Goal: Task Accomplishment & Management: Use online tool/utility

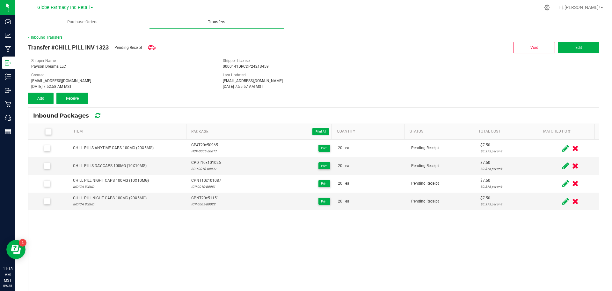
click at [185, 20] on uib-tab-heading "Transfers" at bounding box center [217, 21] width 134 height 13
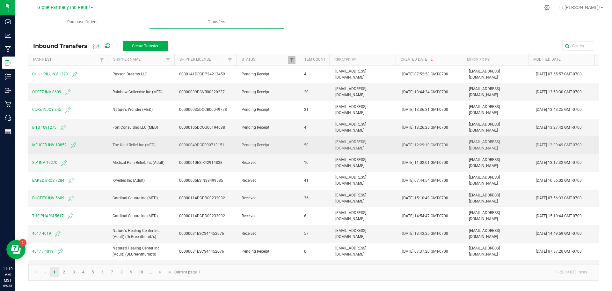
click at [46, 145] on span "MFUSED INV 13852" at bounding box center [68, 145] width 73 height 8
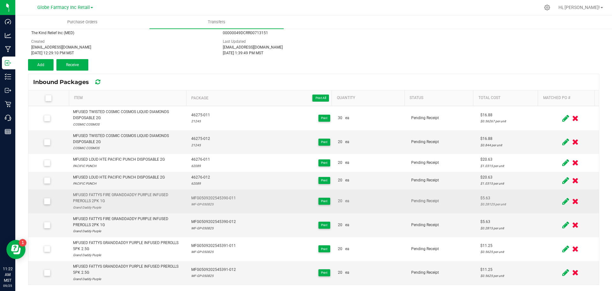
scroll to position [34, 0]
click at [563, 198] on icon at bounding box center [566, 201] width 7 height 8
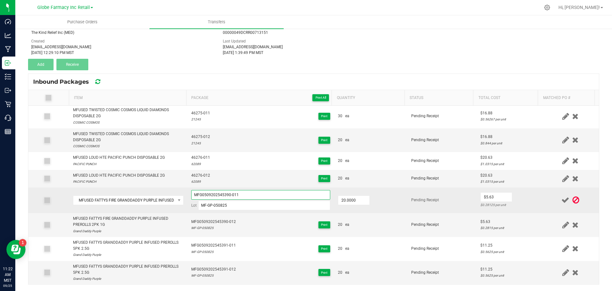
click at [217, 197] on input "MFG0509202545390-011" at bounding box center [260, 195] width 139 height 10
drag, startPoint x: 216, startPoint y: 196, endPoint x: 154, endPoint y: 191, distance: 62.3
click at [154, 191] on tr "MFUSED FATTYS FIRE GRANDDADDY PURPLE INFUSED PREROLLS 2PK 1G MFG0509202545390-0…" at bounding box center [313, 200] width 571 height 26
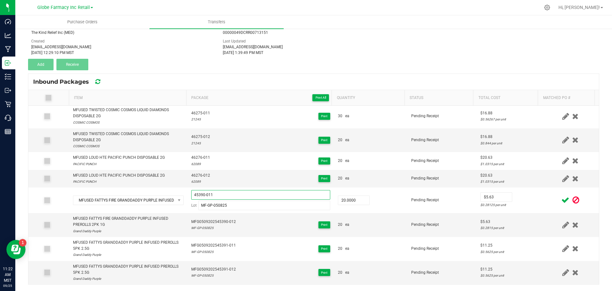
type input "45390-011"
click at [562, 201] on icon at bounding box center [566, 200] width 8 height 8
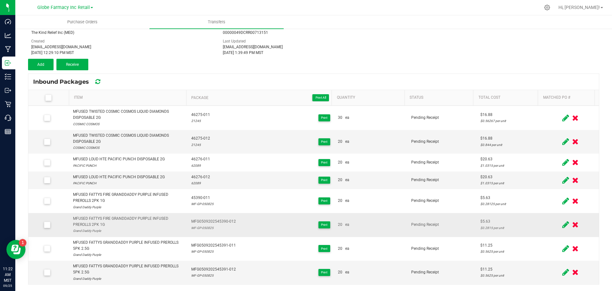
click at [563, 222] on icon at bounding box center [566, 224] width 7 height 8
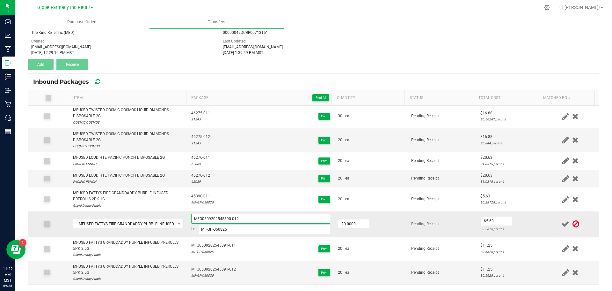
drag, startPoint x: 217, startPoint y: 219, endPoint x: 187, endPoint y: 218, distance: 29.4
click at [188, 218] on td "MFG0509202545390-012 Lot MF-GP-050825" at bounding box center [261, 224] width 147 height 26
type input "45390-012"
click at [562, 228] on icon at bounding box center [566, 224] width 8 height 8
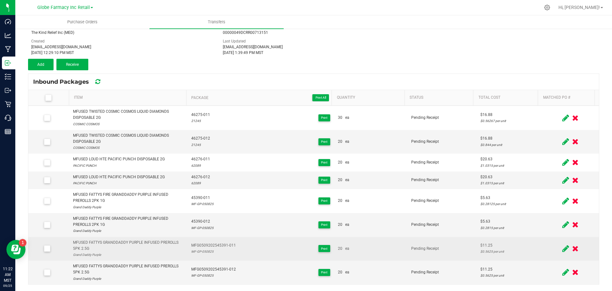
click at [563, 247] on icon at bounding box center [566, 248] width 7 height 8
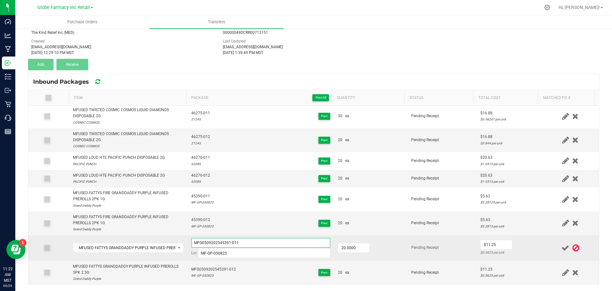
drag, startPoint x: 216, startPoint y: 243, endPoint x: 171, endPoint y: 240, distance: 45.1
click at [171, 240] on tr "MFUSED FATTYS GRANDDADDY PURPLE INFUSED PREROLLS 5PK 2.5G MFG0509202545391-011 …" at bounding box center [313, 248] width 571 height 26
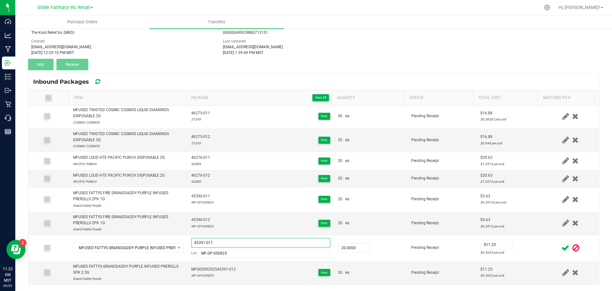
type input "45391-011"
click at [562, 245] on icon at bounding box center [566, 248] width 8 height 8
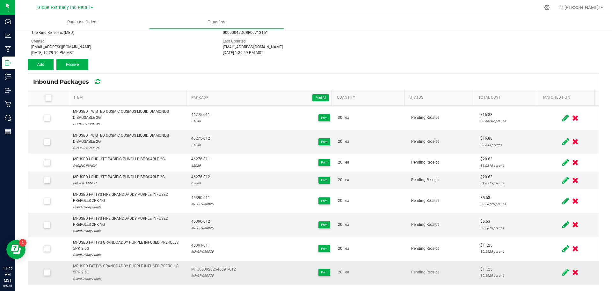
click at [563, 271] on icon at bounding box center [566, 272] width 7 height 8
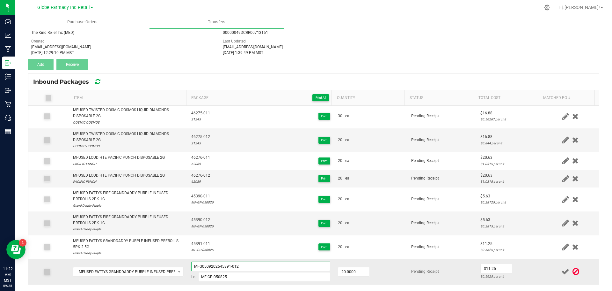
drag, startPoint x: 217, startPoint y: 269, endPoint x: 172, endPoint y: 268, distance: 45.0
click at [172, 268] on tr "MFUSED FATTYS GRANDDADDY PURPLE INFUSED PREROLLS 5PK 2.5G MFG0509202545391-012 …" at bounding box center [313, 271] width 571 height 25
type input "45391-012"
click at [562, 274] on icon at bounding box center [566, 271] width 8 height 8
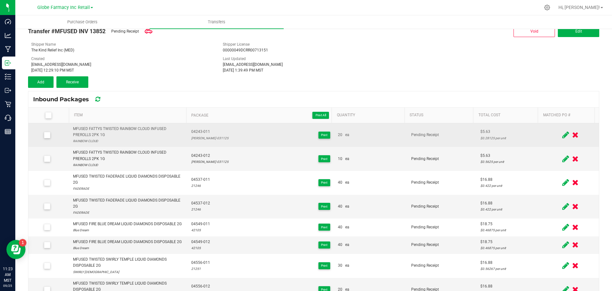
scroll to position [0, 0]
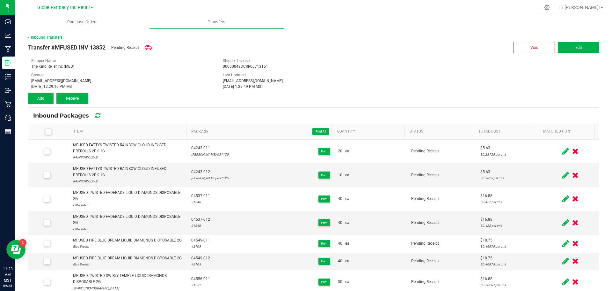
click at [53, 130] on label at bounding box center [49, 131] width 33 height 6
click at [0, 0] on input "checkbox" at bounding box center [0, 0] width 0 height 0
click at [70, 96] on span "Receive (58)" at bounding box center [72, 98] width 21 height 4
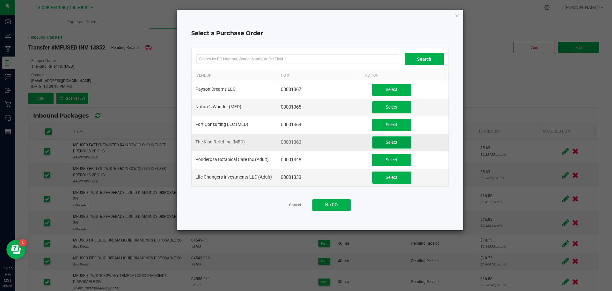
click at [392, 140] on span "Select" at bounding box center [392, 141] width 12 height 5
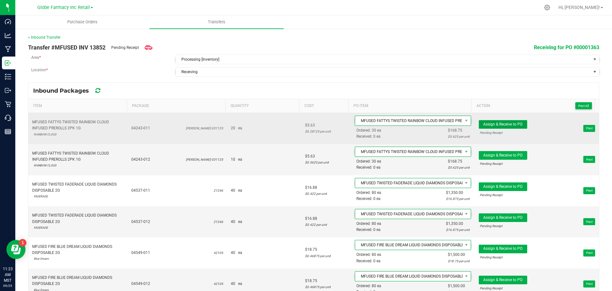
click at [499, 126] on span "Assign & Receive to PO" at bounding box center [503, 124] width 39 height 4
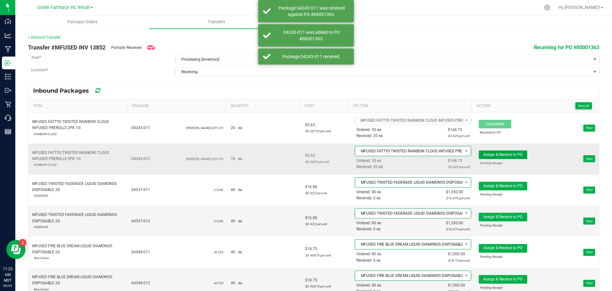
click at [489, 152] on span "Assign & Receive to PO" at bounding box center [503, 154] width 39 height 4
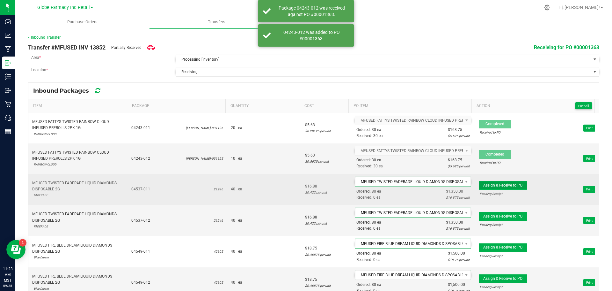
click at [484, 184] on span "Assign & Receive to PO" at bounding box center [503, 185] width 39 height 4
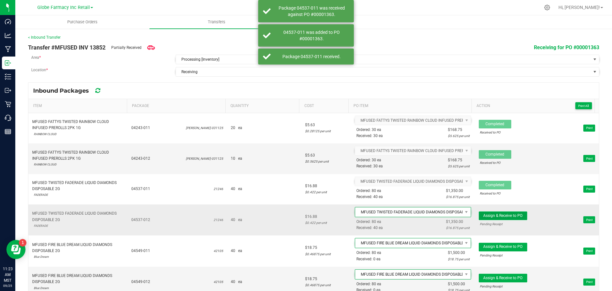
click at [485, 214] on span "Assign & Receive to PO" at bounding box center [503, 215] width 39 height 4
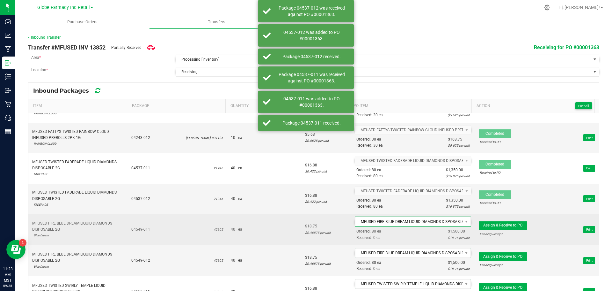
scroll to position [32, 0]
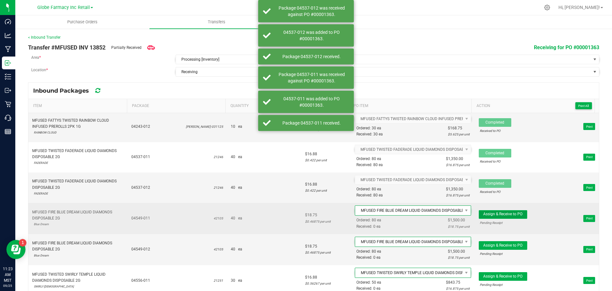
click at [490, 212] on span "Assign & Receive to PO" at bounding box center [503, 214] width 39 height 4
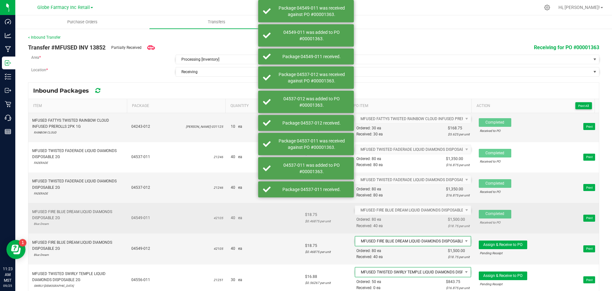
scroll to position [64, 0]
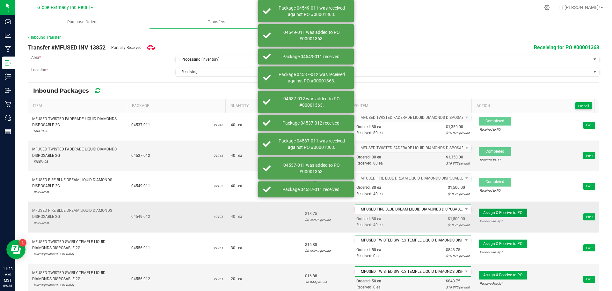
click at [486, 211] on span "Assign & Receive to PO" at bounding box center [503, 212] width 39 height 4
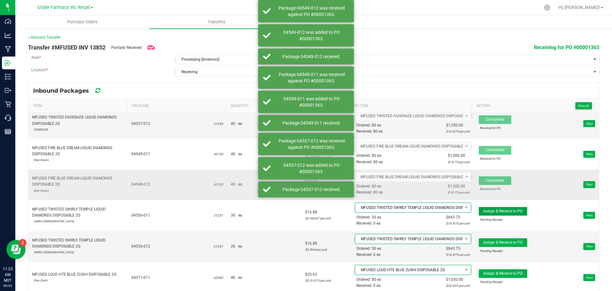
click at [486, 212] on span "Assign & Receive to PO" at bounding box center [503, 211] width 39 height 4
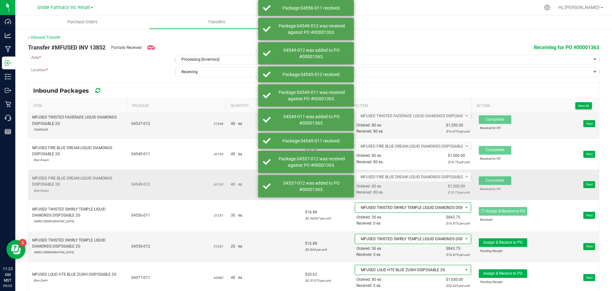
scroll to position [128, 0]
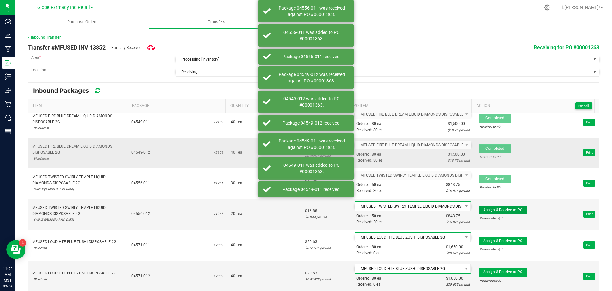
click at [486, 212] on button "Assign & Receive to PO" at bounding box center [503, 209] width 48 height 9
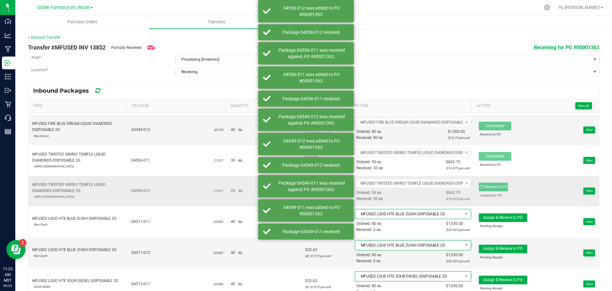
scroll to position [160, 0]
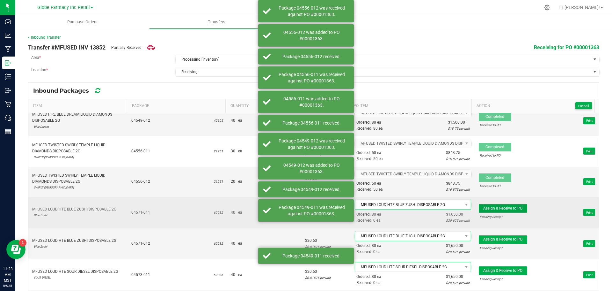
click at [487, 211] on button "Assign & Receive to PO" at bounding box center [503, 208] width 48 height 9
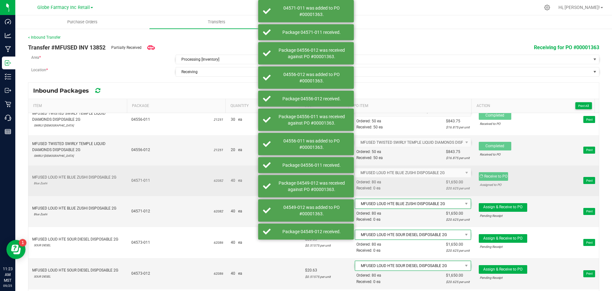
scroll to position [191, 0]
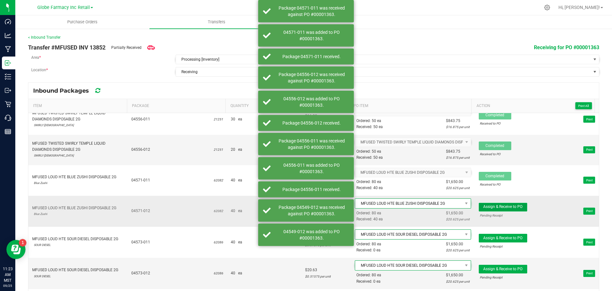
click at [487, 208] on span "Assign & Receive to PO" at bounding box center [503, 206] width 39 height 4
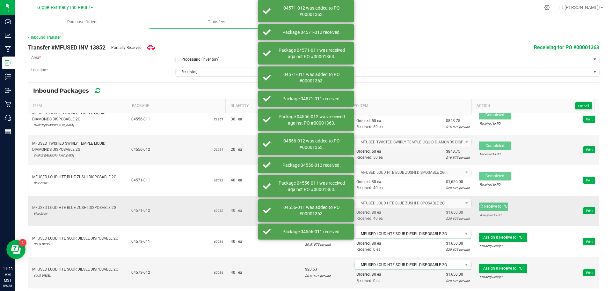
scroll to position [223, 0]
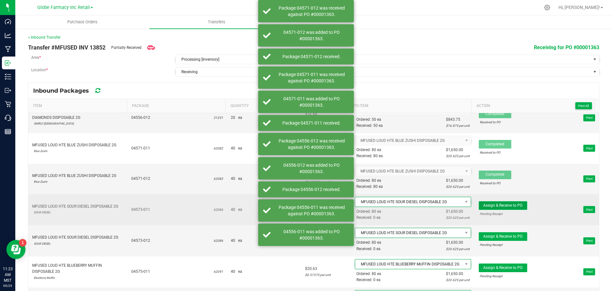
click at [487, 204] on span "Assign & Receive to PO" at bounding box center [503, 205] width 39 height 4
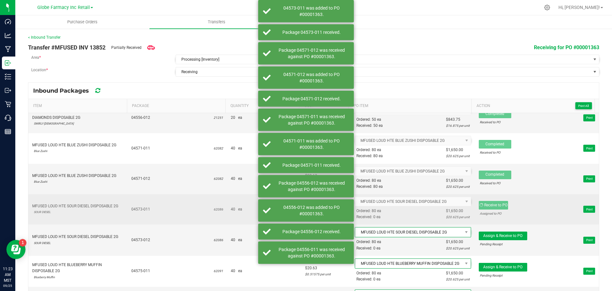
scroll to position [255, 0]
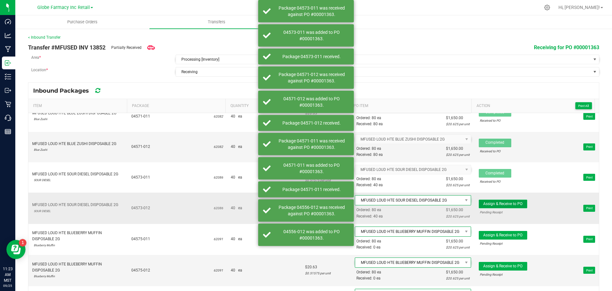
click at [487, 205] on span "Assign & Receive to PO" at bounding box center [503, 203] width 39 height 4
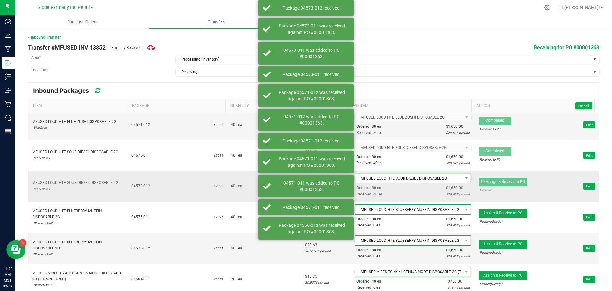
scroll to position [287, 0]
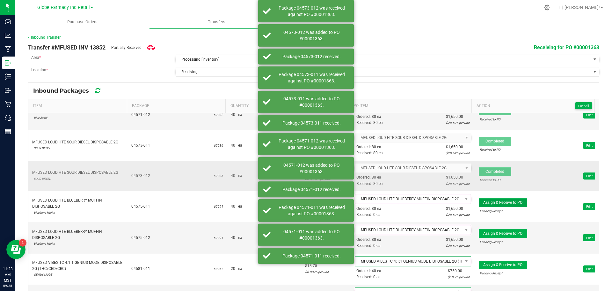
click at [487, 205] on button "Assign & Receive to PO" at bounding box center [503, 202] width 48 height 9
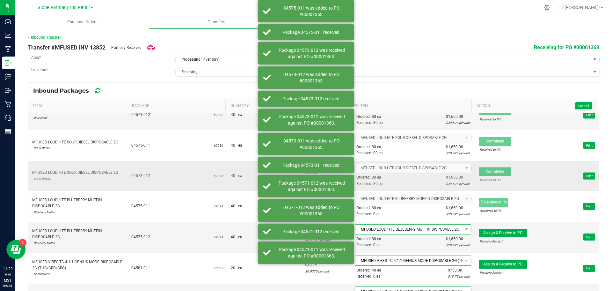
scroll to position [319, 0]
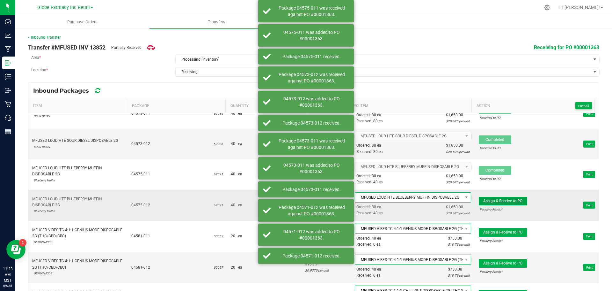
click at [487, 204] on button "Assign & Receive to PO" at bounding box center [503, 201] width 48 height 9
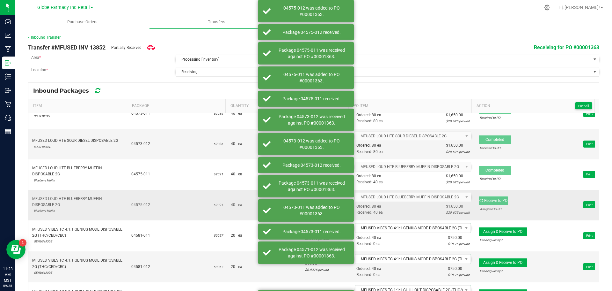
scroll to position [351, 0]
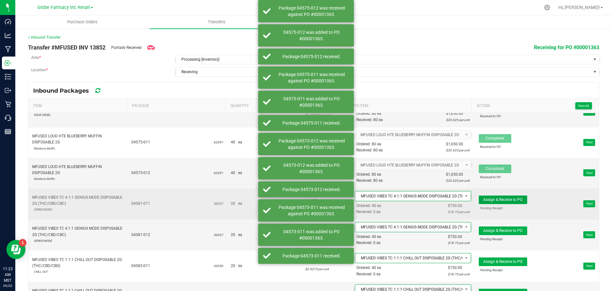
click at [484, 200] on span "Assign & Receive to PO" at bounding box center [503, 199] width 39 height 4
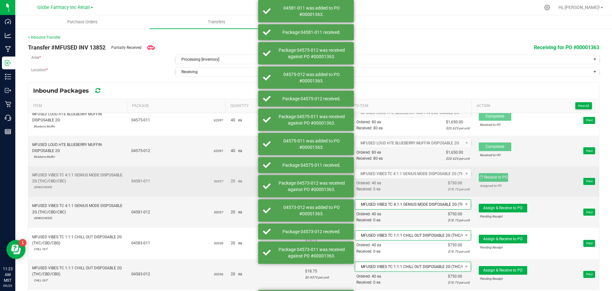
scroll to position [383, 0]
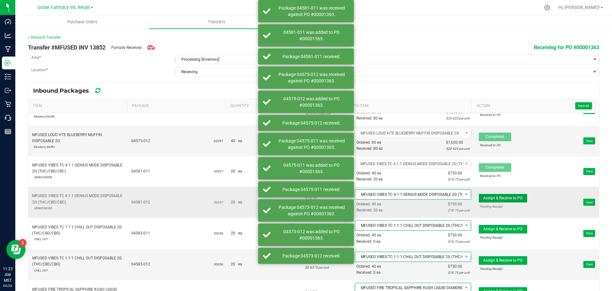
click at [484, 200] on button "Assign & Receive to PO" at bounding box center [503, 198] width 48 height 9
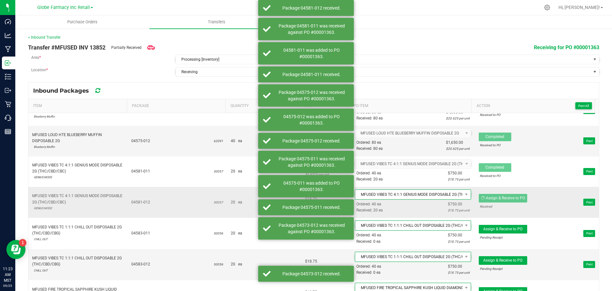
scroll to position [415, 0]
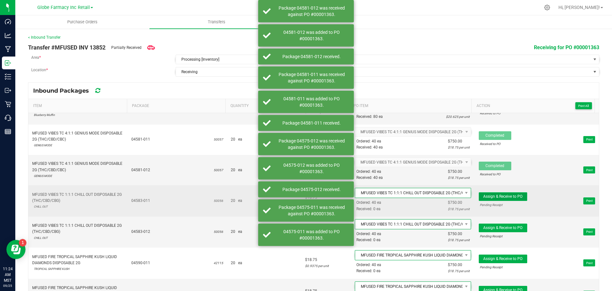
click at [484, 195] on span "Assign & Receive to PO" at bounding box center [503, 196] width 39 height 4
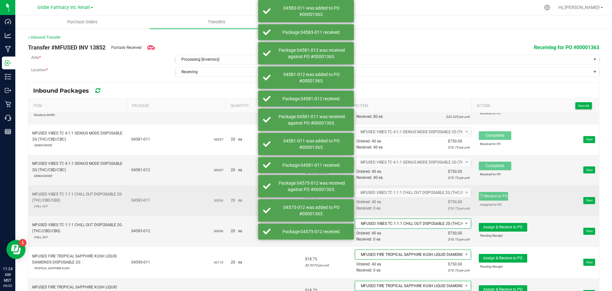
scroll to position [447, 0]
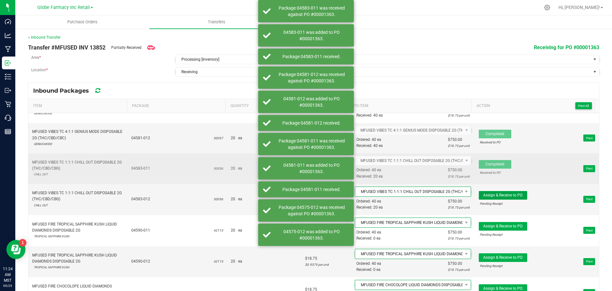
click at [484, 195] on span "Assign & Receive to PO" at bounding box center [503, 195] width 39 height 4
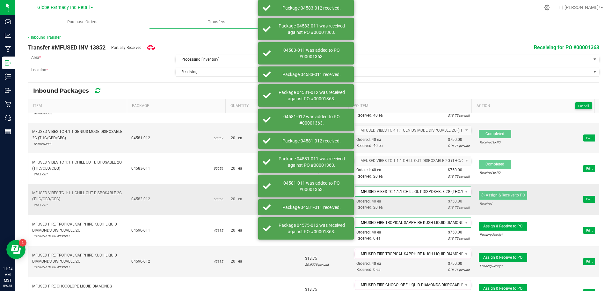
scroll to position [479, 0]
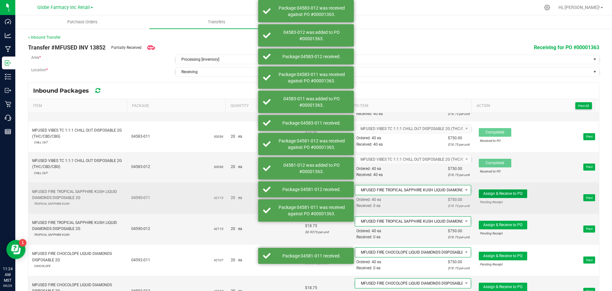
click at [484, 194] on span "Assign & Receive to PO" at bounding box center [503, 193] width 39 height 4
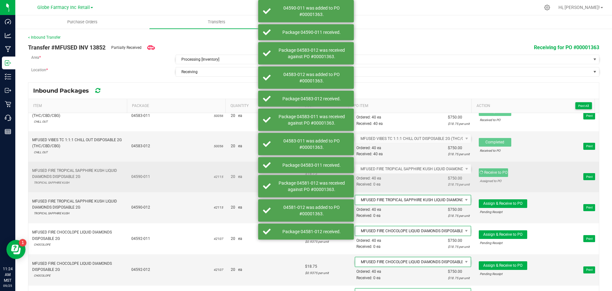
scroll to position [510, 0]
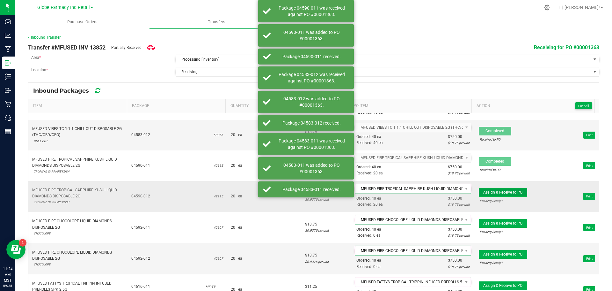
click at [484, 195] on button "Assign & Receive to PO" at bounding box center [503, 192] width 48 height 9
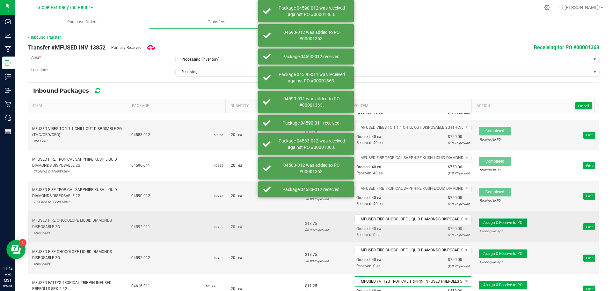
click at [479, 220] on button "Assign & Receive to PO" at bounding box center [503, 222] width 48 height 9
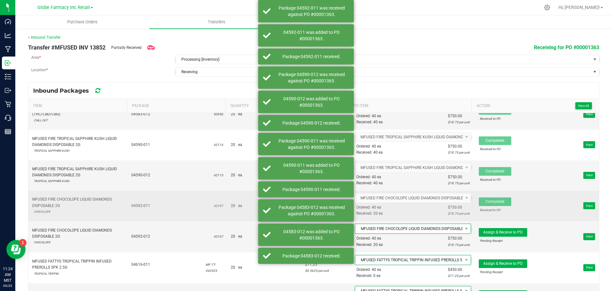
scroll to position [542, 0]
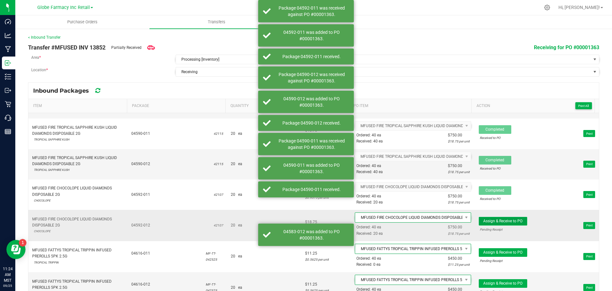
click at [484, 220] on span "Assign & Receive to PO" at bounding box center [503, 221] width 39 height 4
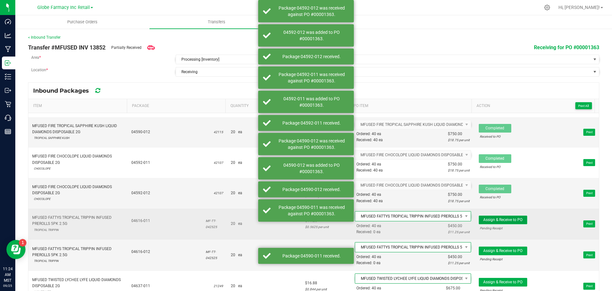
click at [484, 221] on span "Assign & Receive to PO" at bounding box center [503, 219] width 39 height 4
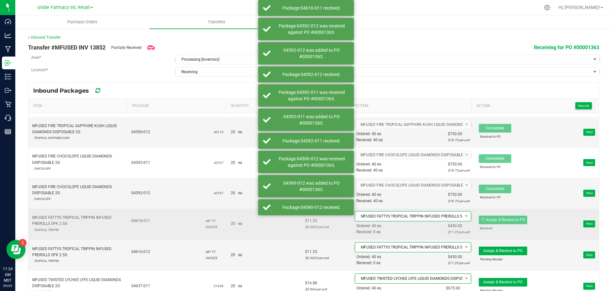
scroll to position [606, 0]
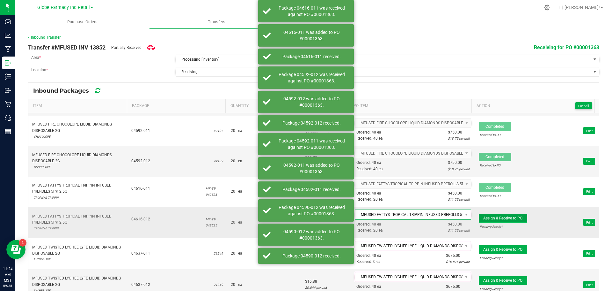
click at [482, 215] on button "Assign & Receive to PO" at bounding box center [503, 218] width 48 height 9
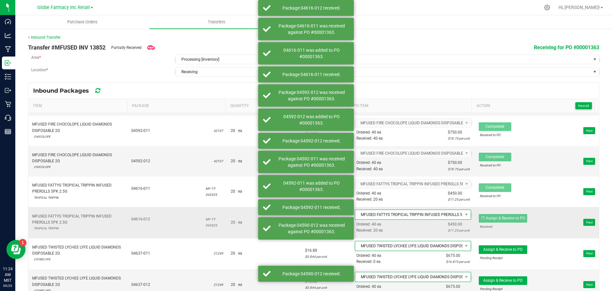
scroll to position [638, 0]
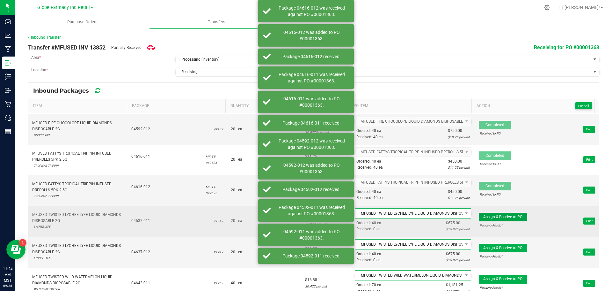
click at [484, 216] on span "Assign & Receive to PO" at bounding box center [503, 216] width 39 height 4
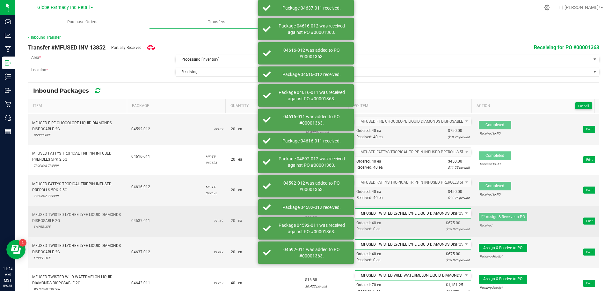
scroll to position [670, 0]
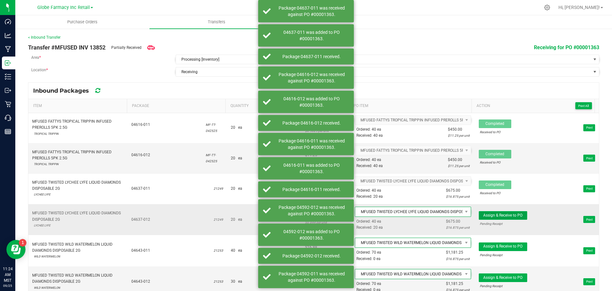
click at [484, 216] on span "Assign & Receive to PO" at bounding box center [503, 215] width 39 height 4
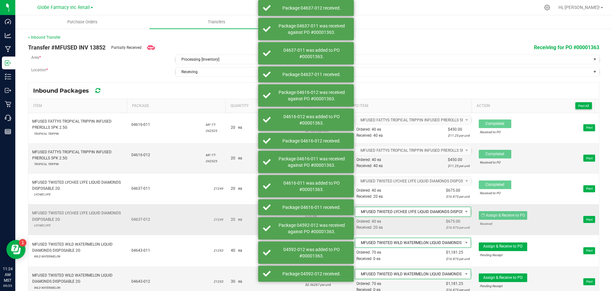
scroll to position [702, 0]
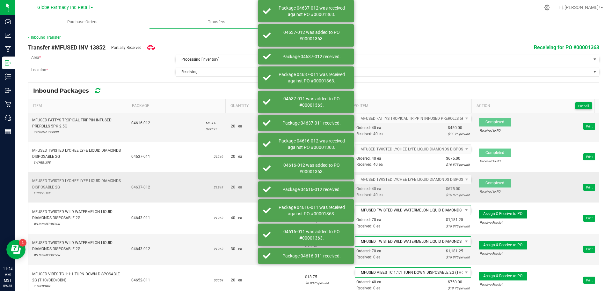
click at [484, 216] on button "Assign & Receive to PO" at bounding box center [503, 214] width 48 height 9
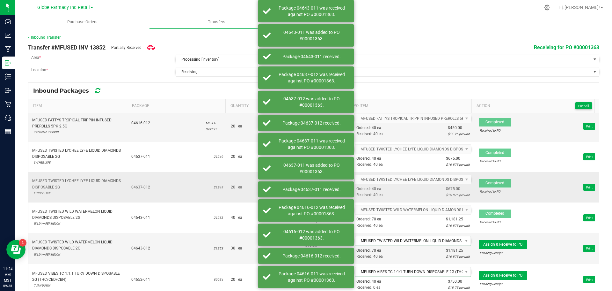
scroll to position [734, 0]
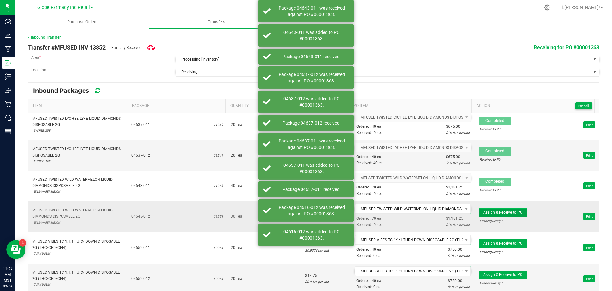
click at [484, 214] on span "Assign & Receive to PO" at bounding box center [503, 212] width 39 height 4
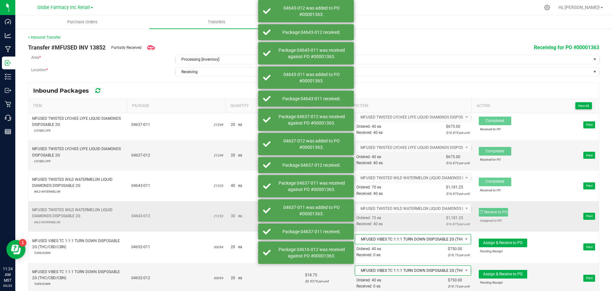
scroll to position [766, 0]
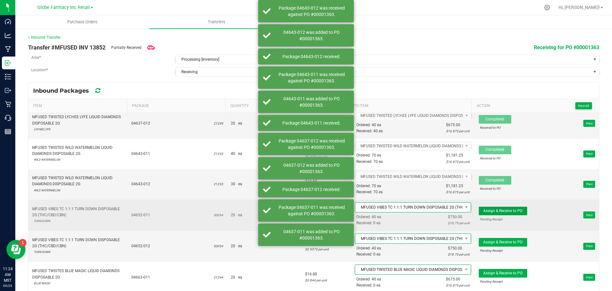
click at [484, 212] on span "Assign & Receive to PO" at bounding box center [503, 210] width 39 height 4
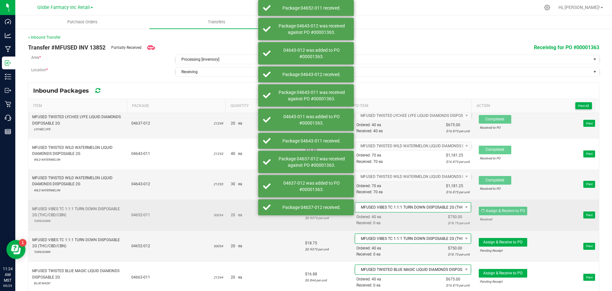
scroll to position [798, 0]
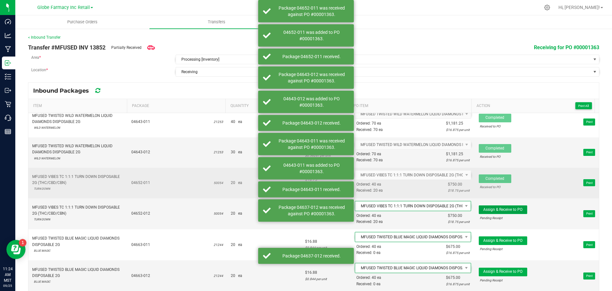
click at [484, 212] on button "Assign & Receive to PO" at bounding box center [503, 209] width 48 height 9
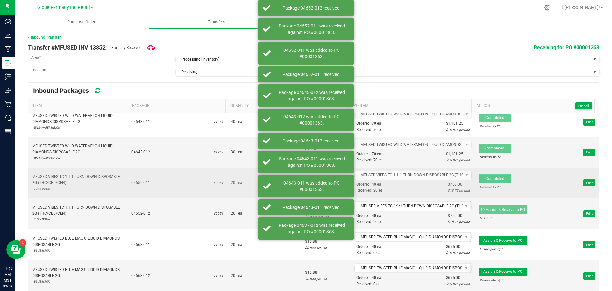
scroll to position [829, 0]
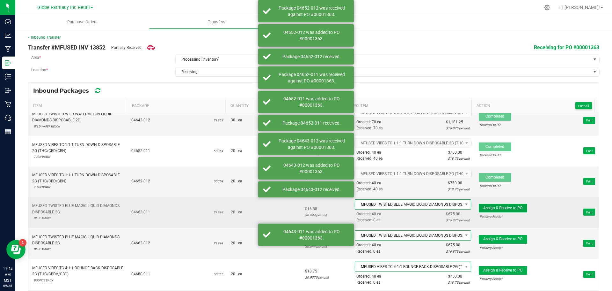
click at [485, 208] on span "Assign & Receive to PO" at bounding box center [503, 207] width 39 height 4
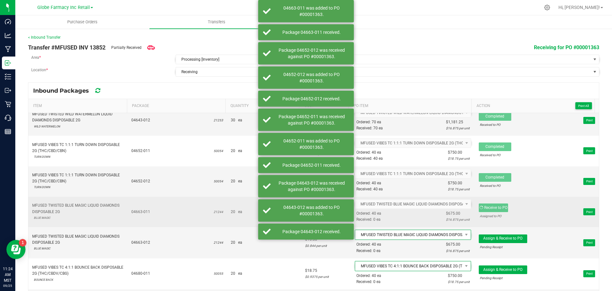
scroll to position [861, 0]
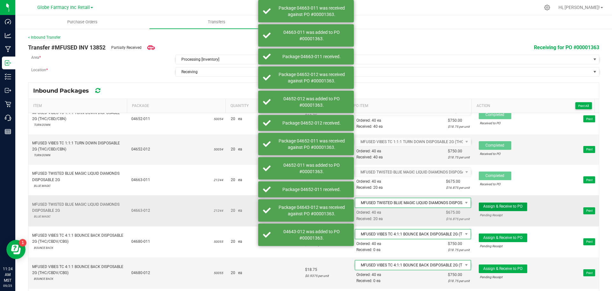
click at [485, 207] on span "Assign & Receive to PO" at bounding box center [503, 206] width 39 height 4
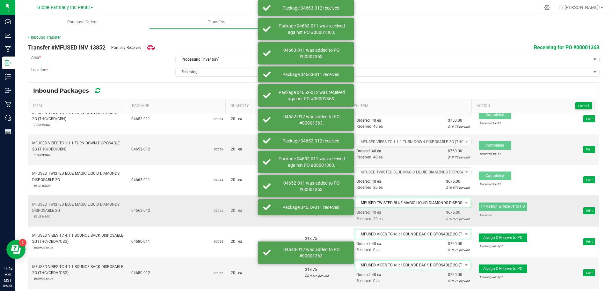
scroll to position [893, 0]
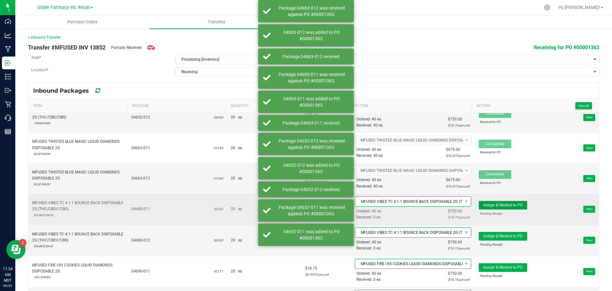
click at [485, 206] on span "Assign & Receive to PO" at bounding box center [503, 205] width 39 height 4
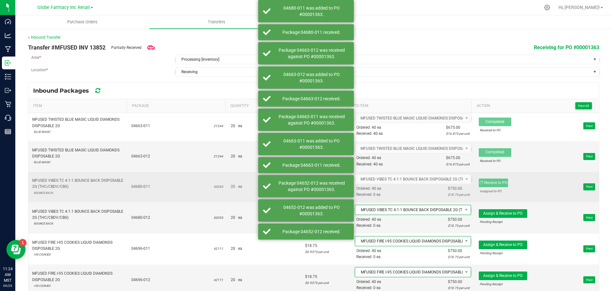
scroll to position [925, 0]
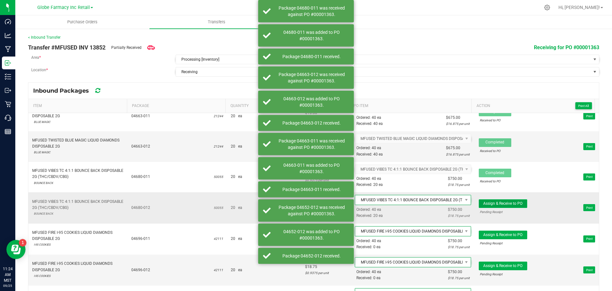
click at [486, 204] on span "Assign & Receive to PO" at bounding box center [503, 203] width 39 height 4
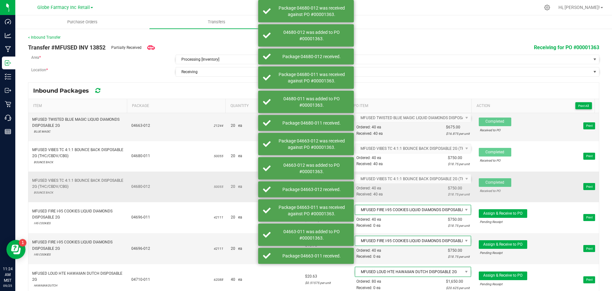
scroll to position [957, 0]
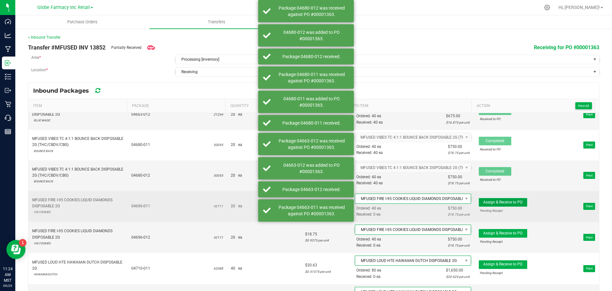
click at [486, 201] on span "Assign & Receive to PO" at bounding box center [503, 202] width 39 height 4
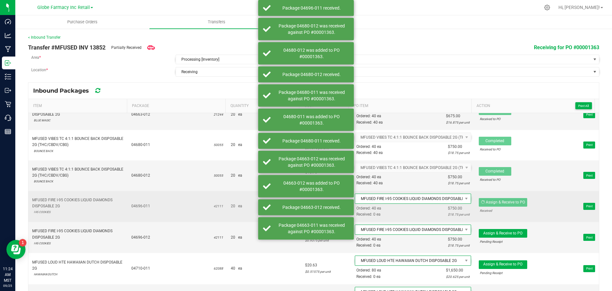
scroll to position [989, 0]
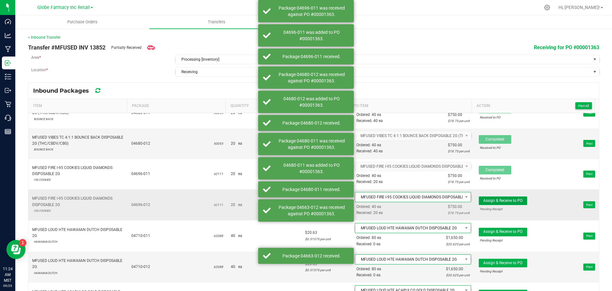
click at [485, 197] on button "Assign & Receive to PO" at bounding box center [503, 200] width 48 height 9
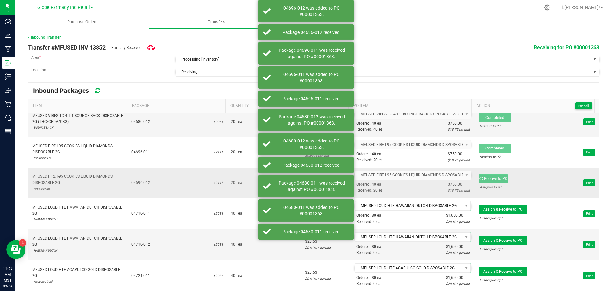
scroll to position [1021, 0]
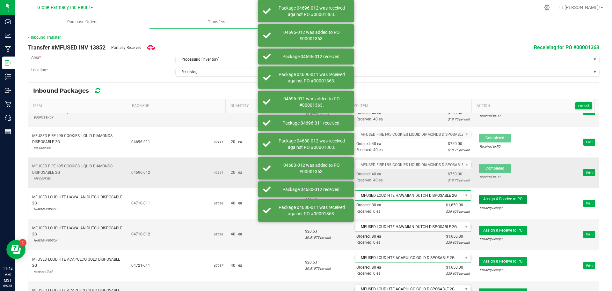
click at [485, 197] on span "Assign & Receive to PO" at bounding box center [503, 199] width 39 height 4
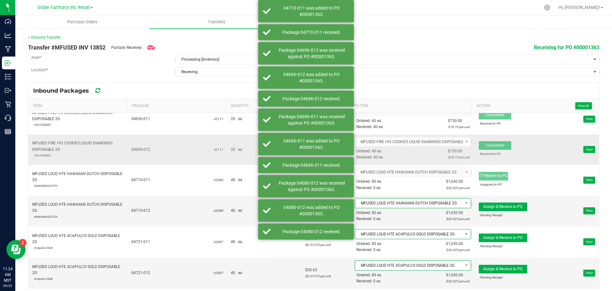
scroll to position [0, 0]
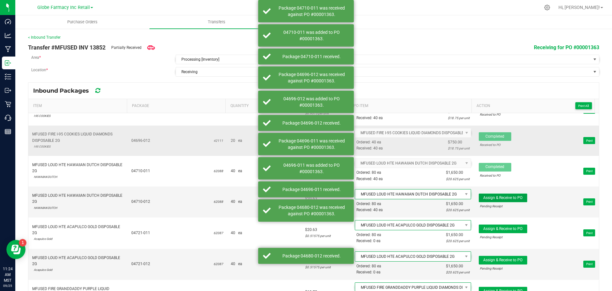
click at [485, 197] on span "Assign & Receive to PO" at bounding box center [503, 197] width 39 height 4
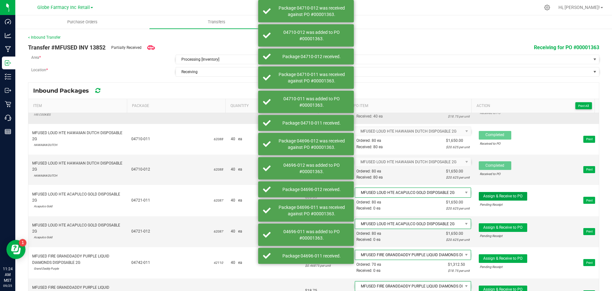
click at [485, 197] on span "Assign & Receive to PO" at bounding box center [503, 196] width 39 height 4
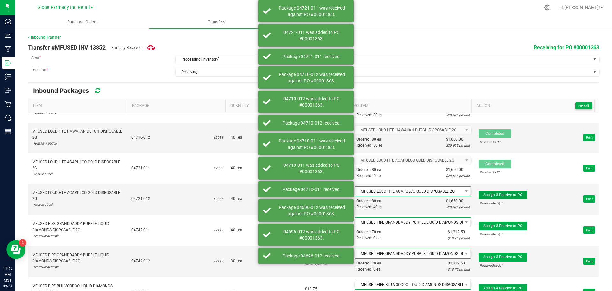
click at [485, 197] on button "Assign & Receive to PO" at bounding box center [503, 194] width 48 height 9
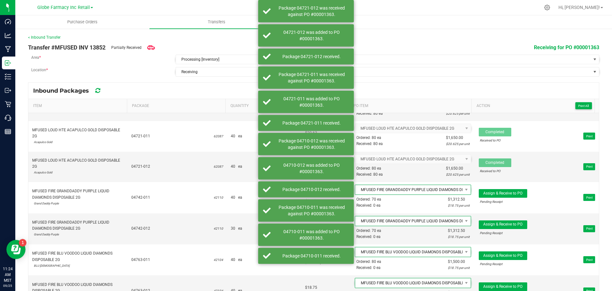
click at [485, 197] on div "Assign & Receive to PO" at bounding box center [503, 193] width 48 height 9
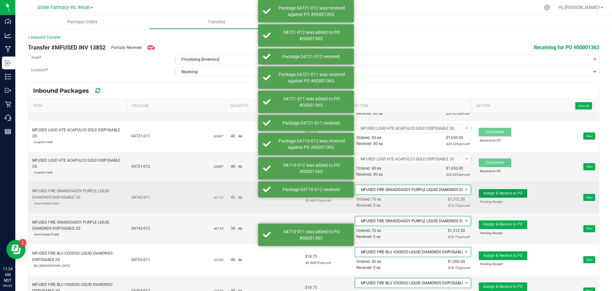
click at [484, 194] on span "Assign & Receive to PO" at bounding box center [503, 193] width 39 height 4
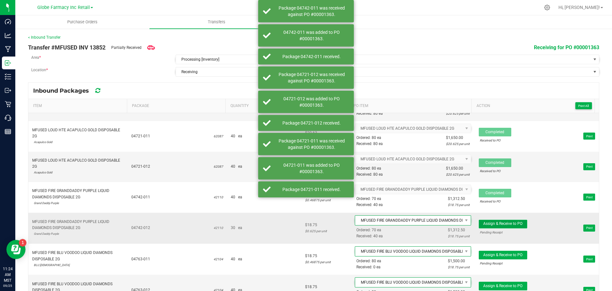
click at [486, 223] on span "Assign & Receive to PO" at bounding box center [503, 223] width 39 height 4
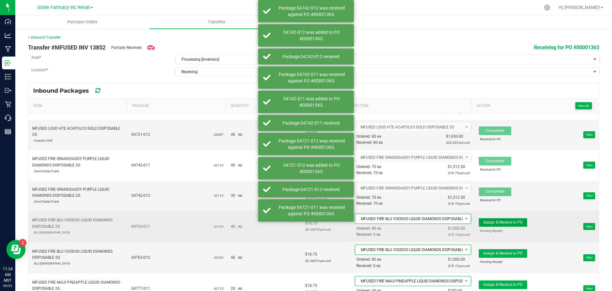
click at [485, 220] on span "Assign & Receive to PO" at bounding box center [503, 222] width 39 height 4
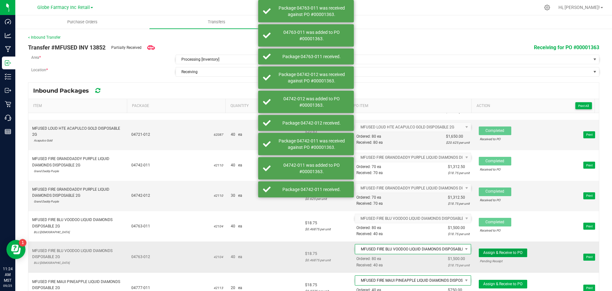
click at [484, 251] on span "Assign & Receive to PO" at bounding box center [503, 252] width 39 height 4
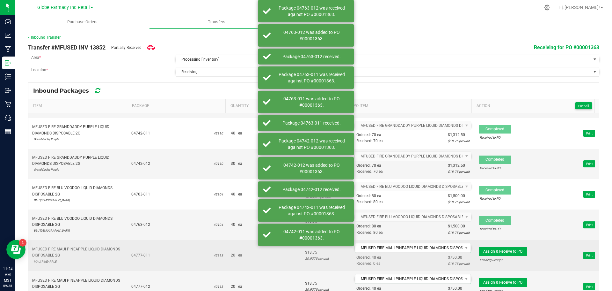
click at [484, 246] on span "Assign & Receive to PO Pending Receipt Print" at bounding box center [537, 255] width 116 height 19
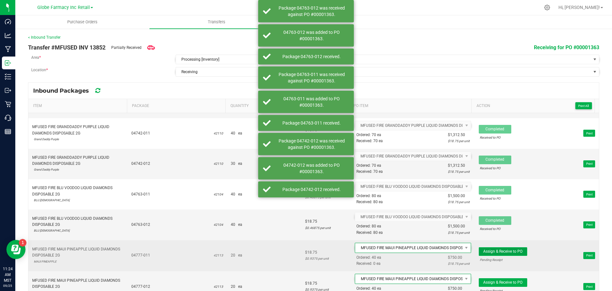
click at [484, 249] on span "Assign & Receive to PO" at bounding box center [503, 251] width 39 height 4
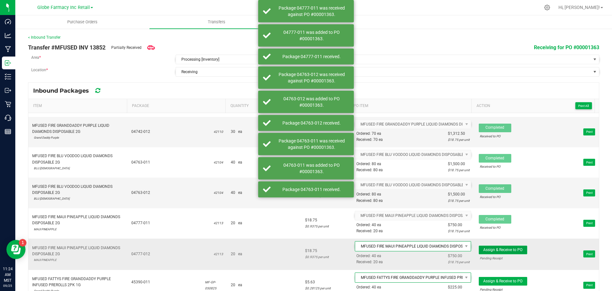
click at [482, 254] on button "Assign & Receive to PO" at bounding box center [503, 249] width 48 height 9
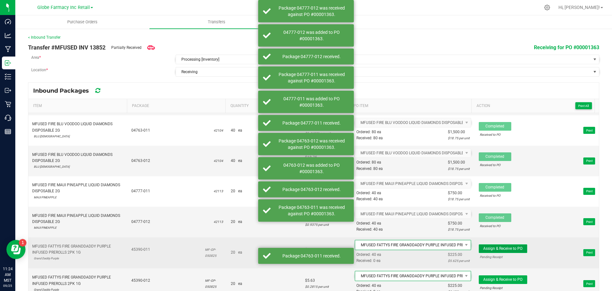
click at [484, 246] on span "Assign & Receive to PO" at bounding box center [503, 248] width 39 height 4
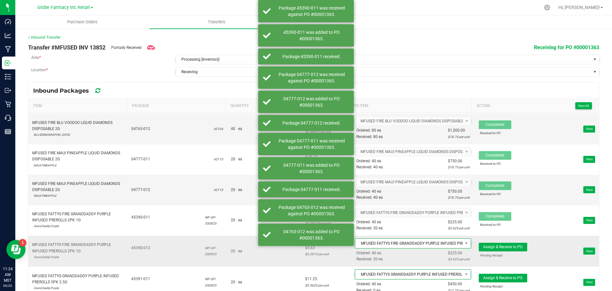
click at [483, 252] on span "Assign & Receive to PO Pending Receipt" at bounding box center [503, 250] width 48 height 17
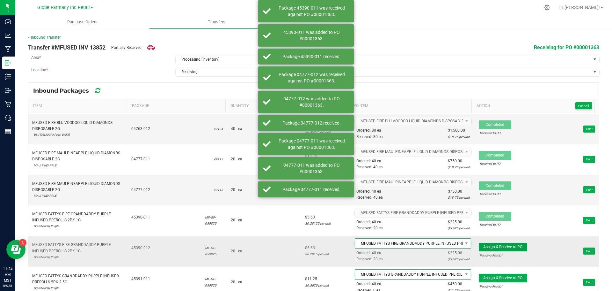
click at [484, 248] on span "Assign & Receive to PO" at bounding box center [503, 246] width 39 height 4
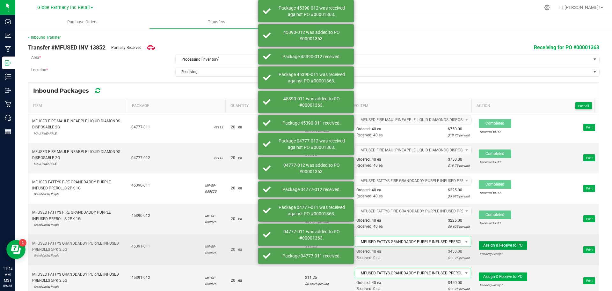
click at [484, 247] on span "Assign & Receive to PO" at bounding box center [503, 245] width 39 height 4
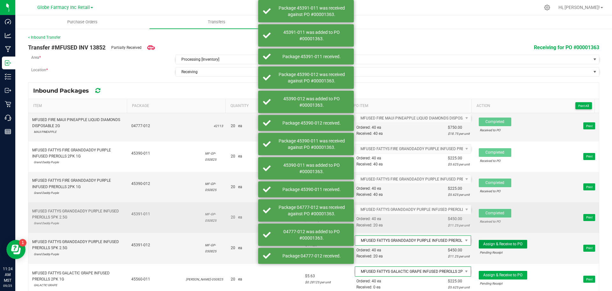
click at [483, 247] on button "Assign & Receive to PO" at bounding box center [503, 244] width 48 height 9
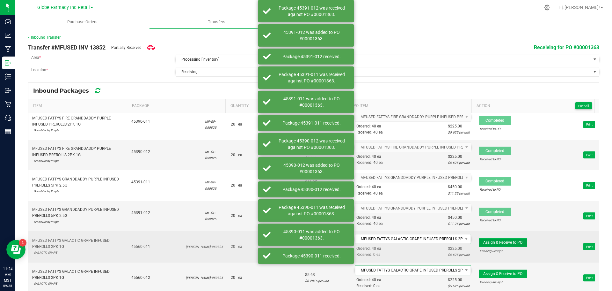
click at [484, 242] on span "Assign & Receive to PO" at bounding box center [503, 242] width 39 height 4
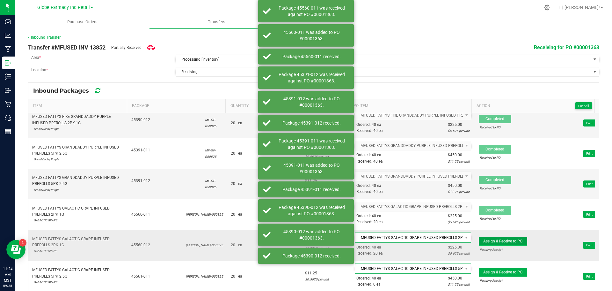
click at [484, 242] on span "Assign & Receive to PO" at bounding box center [503, 241] width 39 height 4
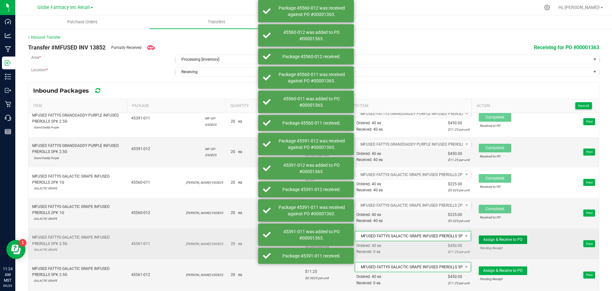
click at [484, 240] on span "Assign & Receive to PO" at bounding box center [503, 239] width 39 height 4
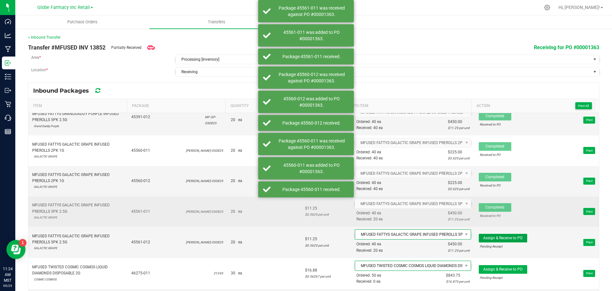
click at [484, 240] on span "Assign & Receive to PO" at bounding box center [503, 237] width 39 height 4
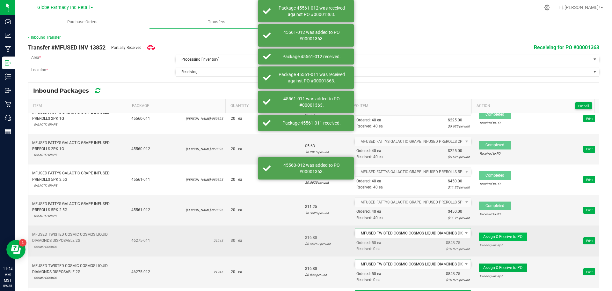
drag, startPoint x: 486, startPoint y: 232, endPoint x: 486, endPoint y: 235, distance: 3.2
click at [486, 233] on span "Assign & Receive to PO Pending Receipt Print" at bounding box center [537, 240] width 116 height 19
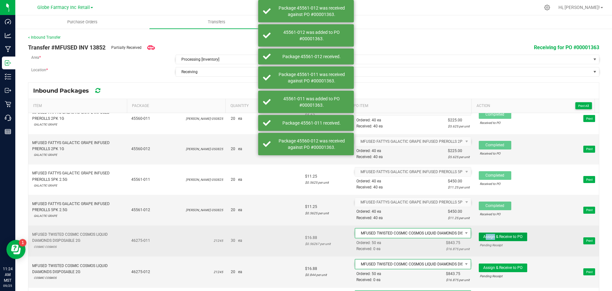
click at [486, 236] on span "Assign & Receive to PO" at bounding box center [503, 236] width 39 height 4
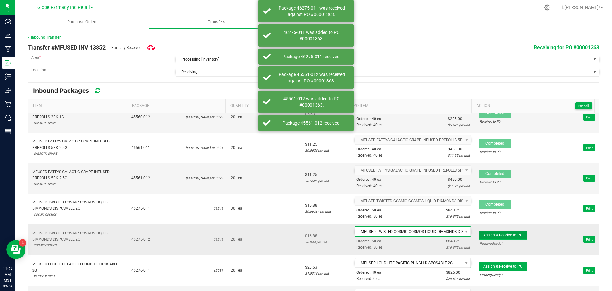
click at [484, 237] on span "Assign & Receive to PO" at bounding box center [503, 235] width 39 height 4
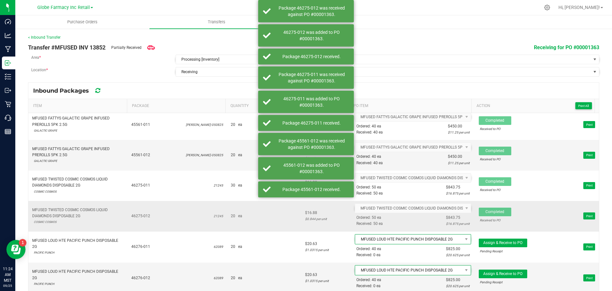
click at [484, 237] on span "Assign & Receive to PO Pending Receipt Print" at bounding box center [537, 246] width 116 height 19
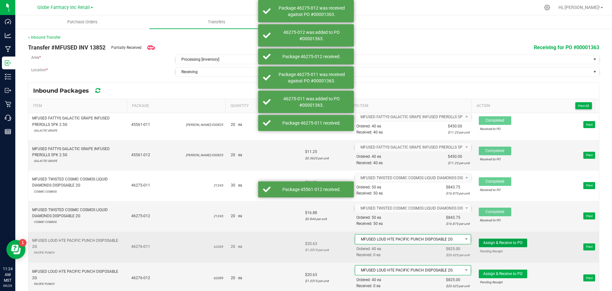
click at [484, 242] on span "Assign & Receive to PO" at bounding box center [503, 242] width 39 height 4
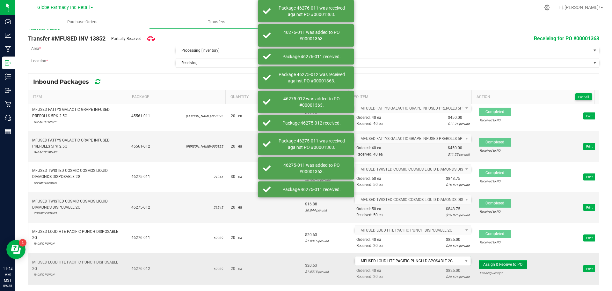
click at [484, 263] on span "Assign & Receive to PO" at bounding box center [503, 264] width 39 height 4
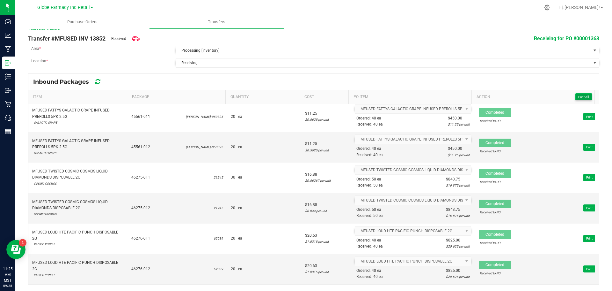
click at [580, 98] on span "Print All" at bounding box center [584, 97] width 11 height 4
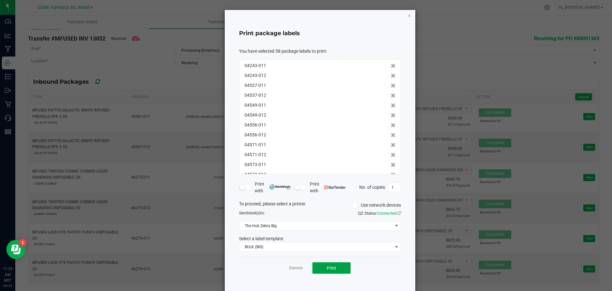
click at [338, 267] on button "Print" at bounding box center [332, 267] width 38 height 11
click at [407, 15] on icon "button" at bounding box center [409, 15] width 4 height 8
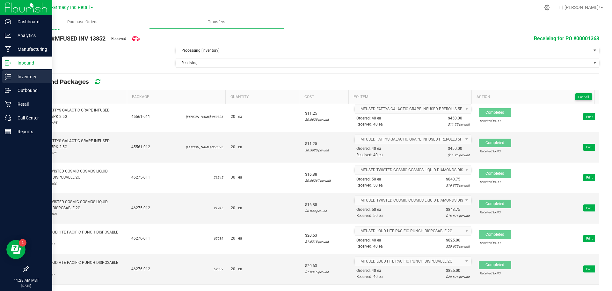
click at [9, 74] on line at bounding box center [9, 74] width 4 height 0
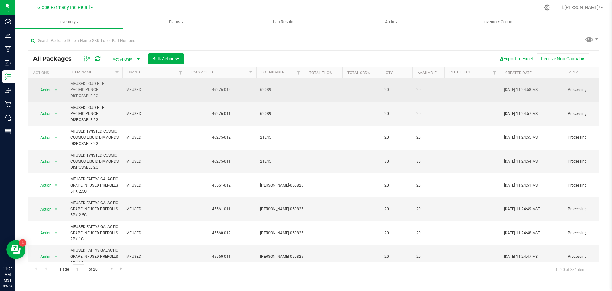
click at [269, 90] on span "62089" at bounding box center [280, 90] width 40 height 6
click at [266, 90] on input "62089" at bounding box center [279, 90] width 46 height 10
type input "620 89"
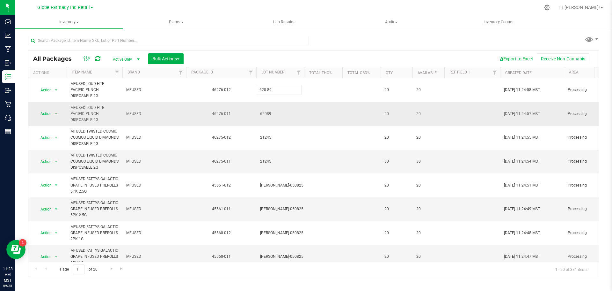
click at [279, 105] on div "All Packages Active Only Active Only Lab Samples Locked All Bulk Actions Add to…" at bounding box center [314, 163] width 572 height 226
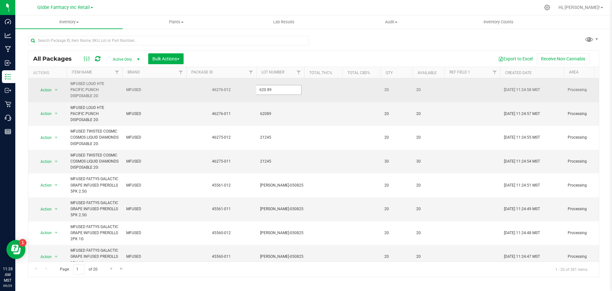
click at [267, 90] on input "620 89" at bounding box center [279, 90] width 46 height 10
click at [266, 91] on input "620 89" at bounding box center [279, 90] width 46 height 10
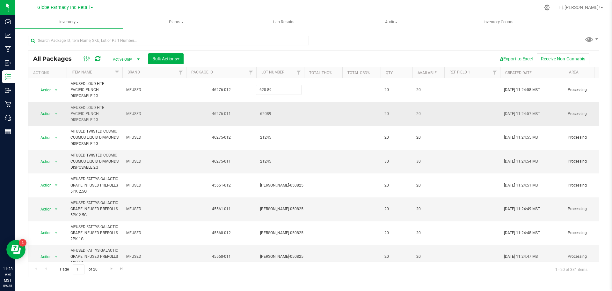
type input "62089"
click at [276, 122] on div "All Packages Active Only Active Only Lab Samples Locked All Bulk Actions Add to…" at bounding box center [314, 163] width 572 height 226
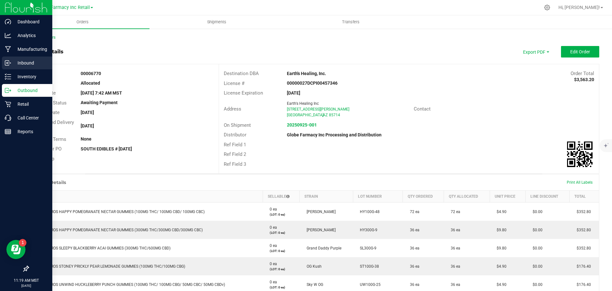
click at [9, 65] on icon at bounding box center [8, 63] width 6 height 6
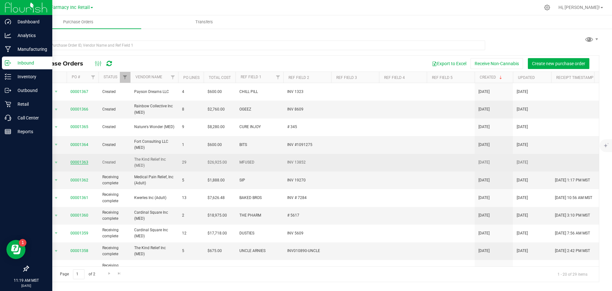
click at [79, 160] on link "00001363" at bounding box center [80, 162] width 18 height 4
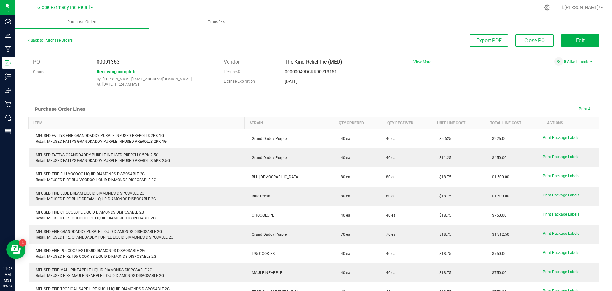
click at [428, 60] on span "View More" at bounding box center [423, 62] width 18 height 4
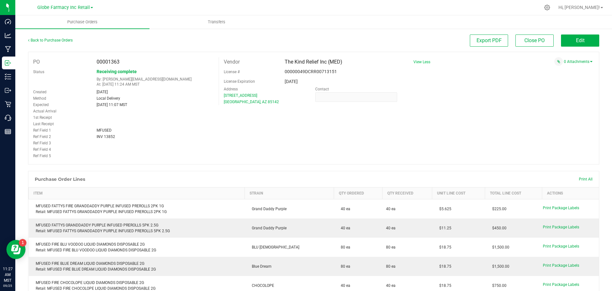
drag, startPoint x: 558, startPoint y: 107, endPoint x: 590, endPoint y: 80, distance: 42.1
click at [558, 107] on div "PO 00001363 Status Receiving complete By: tylerr@earthshealing.org At: Sep 25, …" at bounding box center [314, 108] width 572 height 113
click at [575, 63] on link "0 Attachments" at bounding box center [578, 61] width 29 height 4
click at [568, 72] on button "Attach new document" at bounding box center [572, 70] width 42 height 6
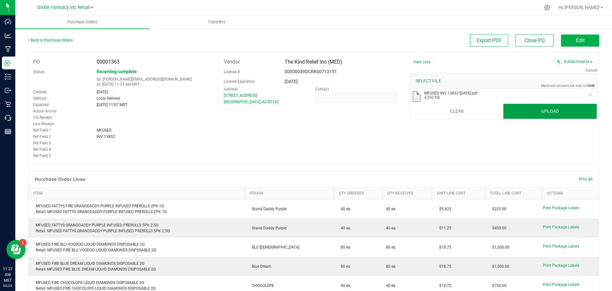
click at [572, 106] on button "Upload" at bounding box center [550, 111] width 93 height 15
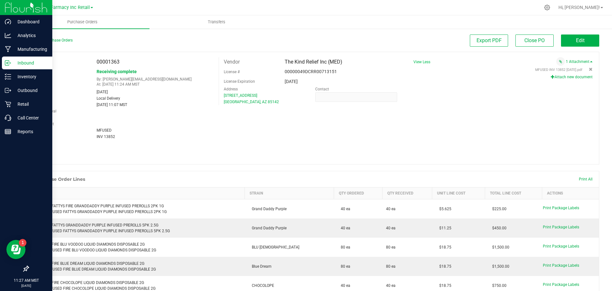
click at [10, 62] on icon at bounding box center [8, 63] width 6 height 6
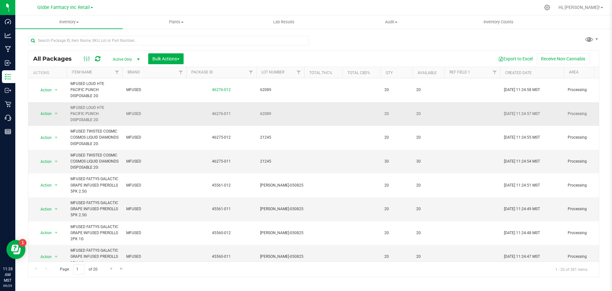
click at [268, 111] on span "62089" at bounding box center [280, 114] width 40 height 6
click at [267, 115] on input "62089" at bounding box center [279, 114] width 46 height 10
type input "620 89"
click at [268, 119] on div "All Packages Active Only Active Only Lab Samples Locked All Bulk Actions Add to…" at bounding box center [314, 163] width 572 height 226
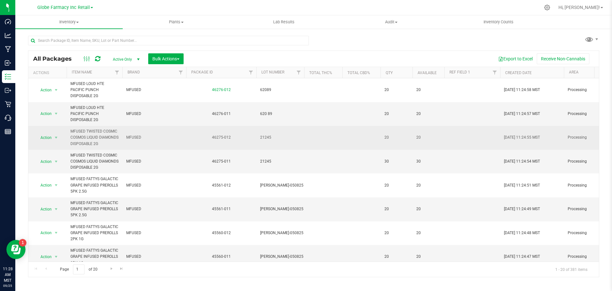
click at [265, 137] on span "21245" at bounding box center [280, 137] width 40 height 6
click at [267, 141] on input "21245" at bounding box center [279, 137] width 46 height 10
type input "212 45"
click at [284, 171] on div "All Packages Active Only Active Only Lab Samples Locked All Bulk Actions Add to…" at bounding box center [314, 163] width 572 height 226
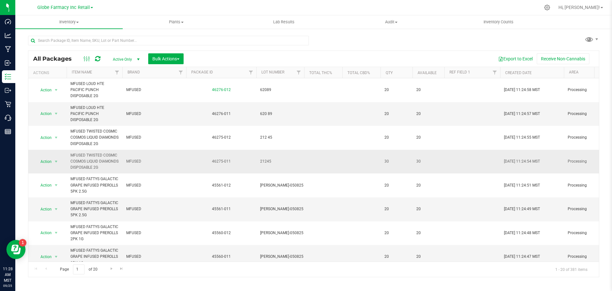
click at [266, 164] on span "21245" at bounding box center [280, 161] width 40 height 6
click at [266, 166] on input "21245" at bounding box center [279, 161] width 46 height 10
type input "212 45"
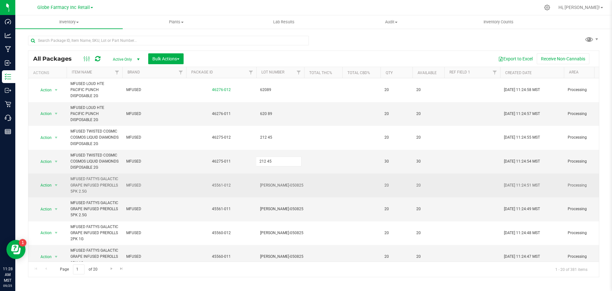
click at [268, 187] on div "All Packages Active Only Active Only Lab Samples Locked All Bulk Actions Add to…" at bounding box center [314, 163] width 572 height 226
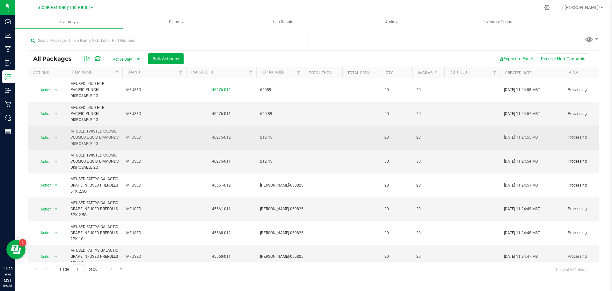
click at [268, 139] on span "212 45" at bounding box center [280, 137] width 40 height 6
click at [267, 111] on span "620 89" at bounding box center [280, 114] width 40 height 6
click at [269, 116] on input "620 89" at bounding box center [279, 114] width 46 height 10
type input "62089"
click at [266, 135] on div "All Packages Active Only Active Only Lab Samples Locked All Bulk Actions Add to…" at bounding box center [314, 163] width 572 height 226
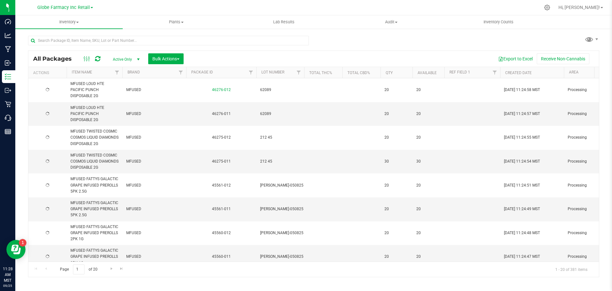
click at [268, 140] on span "212 45" at bounding box center [280, 137] width 40 height 6
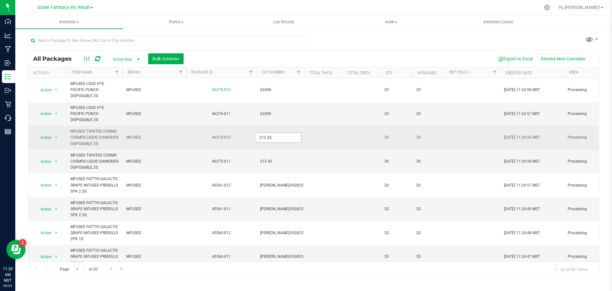
click at [267, 141] on input "212 45" at bounding box center [279, 137] width 46 height 10
type input "21245"
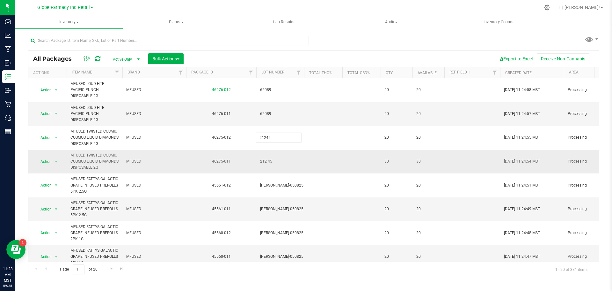
click at [263, 156] on div "All Packages Active Only Active Only Lab Samples Locked All Bulk Actions Add to…" at bounding box center [314, 163] width 572 height 226
click at [265, 164] on span "212 45" at bounding box center [280, 161] width 40 height 6
click at [268, 166] on input "212 45" at bounding box center [279, 161] width 46 height 10
type input "21245"
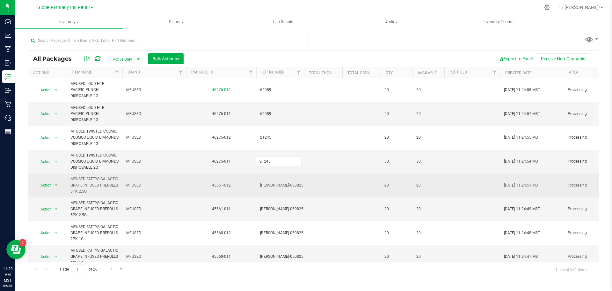
click at [266, 186] on div "All Packages Active Only Active Only Lab Samples Locked All Bulk Actions Add to…" at bounding box center [314, 163] width 572 height 226
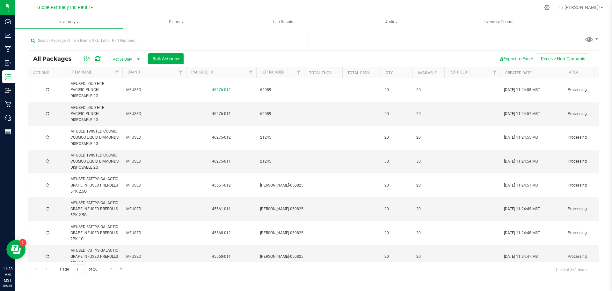
click at [271, 188] on span "[PERSON_NAME]-050825" at bounding box center [281, 185] width 43 height 6
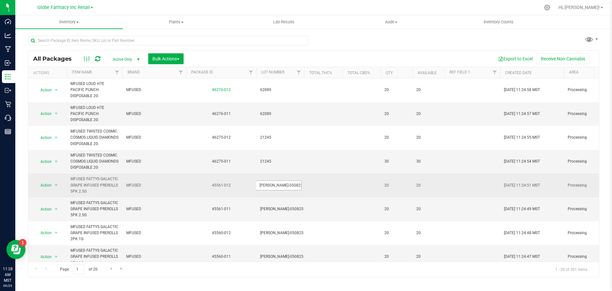
click at [269, 190] on input "[PERSON_NAME]-050825" at bounding box center [279, 185] width 46 height 10
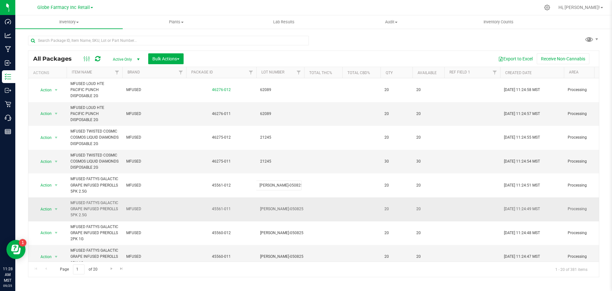
type input "MF-G G-050825"
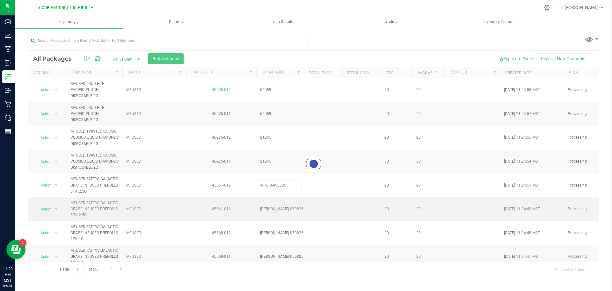
click at [272, 221] on div "Loading... All Packages Active Only Active Only Lab Samples Locked All Bulk Act…" at bounding box center [314, 163] width 572 height 226
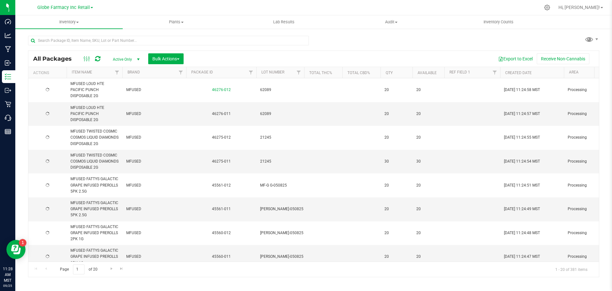
click at [271, 212] on span "[PERSON_NAME]-050825" at bounding box center [281, 209] width 43 height 6
click at [269, 214] on input "[PERSON_NAME]-050825" at bounding box center [279, 209] width 46 height 10
type input "MF-G G-050825"
click at [269, 232] on div "All Packages Active Only Active Only Lab Samples Locked All Bulk Actions Add to…" at bounding box center [314, 163] width 572 height 226
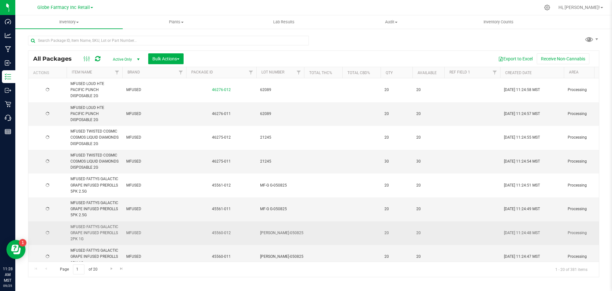
click at [271, 236] on span "[PERSON_NAME]-050825" at bounding box center [281, 233] width 43 height 6
click at [269, 238] on input "[PERSON_NAME]-050825" at bounding box center [279, 233] width 46 height 10
type input "MF-G G-050825"
click at [274, 236] on div "All Packages Active Only Active Only Lab Samples Locked All Bulk Actions Add to…" at bounding box center [314, 163] width 572 height 226
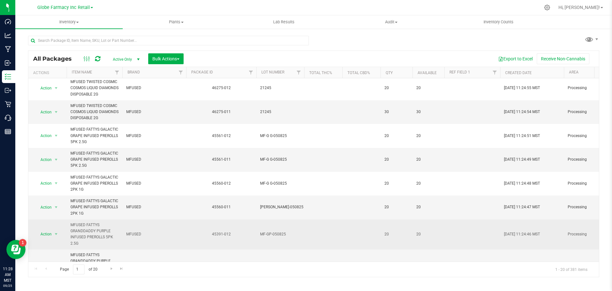
scroll to position [64, 0]
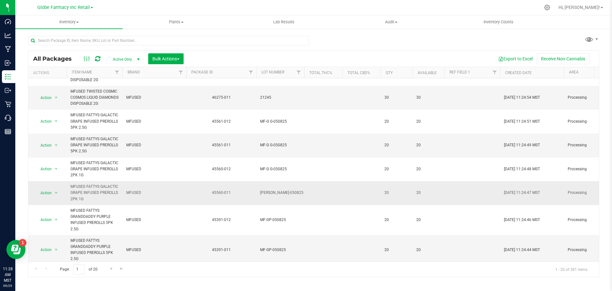
click at [272, 196] on span "[PERSON_NAME]-050825" at bounding box center [281, 192] width 43 height 6
click at [269, 198] on input "[PERSON_NAME]-050825" at bounding box center [279, 193] width 46 height 10
type input "MF-G G-050825"
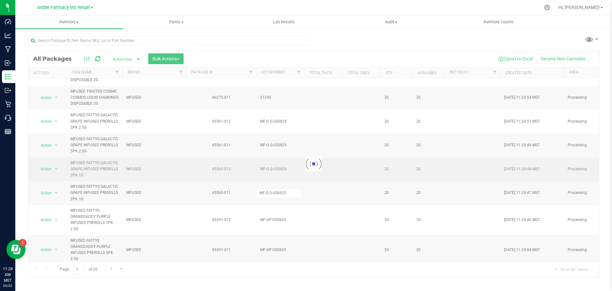
click at [296, 191] on div "Loading... All Packages Active Only Active Only Lab Samples Locked All Bulk Act…" at bounding box center [314, 163] width 572 height 226
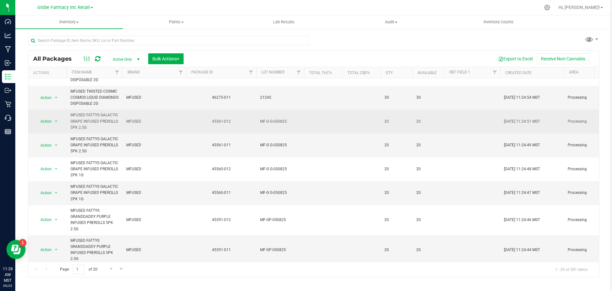
click at [278, 133] on td "MF-G G-050825" at bounding box center [280, 121] width 48 height 24
click at [269, 126] on input "MF-G G-050825" at bounding box center [279, 121] width 46 height 10
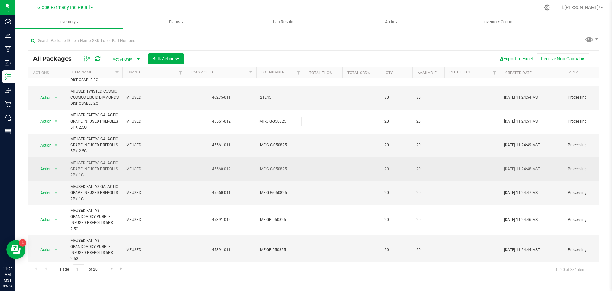
type input "[PERSON_NAME]-050825"
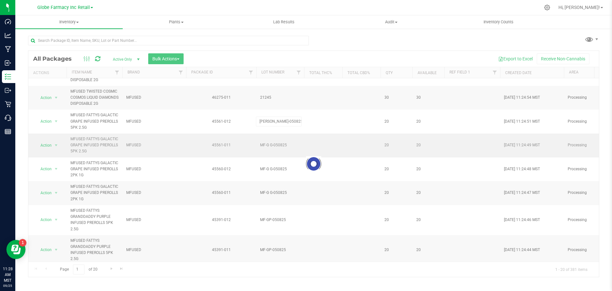
click at [273, 158] on div "Loading... All Packages Active Only Active Only Lab Samples Locked All Bulk Act…" at bounding box center [314, 163] width 572 height 226
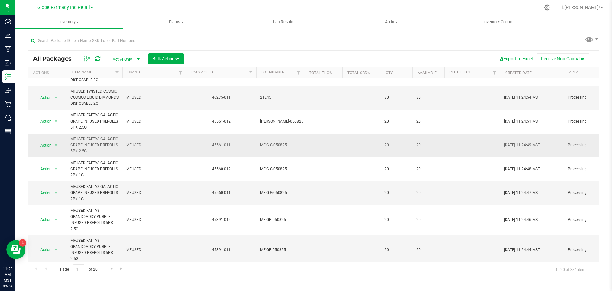
click at [269, 148] on span "MF-G G-050825" at bounding box center [280, 145] width 40 height 6
click at [268, 150] on input "MF-G G-050825" at bounding box center [279, 145] width 46 height 10
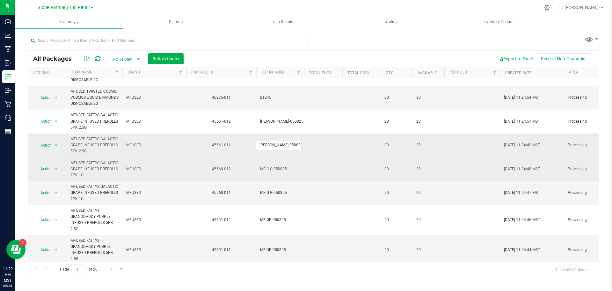
type input "[PERSON_NAME]-050825"
click at [271, 182] on div "All Packages Active Only Active Only Lab Samples Locked All Bulk Actions Add to…" at bounding box center [314, 163] width 572 height 226
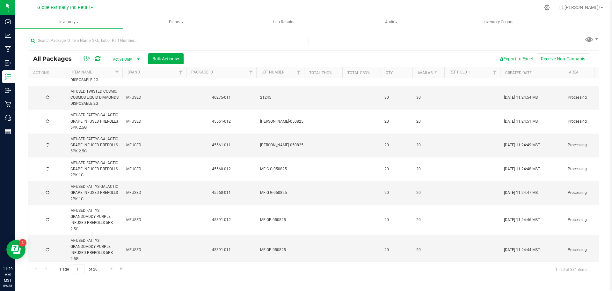
click at [270, 172] on span "MF-G G-050825" at bounding box center [280, 169] width 40 height 6
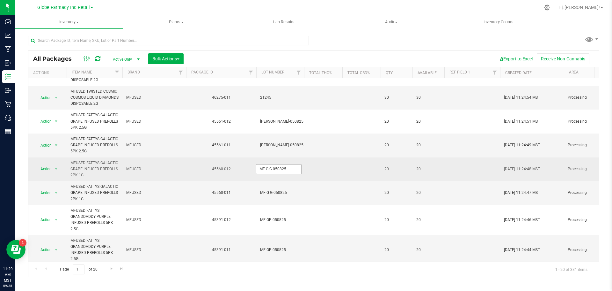
click at [268, 174] on input "MF-G G-050825" at bounding box center [279, 169] width 46 height 10
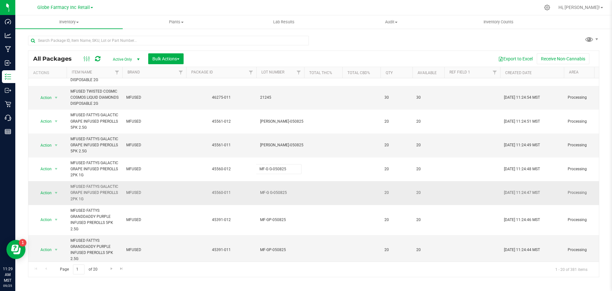
type input "[PERSON_NAME]-050825"
click at [270, 200] on div "All Packages Active Only Active Only Lab Samples Locked All Bulk Actions Add to…" at bounding box center [314, 163] width 572 height 226
click at [270, 196] on span "MF-G G-050825" at bounding box center [280, 192] width 40 height 6
click at [269, 198] on input "MF-G G-050825" at bounding box center [279, 193] width 46 height 10
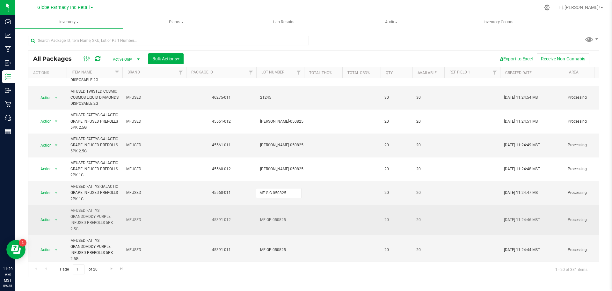
type input "[PERSON_NAME]-050825"
click at [273, 222] on div "All Packages Active Only Active Only Lab Samples Locked All Bulk Actions Add to…" at bounding box center [314, 163] width 572 height 226
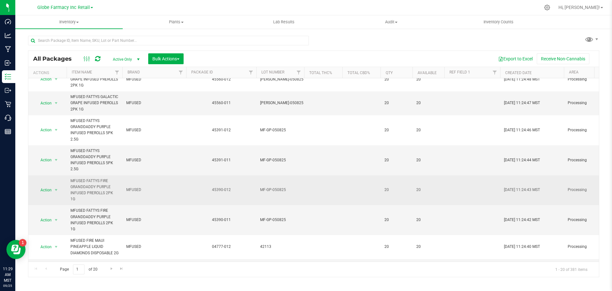
scroll to position [160, 0]
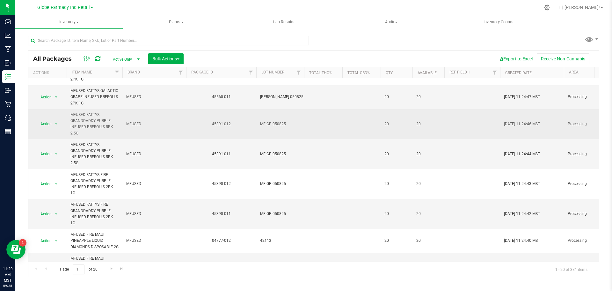
click at [270, 127] on span "MF-GP-050825" at bounding box center [280, 124] width 40 height 6
click at [269, 129] on input "MF-GP-050825" at bounding box center [279, 124] width 46 height 10
type input "MF-G P-050825"
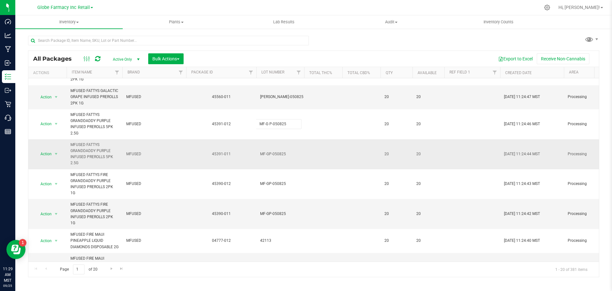
click at [268, 153] on div "All Packages Active Only Active Only Lab Samples Locked All Bulk Actions Add to…" at bounding box center [314, 163] width 572 height 226
click at [270, 157] on span "MF-GP-050825" at bounding box center [280, 154] width 40 height 6
click at [268, 159] on input "MF-GP-050825" at bounding box center [279, 154] width 46 height 10
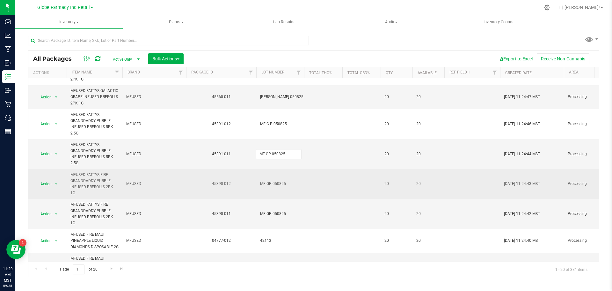
type input "MF-G P-050825"
click at [273, 193] on div "All Packages Active Only Active Only Lab Samples Locked All Bulk Actions Add to…" at bounding box center [314, 163] width 572 height 226
click at [268, 187] on span "MF-GP-050825" at bounding box center [280, 184] width 40 height 6
click at [268, 189] on input "MF-GP-050825" at bounding box center [279, 184] width 46 height 10
type input "MF-G P-050825"
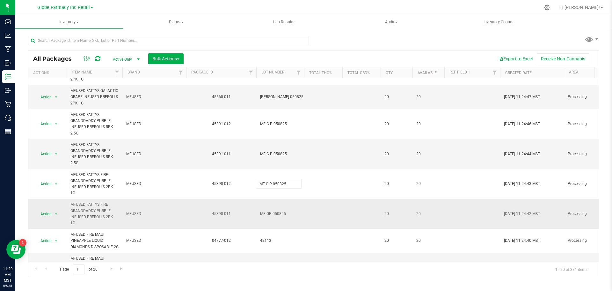
click at [269, 212] on div "All Packages Active Only Active Only Lab Samples Locked All Bulk Actions Add to…" at bounding box center [314, 163] width 572 height 226
click at [271, 217] on span "MF-GP-050825" at bounding box center [280, 214] width 40 height 6
click at [269, 219] on input "MF-GP-050825" at bounding box center [279, 214] width 46 height 10
type input "MF-G P-050825"
click at [269, 232] on div "All Packages Active Only Active Only Lab Samples Locked All Bulk Actions Add to…" at bounding box center [314, 163] width 572 height 226
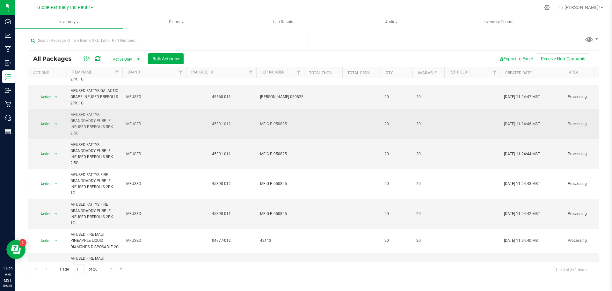
click at [267, 127] on span "MF-G P-050825" at bounding box center [280, 124] width 40 height 6
click at [268, 129] on input "MF-G P-050825" at bounding box center [279, 124] width 46 height 10
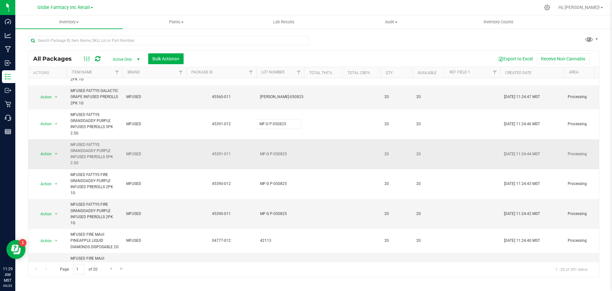
type input "MF-GP-050825"
click at [272, 162] on div "All Packages Active Only Active Only Lab Samples Locked All Bulk Actions Add to…" at bounding box center [314, 163] width 572 height 226
click at [267, 157] on span "MF-G P-050825" at bounding box center [280, 154] width 40 height 6
click at [268, 159] on input "MF-G P-050825" at bounding box center [279, 154] width 46 height 10
type input "MF-GP-050825"
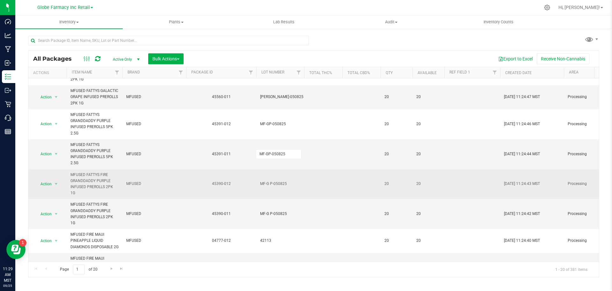
click at [272, 188] on div "All Packages Active Only Active Only Lab Samples Locked All Bulk Actions Add to…" at bounding box center [314, 163] width 572 height 226
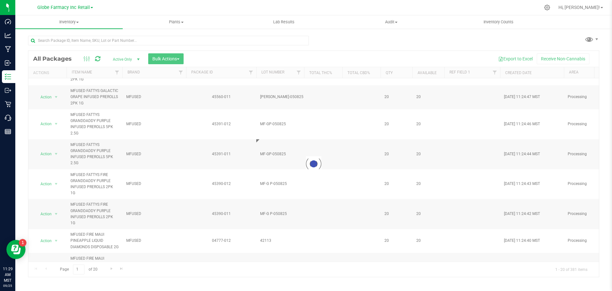
click at [270, 200] on div at bounding box center [313, 164] width 571 height 226
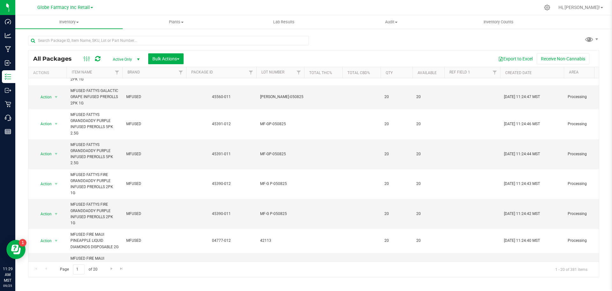
click at [269, 187] on span "MF-G P-050825" at bounding box center [280, 184] width 40 height 6
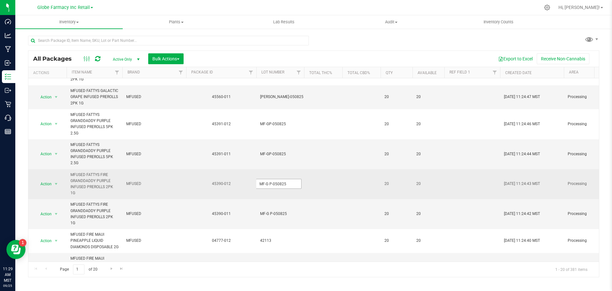
click at [268, 189] on input "MF-G P-050825" at bounding box center [279, 184] width 46 height 10
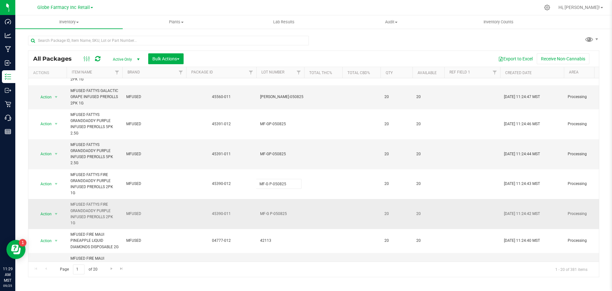
type input "MF-GP-050825"
click at [267, 214] on div "All Packages Active Only Active Only Lab Samples Locked All Bulk Actions Add to…" at bounding box center [314, 163] width 572 height 226
click at [269, 217] on span "MF-G P-050825" at bounding box center [280, 214] width 40 height 6
click at [269, 219] on input "MF-G P-050825" at bounding box center [279, 214] width 46 height 10
type input "MF-GP-050825"
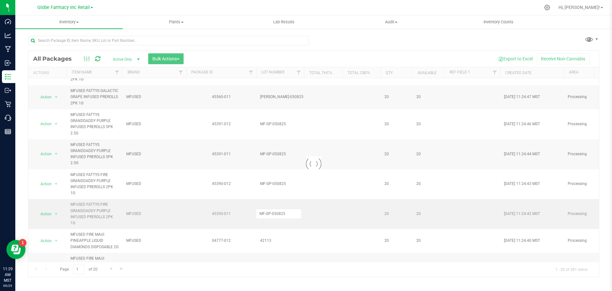
click at [269, 239] on div "Loading... All Packages Active Only Active Only Lab Samples Locked All Bulk Act…" at bounding box center [314, 163] width 572 height 226
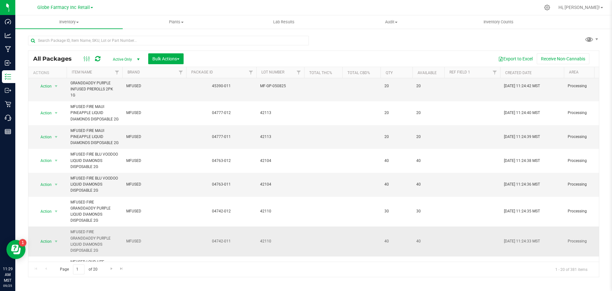
scroll to position [319, 0]
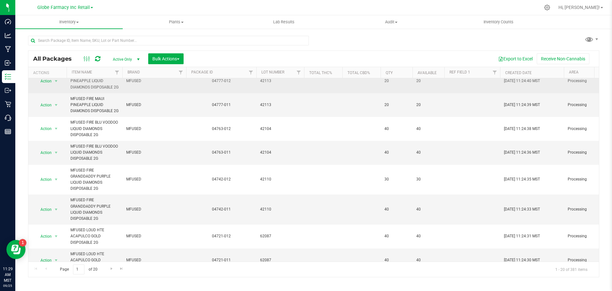
click at [269, 91] on td "42113" at bounding box center [280, 81] width 48 height 24
click at [266, 86] on input "42113" at bounding box center [279, 81] width 46 height 10
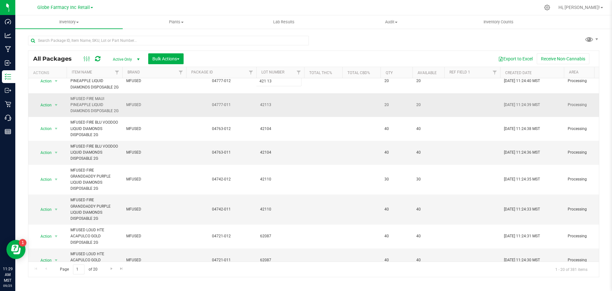
type input "421 13"
click at [264, 141] on div "All Packages Active Only Active Only Lab Samples Locked All Bulk Actions Add to…" at bounding box center [314, 163] width 572 height 226
click at [267, 117] on td "42113" at bounding box center [280, 105] width 48 height 24
click at [266, 110] on input "42113" at bounding box center [279, 105] width 46 height 10
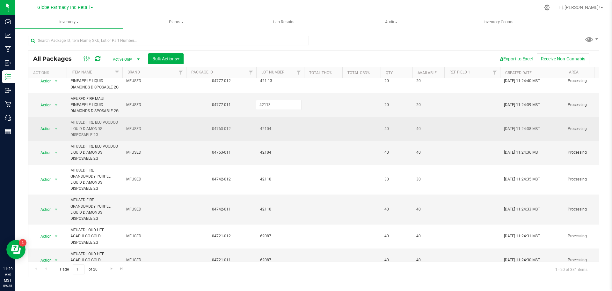
type input "421 13"
click at [265, 155] on div "All Packages Active Only Active Only Lab Samples Locked All Bulk Actions Add to…" at bounding box center [314, 163] width 572 height 226
click at [267, 132] on span "42104" at bounding box center [280, 129] width 40 height 6
click at [267, 134] on input "42104" at bounding box center [279, 129] width 46 height 10
type input "421 04"
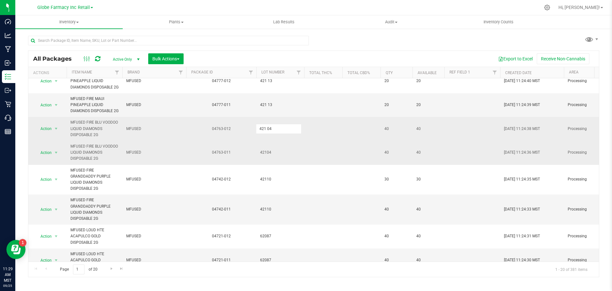
click at [267, 178] on div "All Packages Active Only Active Only Lab Samples Locked All Bulk Actions Add to…" at bounding box center [314, 163] width 572 height 226
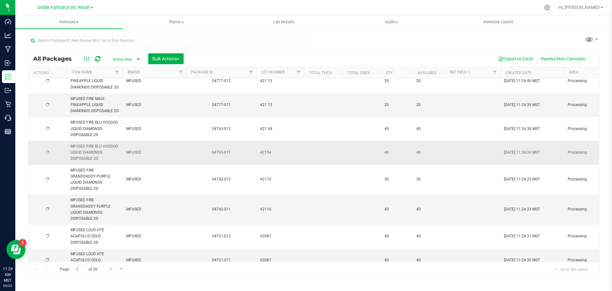
click at [267, 155] on span "42104" at bounding box center [280, 152] width 40 height 6
click at [267, 157] on input "42104" at bounding box center [279, 152] width 46 height 10
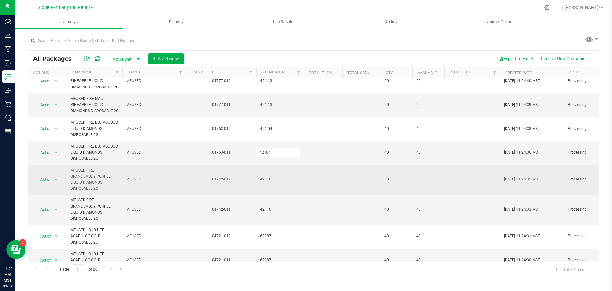
type input "421 04"
click at [268, 202] on div "All Packages Active Only Active Only Lab Samples Locked All Bulk Actions Add to…" at bounding box center [314, 163] width 572 height 226
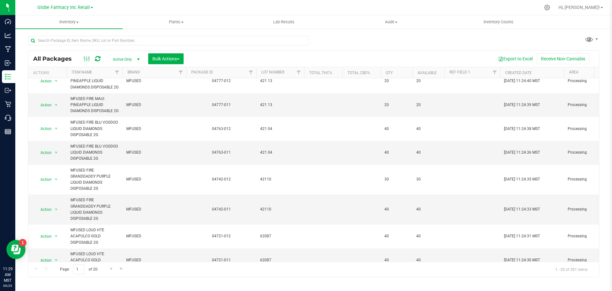
click at [268, 182] on span "42110" at bounding box center [280, 179] width 40 height 6
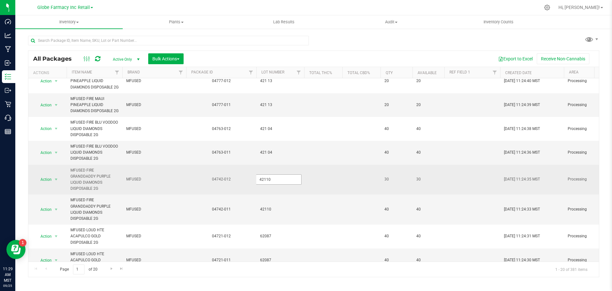
click at [266, 184] on input "42110" at bounding box center [279, 179] width 46 height 10
type input "421 10"
click at [267, 212] on div "All Packages Active Only Active Only Lab Samples Locked All Bulk Actions Add to…" at bounding box center [314, 163] width 572 height 226
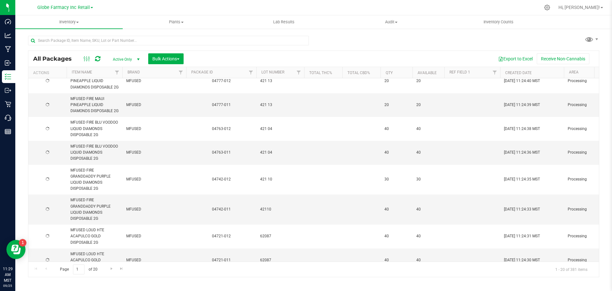
drag, startPoint x: 267, startPoint y: 212, endPoint x: 266, endPoint y: 222, distance: 9.9
click at [266, 224] on td "42110" at bounding box center [280, 209] width 48 height 30
click at [266, 214] on input "42110" at bounding box center [279, 209] width 46 height 10
type input "421 10"
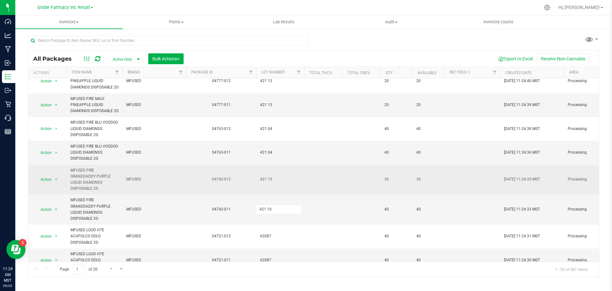
click at [271, 203] on div "All Packages Active Only Active Only Lab Samples Locked All Bulk Actions Add to…" at bounding box center [314, 163] width 572 height 226
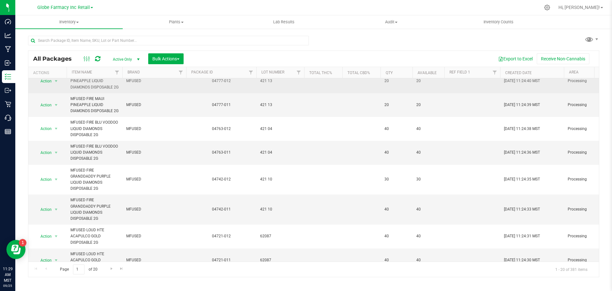
click at [266, 84] on span "421 13" at bounding box center [280, 81] width 40 height 6
click at [266, 86] on input "421 13" at bounding box center [279, 81] width 46 height 10
type input "42113"
click at [268, 132] on div "All Packages Active Only Active Only Lab Samples Locked All Bulk Actions Add to…" at bounding box center [314, 163] width 572 height 226
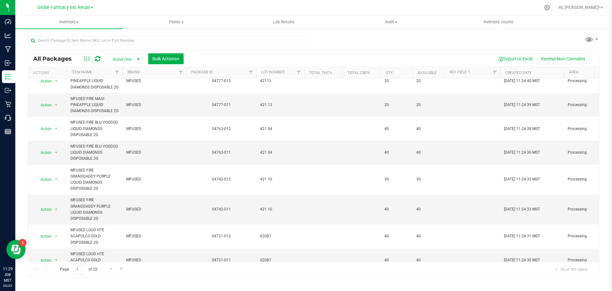
click at [266, 108] on span "421 13" at bounding box center [280, 105] width 40 height 6
click at [266, 110] on input "421 13" at bounding box center [279, 105] width 46 height 10
type input "42113"
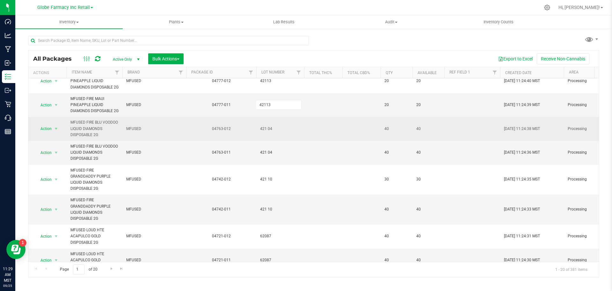
click at [269, 145] on div "All Packages Active Only Active Only Lab Samples Locked All Bulk Actions Add to…" at bounding box center [314, 163] width 572 height 226
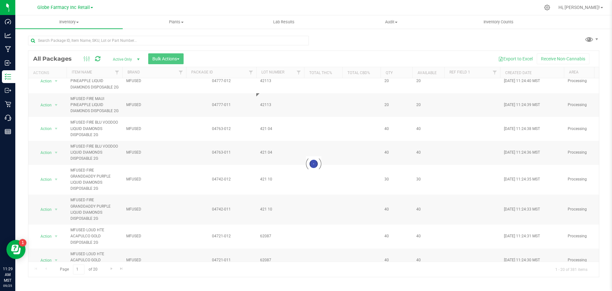
click at [266, 156] on div at bounding box center [313, 164] width 571 height 226
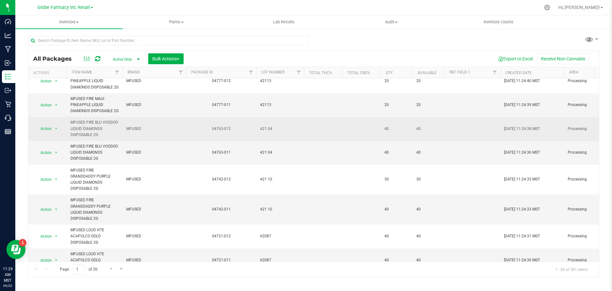
click at [266, 132] on span "421 04" at bounding box center [280, 129] width 40 height 6
click at [266, 134] on input "421 04" at bounding box center [279, 129] width 46 height 10
type input "42104"
click at [273, 172] on div "All Packages Active Only Active Only Lab Samples Locked All Bulk Actions Add to…" at bounding box center [314, 163] width 572 height 226
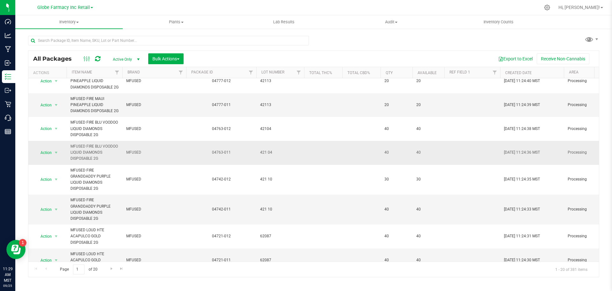
click at [265, 155] on span "421 04" at bounding box center [280, 152] width 40 height 6
click at [265, 157] on input "421 04" at bounding box center [279, 152] width 46 height 10
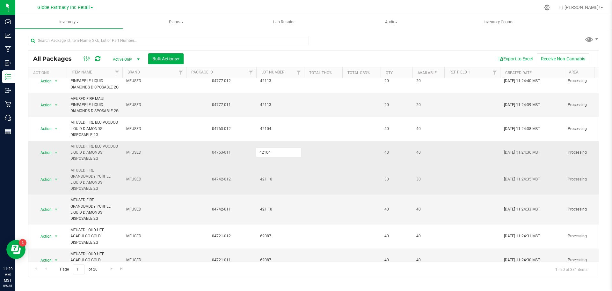
type input "42104"
click at [257, 198] on div "All Packages Active Only Active Only Lab Samples Locked All Bulk Actions Add to…" at bounding box center [314, 163] width 572 height 226
click at [266, 195] on td "421 10" at bounding box center [280, 180] width 48 height 30
click at [266, 184] on input "421 10" at bounding box center [279, 179] width 46 height 10
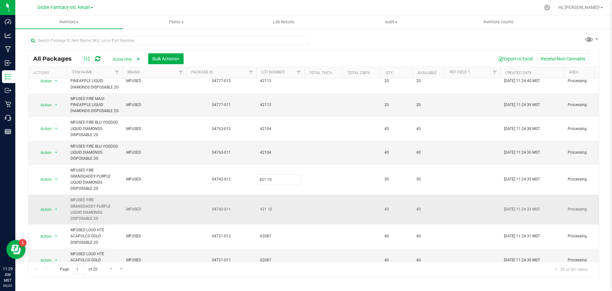
type input "42110"
click at [259, 234] on div "All Packages Active Only Active Only Lab Samples Locked All Bulk Actions Add to…" at bounding box center [314, 163] width 572 height 226
click at [268, 212] on span "421 10" at bounding box center [280, 209] width 40 height 6
click at [265, 214] on input "421 10" at bounding box center [279, 209] width 46 height 10
type input "42110"
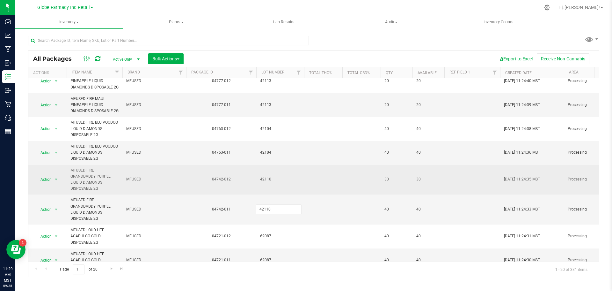
click at [287, 213] on div "All Packages Active Only Active Only Lab Samples Locked All Bulk Actions Add to…" at bounding box center [314, 163] width 572 height 226
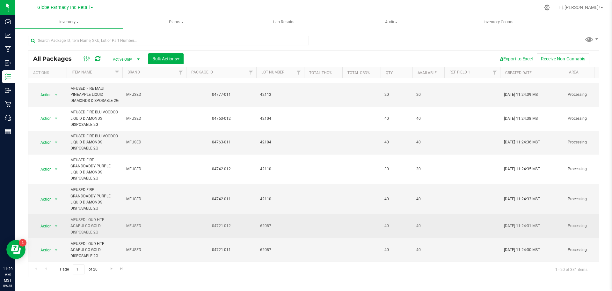
scroll to position [359, 0]
click at [267, 223] on span "62087" at bounding box center [280, 226] width 40 height 6
click at [266, 221] on input "62087" at bounding box center [279, 226] width 46 height 10
type input "620 87"
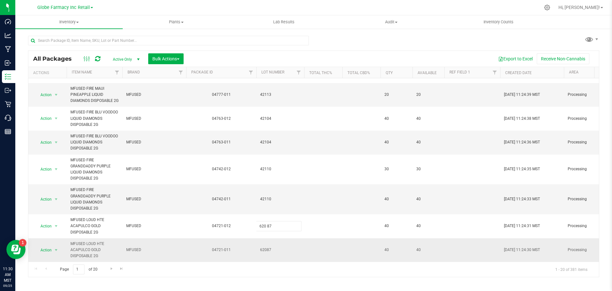
click at [268, 234] on div "All Packages Active Only Active Only Lab Samples Locked All Bulk Actions Add to…" at bounding box center [314, 163] width 572 height 226
click at [268, 247] on span "62087" at bounding box center [280, 250] width 40 height 6
click at [266, 245] on input "62087" at bounding box center [279, 250] width 46 height 10
type input "620 87"
click at [273, 234] on div "All Packages Active Only Active Only Lab Samples Locked All Bulk Actions Add to…" at bounding box center [314, 163] width 572 height 226
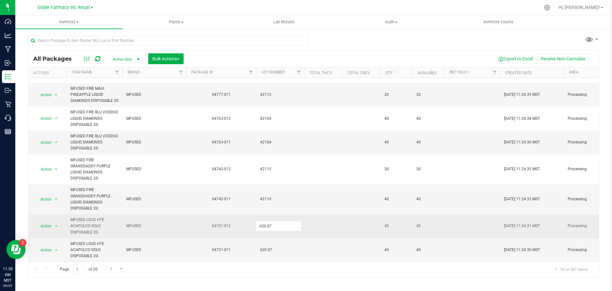
drag, startPoint x: 265, startPoint y: 222, endPoint x: 266, endPoint y: 226, distance: 4.9
click at [265, 223] on input "620 87" at bounding box center [279, 226] width 46 height 10
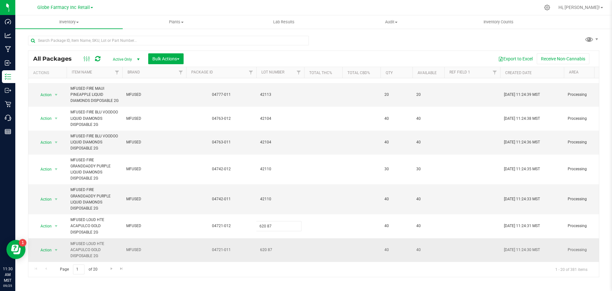
type input "62087"
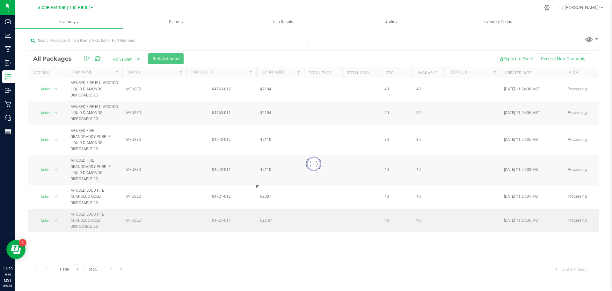
click at [268, 243] on div "Loading... All Packages Active Only Active Only Lab Samples Locked All Bulk Act…" at bounding box center [314, 163] width 572 height 226
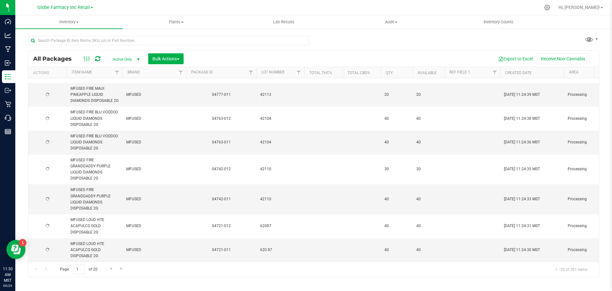
click at [266, 247] on span "620 87" at bounding box center [280, 250] width 40 height 6
click at [266, 246] on input "620 87" at bounding box center [279, 250] width 46 height 10
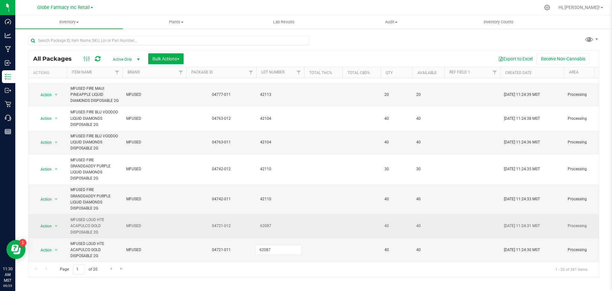
type input "62087"
click at [272, 224] on div "All Packages Active Only Active Only Lab Samples Locked All Bulk Actions Add to…" at bounding box center [314, 163] width 572 height 226
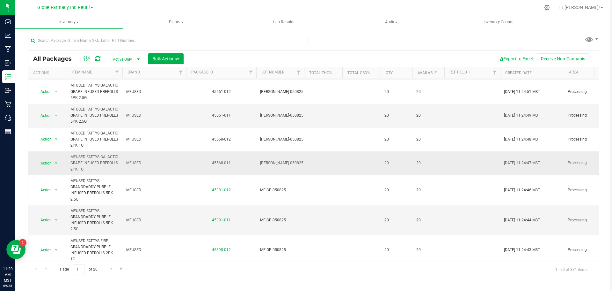
scroll to position [103, 0]
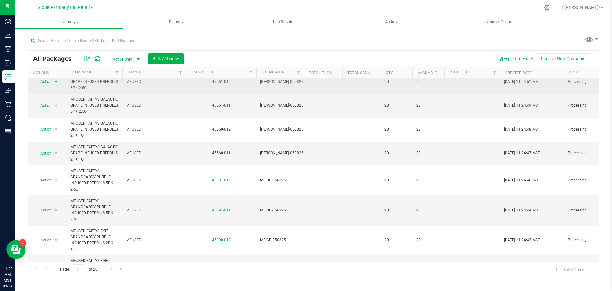
click at [56, 84] on span "select" at bounding box center [56, 81] width 5 height 5
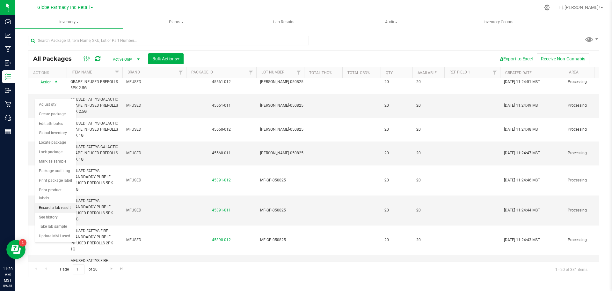
click at [64, 203] on li "Record a lab result" at bounding box center [55, 208] width 41 height 10
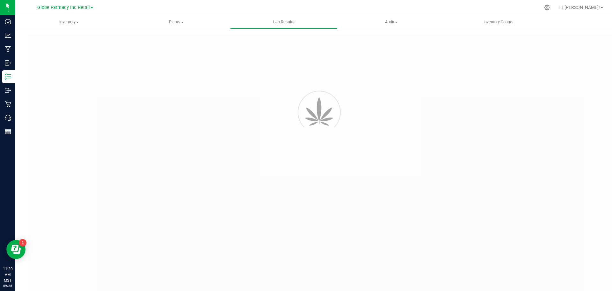
type input "45561-012"
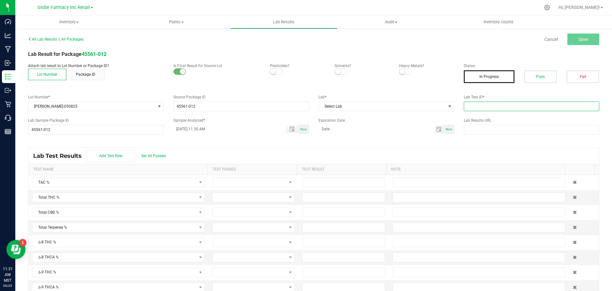
click at [548, 106] on input "text" at bounding box center [532, 106] width 136 height 10
paste input "TE50512001-005"
type input "TE50512001-005"
click at [427, 110] on span "Select Lab" at bounding box center [382, 106] width 127 height 9
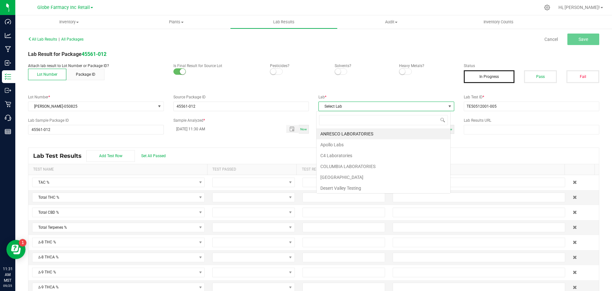
scroll to position [10, 135]
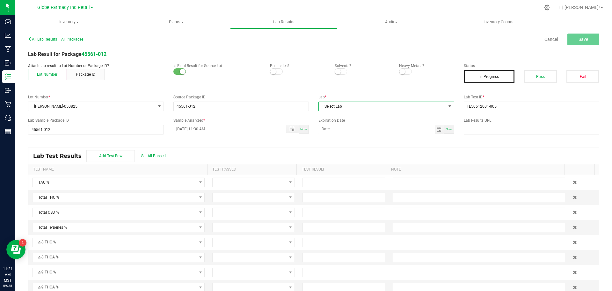
click at [359, 104] on span "Select Lab" at bounding box center [382, 106] width 127 height 9
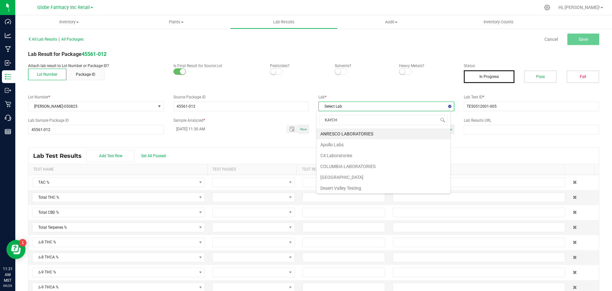
type input "KAYCHA"
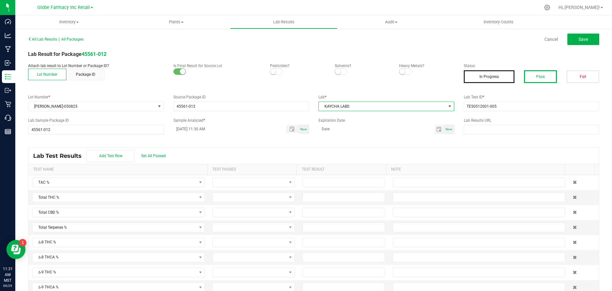
click at [530, 81] on button "Pass" at bounding box center [540, 76] width 33 height 13
click at [571, 43] on button "Save" at bounding box center [584, 38] width 32 height 11
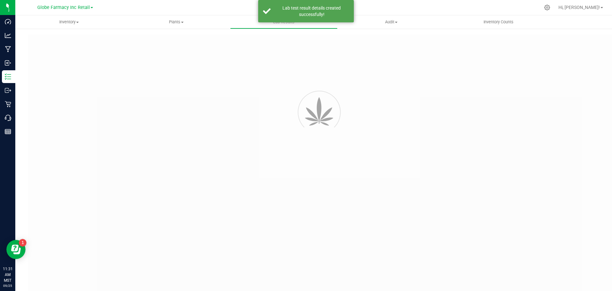
type input "45561-012"
type input "TE50512001-005"
type input "45561-012"
type input "09/25/2025 11:30 AM"
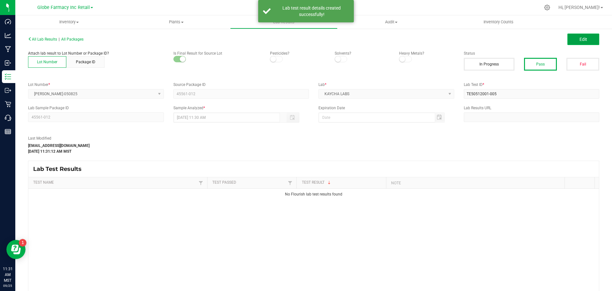
click at [580, 41] on span "Edit" at bounding box center [584, 39] width 8 height 5
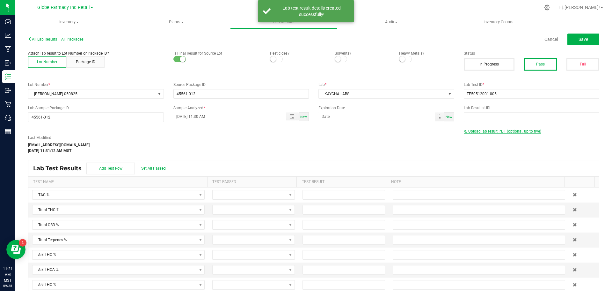
drag, startPoint x: 497, startPoint y: 135, endPoint x: 495, endPoint y: 131, distance: 4.7
click at [496, 132] on div "Last Modified tylerr@earthshealing.org Sep 25, 2025 11:31:12 AM MST Upload lab …" at bounding box center [313, 140] width 581 height 25
click at [495, 131] on span "Upload lab result PDF (optional, up to five)" at bounding box center [505, 131] width 73 height 4
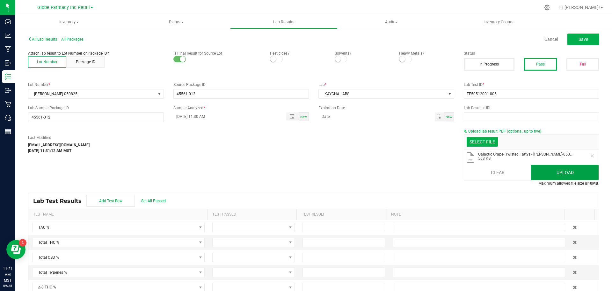
click at [556, 174] on button "Upload" at bounding box center [565, 172] width 68 height 15
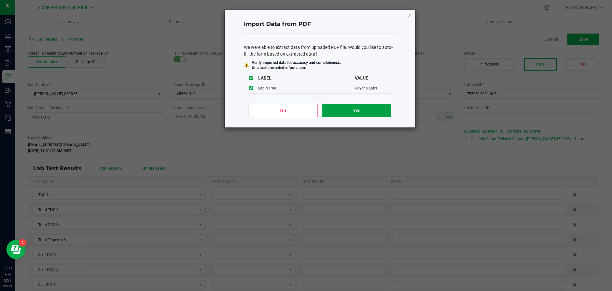
click at [362, 109] on button "Yes" at bounding box center [357, 110] width 69 height 13
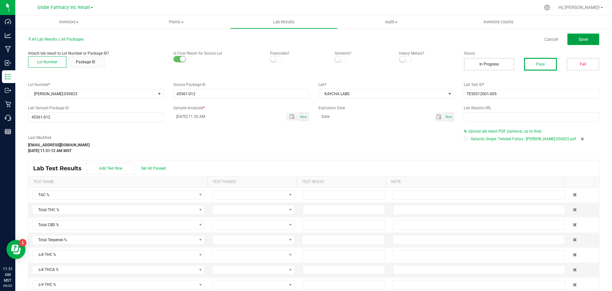
click at [570, 44] on button "Save" at bounding box center [584, 38] width 32 height 11
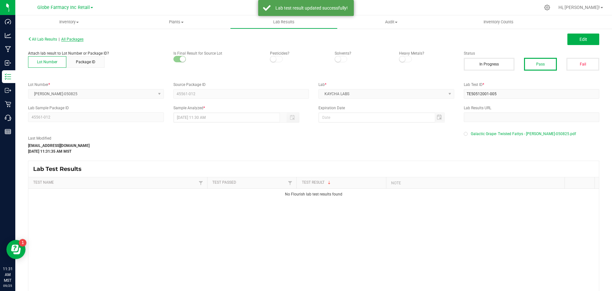
click at [68, 40] on span "All Packages" at bounding box center [72, 39] width 22 height 4
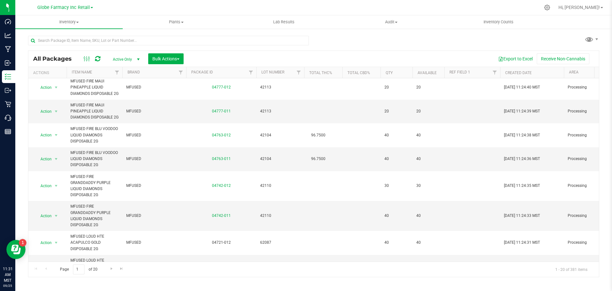
scroll to position [359, 0]
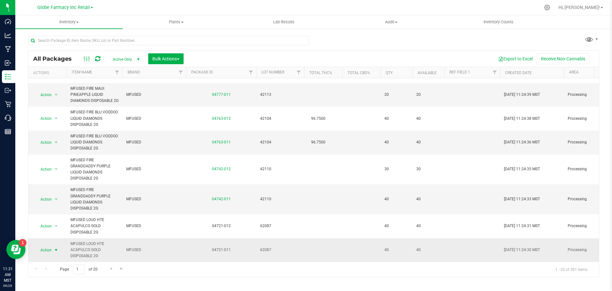
click at [57, 247] on span "select" at bounding box center [56, 249] width 5 height 5
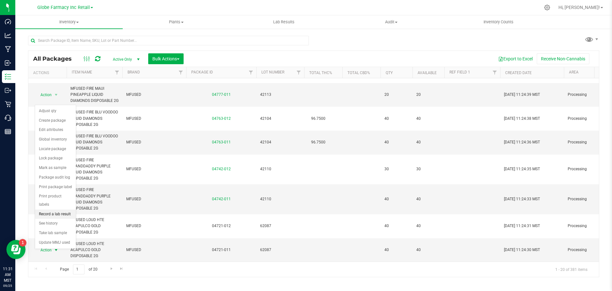
click at [56, 209] on li "Record a lab result" at bounding box center [55, 214] width 41 height 10
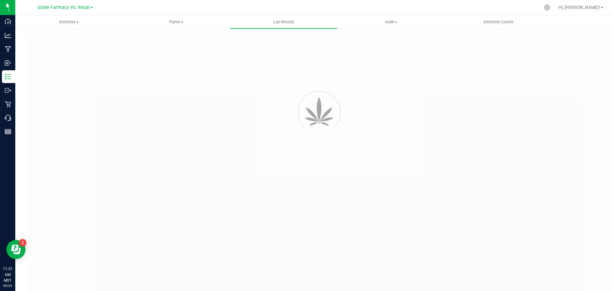
type input "04721-011"
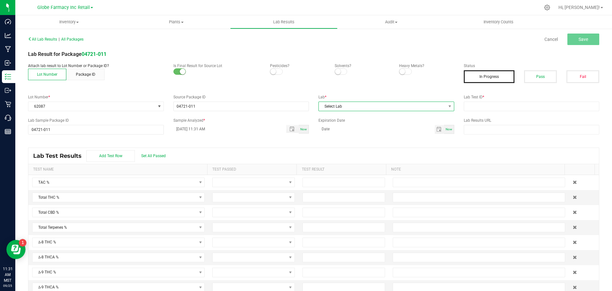
click at [425, 109] on span "Select Lab" at bounding box center [382, 106] width 127 height 9
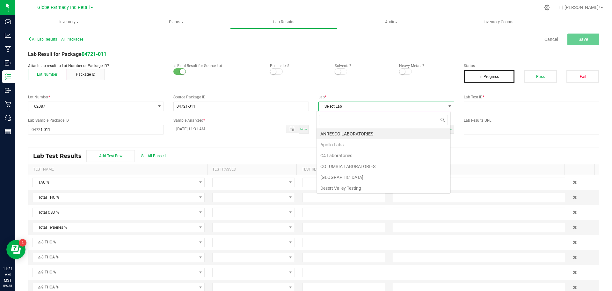
scroll to position [10, 135]
type input "KAYCHA"
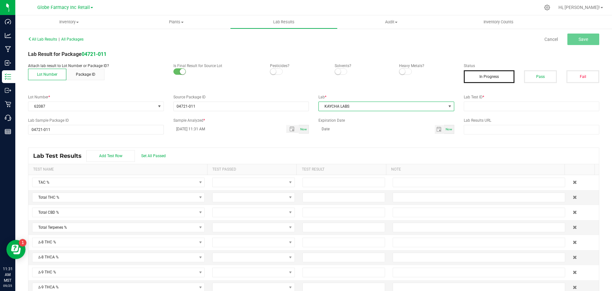
click at [411, 124] on div "Expiration Date Now" at bounding box center [386, 125] width 145 height 16
click at [535, 107] on input "text" at bounding box center [532, 106] width 136 height 10
paste input "2505FSL0218.1177"
type input "2505FSL0218.1177"
click at [409, 102] on span "KAYCHA LABS" at bounding box center [382, 106] width 127 height 9
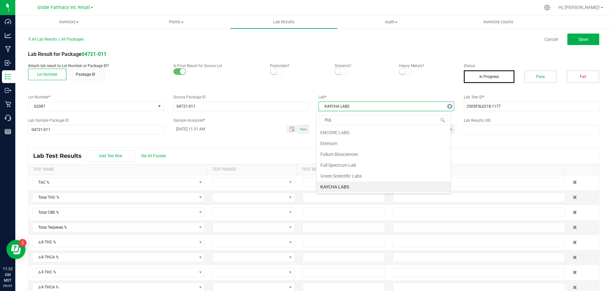
scroll to position [0, 0]
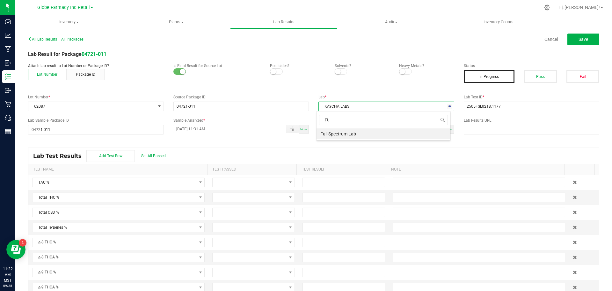
type input "F"
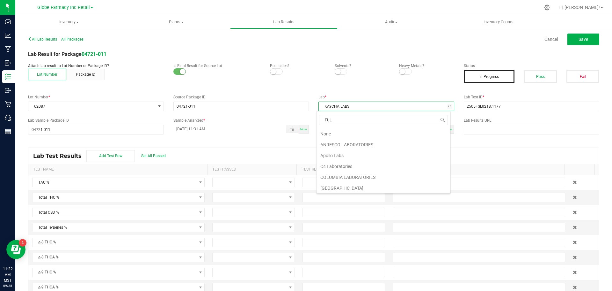
type input "FULL"
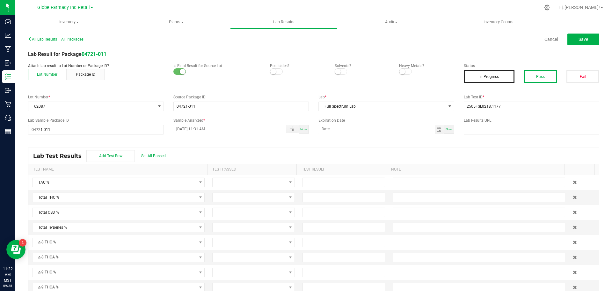
click at [531, 74] on button "Pass" at bounding box center [540, 76] width 33 height 13
click at [579, 37] on span "Save" at bounding box center [584, 39] width 10 height 5
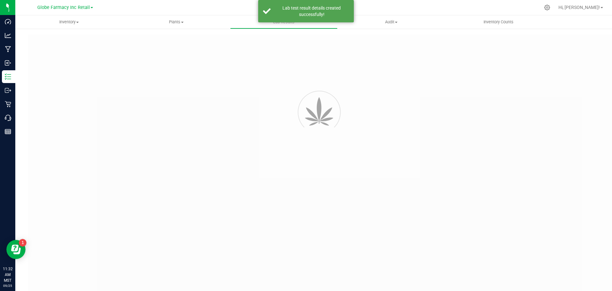
type input "04721-011"
type input "2505FSL0218.1177"
type input "04721-011"
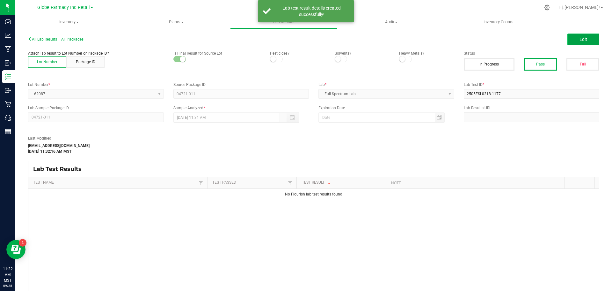
click at [580, 42] on button "Edit" at bounding box center [584, 38] width 32 height 11
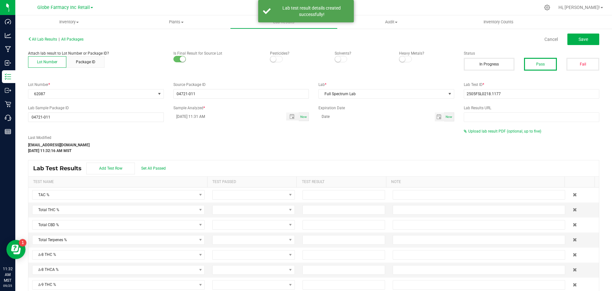
click at [515, 128] on div "Upload lab result PDF (optional, up to five)" at bounding box center [532, 131] width 136 height 6
click at [515, 130] on span "Upload lab result PDF (optional, up to five)" at bounding box center [505, 131] width 73 height 4
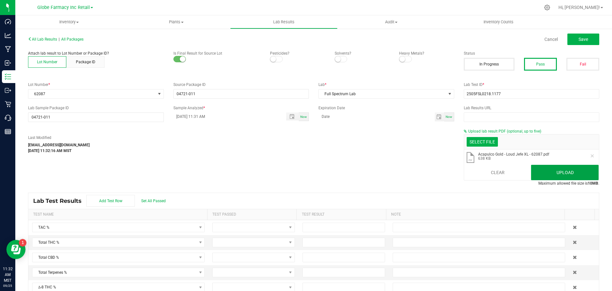
click at [563, 169] on button "Upload" at bounding box center [565, 172] width 68 height 15
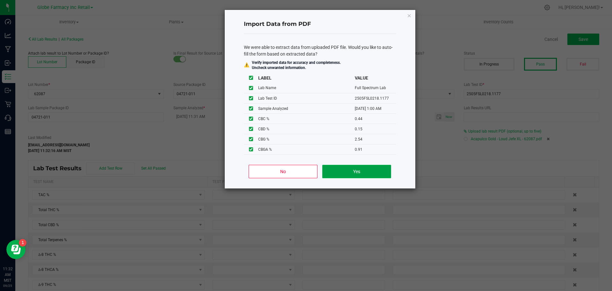
click at [369, 171] on button "Yes" at bounding box center [357, 171] width 69 height 13
type input "05/28/2025 1:00 AM"
type input "96.5300"
type input "90.8400"
type input "0.1500"
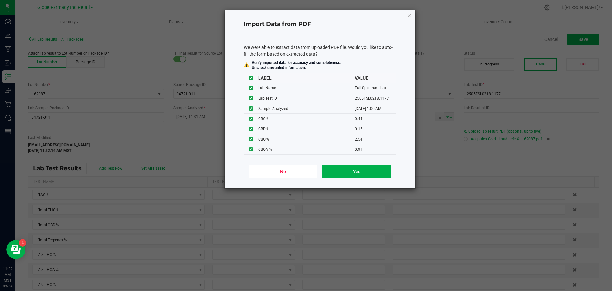
type input "86.7400"
type input "4.6700"
type input "0.7500"
type input "0.4400"
type input "0.1500"
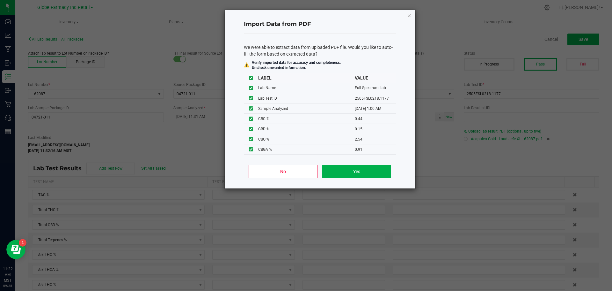
type input "2.5400"
type input "0.9100"
type input "0.3300"
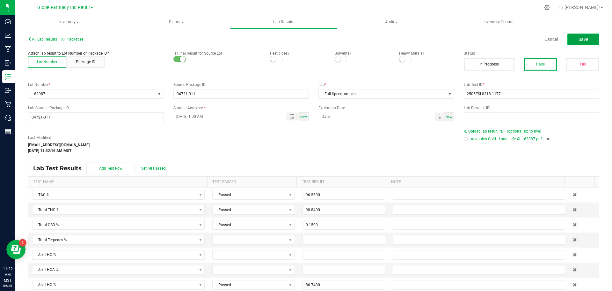
click at [584, 43] on button "Save" at bounding box center [584, 38] width 32 height 11
type input "86.7400"
type input "4.6700"
type input "0.7500"
type input "0.4400"
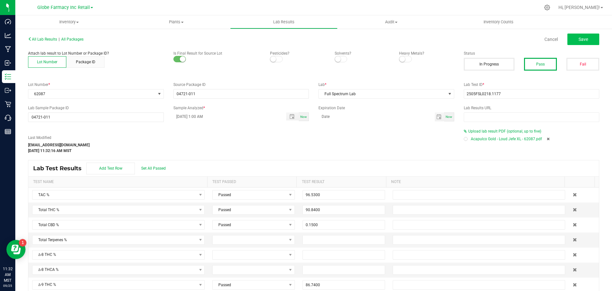
type input "0.1500"
type input "2.5400"
type input "0.9100"
type input "0.3300"
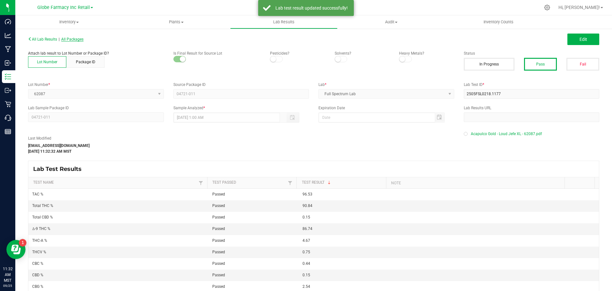
click at [76, 41] on span "All Packages" at bounding box center [72, 39] width 22 height 4
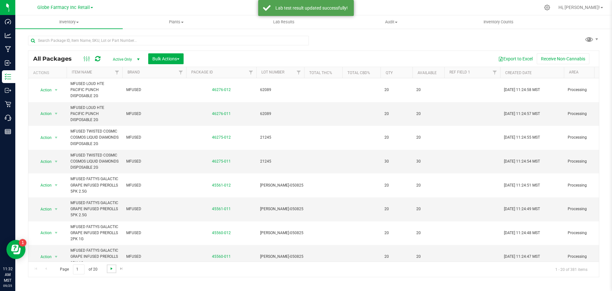
click at [110, 269] on span "Go to the next page" at bounding box center [111, 268] width 5 height 5
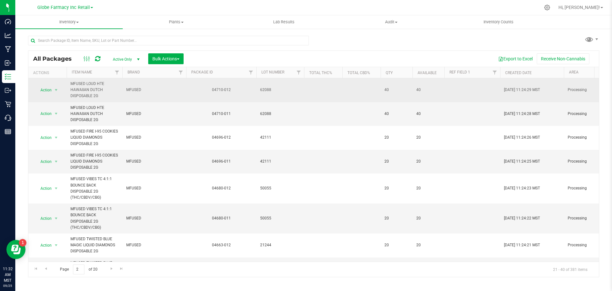
click at [264, 90] on span "62088" at bounding box center [280, 90] width 40 height 6
click at [265, 92] on input "62088" at bounding box center [279, 90] width 46 height 10
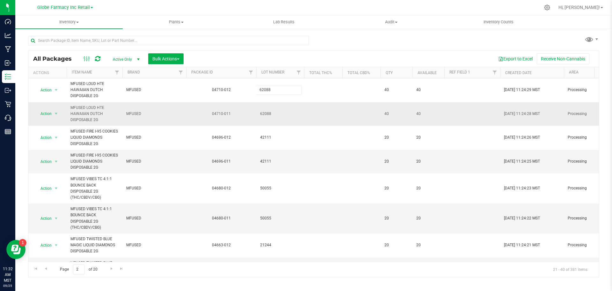
type input "620088"
click at [271, 120] on div "All Packages Active Only Active Only Lab Samples Locked All Bulk Actions Add to…" at bounding box center [314, 163] width 572 height 226
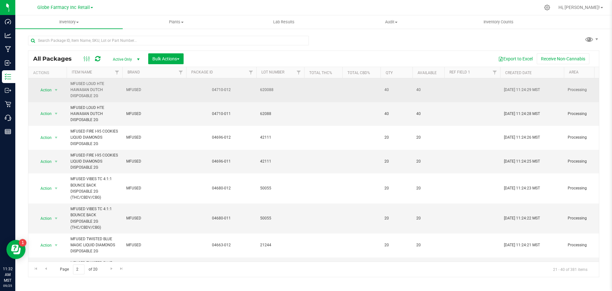
click at [270, 90] on span "620088" at bounding box center [280, 90] width 40 height 6
click at [269, 90] on input "620088" at bounding box center [279, 90] width 46 height 10
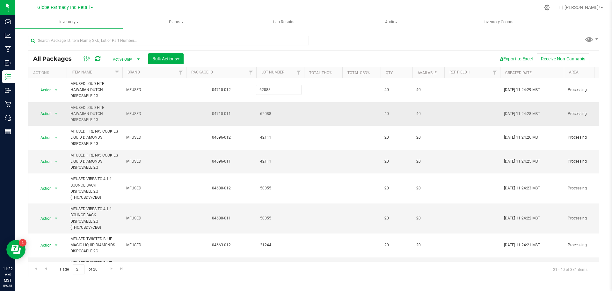
type input "62088"
click at [274, 122] on div "All Packages Active Only Active Only Lab Samples Locked All Bulk Actions Add to…" at bounding box center [314, 163] width 572 height 226
click at [265, 113] on span "62088" at bounding box center [280, 114] width 40 height 6
click at [265, 114] on input "62088" at bounding box center [279, 114] width 46 height 10
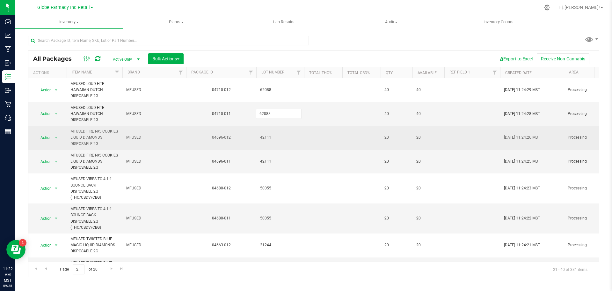
type input "620 88"
click at [270, 142] on div "All Packages Active Only Active Only Lab Samples Locked All Bulk Actions Add to…" at bounding box center [314, 163] width 572 height 226
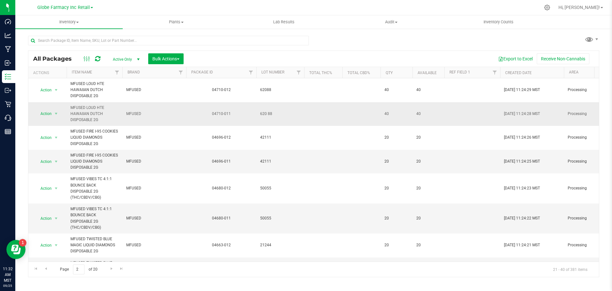
click at [268, 117] on span "620 88" at bounding box center [280, 114] width 40 height 6
click at [267, 114] on input "620 88" at bounding box center [279, 114] width 46 height 10
type input "62088"
click at [267, 157] on div "All Packages Active Only Active Only Lab Samples Locked All Bulk Actions Add to…" at bounding box center [314, 163] width 572 height 226
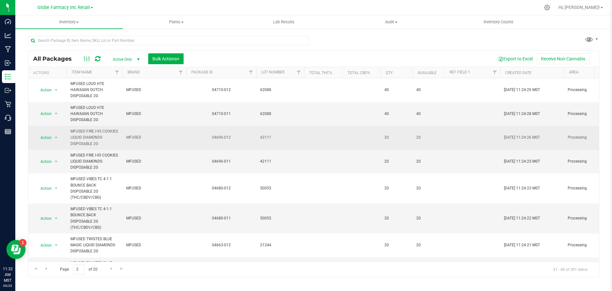
click at [268, 140] on span "42111" at bounding box center [280, 137] width 40 height 6
click at [265, 138] on input "42111" at bounding box center [279, 137] width 46 height 10
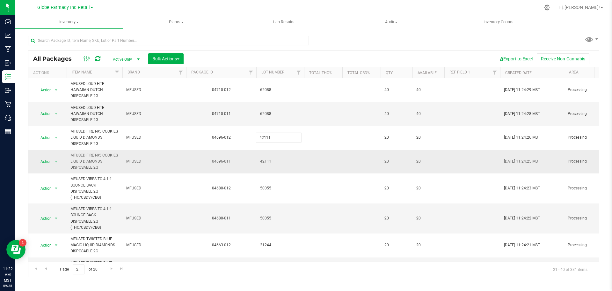
type input "421 11"
click at [261, 165] on div "All Packages Active Only Active Only Lab Samples Locked All Bulk Actions Add to…" at bounding box center [314, 163] width 572 height 226
click at [267, 161] on span "42111" at bounding box center [280, 161] width 40 height 6
click at [267, 161] on input "42111" at bounding box center [279, 161] width 46 height 10
type input "421 11"
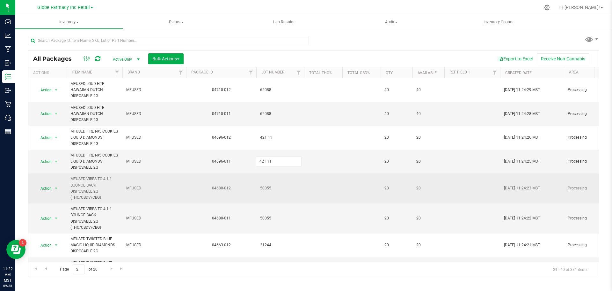
click at [267, 194] on div "All Packages Active Only Active Only Lab Samples Locked All Bulk Actions Add to…" at bounding box center [314, 163] width 572 height 226
drag, startPoint x: 267, startPoint y: 194, endPoint x: 268, endPoint y: 188, distance: 6.5
click at [268, 188] on span "50055" at bounding box center [280, 188] width 40 height 6
click at [266, 188] on input "50055" at bounding box center [279, 188] width 46 height 10
type input "500 55"
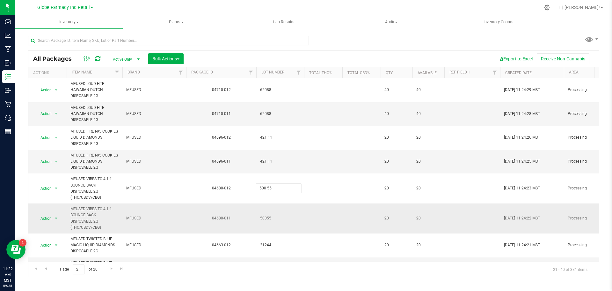
click at [266, 208] on div "All Packages Active Only Active Only Lab Samples Locked All Bulk Actions Add to…" at bounding box center [314, 163] width 572 height 226
click at [271, 213] on td "50055" at bounding box center [280, 218] width 48 height 30
click at [266, 219] on input "50055" at bounding box center [279, 218] width 46 height 10
type input "500 55"
click at [269, 232] on div "All Packages Active Only Active Only Lab Samples Locked All Bulk Actions Add to…" at bounding box center [314, 163] width 572 height 226
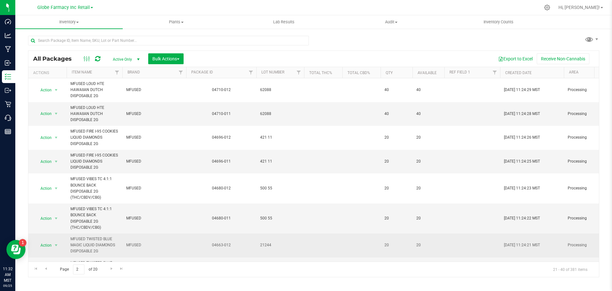
click at [267, 243] on span "21244" at bounding box center [280, 245] width 40 height 6
click at [266, 244] on input "21244" at bounding box center [279, 245] width 46 height 10
type input "212 44"
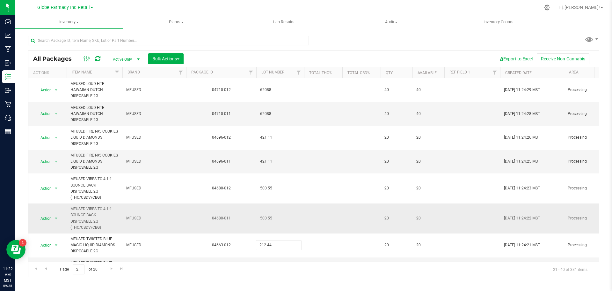
click at [301, 226] on div "All Packages Active Only Active Only Lab Samples Locked All Bulk Actions Add to…" at bounding box center [314, 163] width 572 height 226
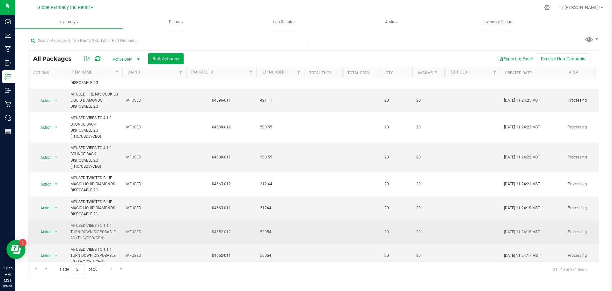
scroll to position [64, 0]
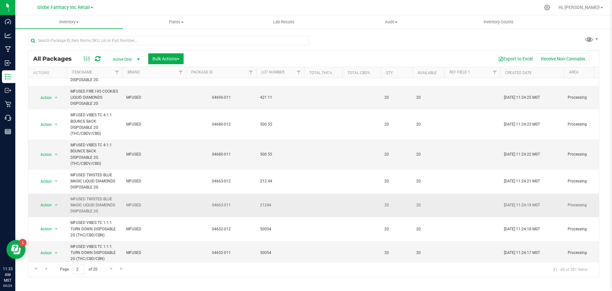
click at [268, 205] on span "21244" at bounding box center [280, 205] width 40 height 6
click at [266, 205] on input "21244" at bounding box center [279, 205] width 46 height 10
type input "212 44"
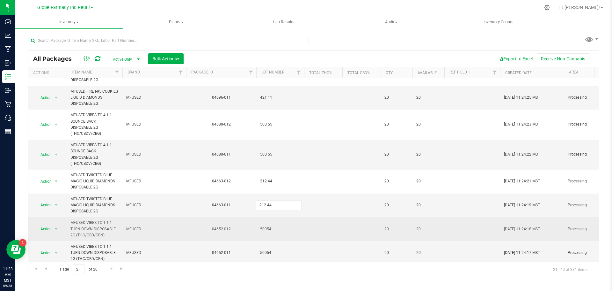
click at [309, 229] on div "All Packages Active Only Active Only Lab Samples Locked All Bulk Actions Add to…" at bounding box center [314, 163] width 572 height 226
click at [265, 230] on span "50054" at bounding box center [280, 229] width 40 height 6
click at [265, 231] on input "50054" at bounding box center [279, 229] width 46 height 10
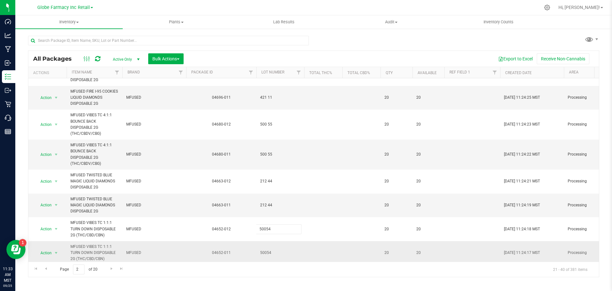
type input "500 54"
click at [273, 245] on div "All Packages Active Only Active Only Lab Samples Locked All Bulk Actions Add to…" at bounding box center [314, 163] width 572 height 226
click at [268, 252] on span "50054" at bounding box center [280, 252] width 40 height 6
click at [266, 252] on input "50054" at bounding box center [279, 252] width 46 height 10
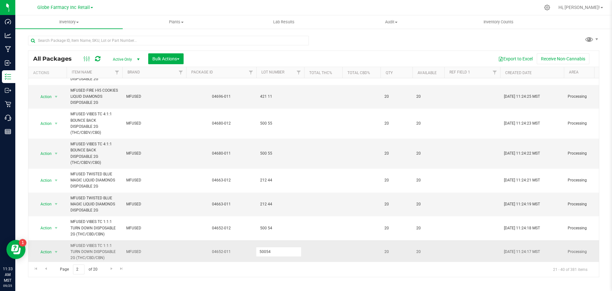
type input "500 54"
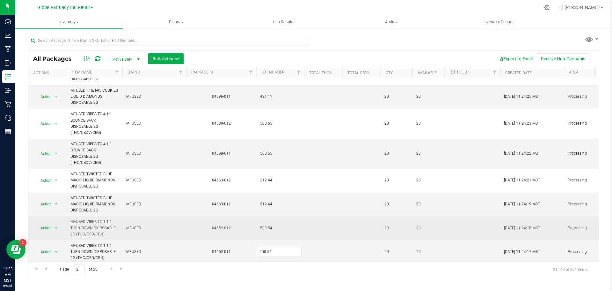
click at [279, 238] on div "All Packages Active Only Active Only Lab Samples Locked All Bulk Actions Add to…" at bounding box center [314, 163] width 572 height 226
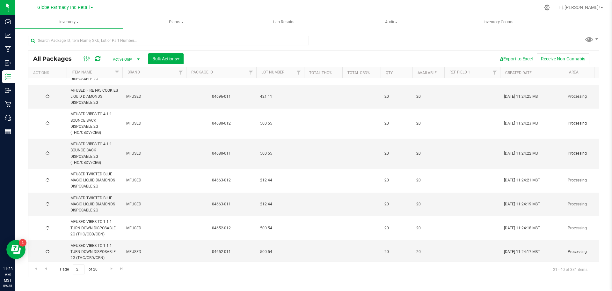
click at [267, 230] on span "500 54" at bounding box center [280, 228] width 40 height 6
click at [267, 230] on input "500 54" at bounding box center [279, 228] width 46 height 10
type input "50054"
click at [267, 249] on div "All Packages Active Only Active Only Lab Samples Locked All Bulk Actions Add to…" at bounding box center [314, 163] width 572 height 226
click at [267, 250] on span "500 54" at bounding box center [280, 252] width 40 height 6
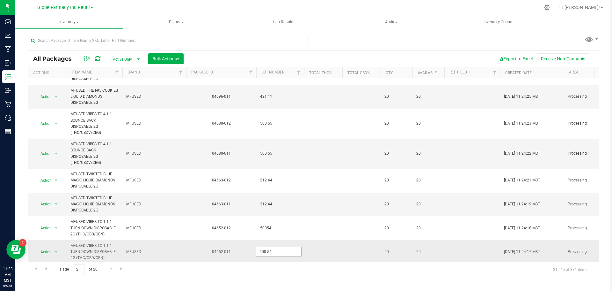
click at [267, 251] on input "500 54" at bounding box center [279, 252] width 46 height 10
type input "50054"
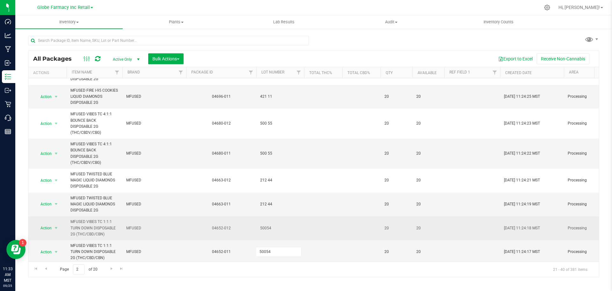
click at [277, 225] on div "All Packages Active Only Active Only Lab Samples Locked All Bulk Actions Add to…" at bounding box center [314, 163] width 572 height 226
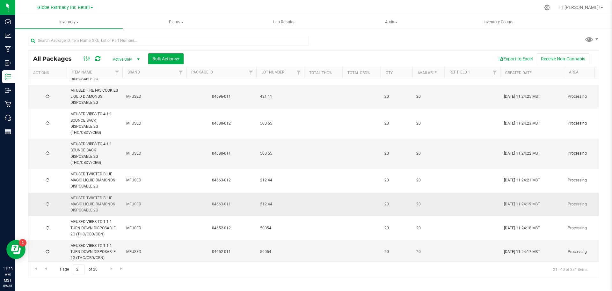
click at [263, 203] on span "212 44" at bounding box center [280, 204] width 40 height 6
click at [268, 205] on input "212 44" at bounding box center [279, 204] width 46 height 10
type input "21244"
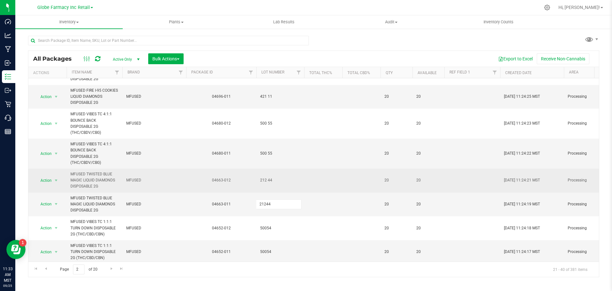
click at [271, 182] on div "All Packages Active Only Active Only Lab Samples Locked All Bulk Actions Add to…" at bounding box center [314, 163] width 572 height 226
click at [269, 181] on span "212 44" at bounding box center [280, 180] width 40 height 6
click at [267, 180] on input "212 44" at bounding box center [279, 180] width 46 height 10
type input "21244"
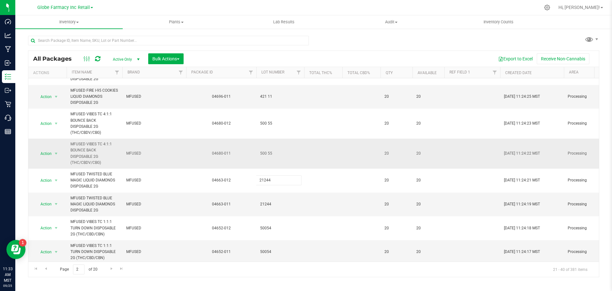
click at [272, 159] on div "All Packages Active Only Active Only Lab Samples Locked All Bulk Actions Add to…" at bounding box center [314, 163] width 572 height 226
drag, startPoint x: 272, startPoint y: 159, endPoint x: 269, endPoint y: 154, distance: 5.5
click at [269, 153] on span "500 55" at bounding box center [280, 153] width 40 height 6
click at [267, 153] on input "500 55" at bounding box center [279, 153] width 46 height 10
type input "50055"
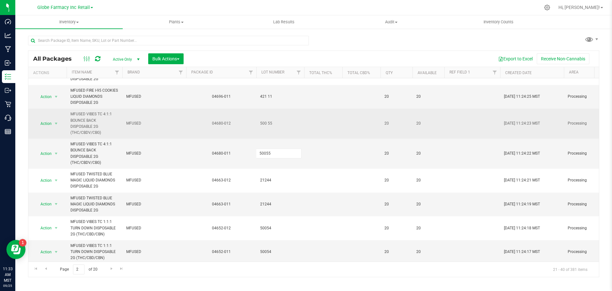
click at [277, 128] on div "All Packages Active Only Active Only Lab Samples Locked All Bulk Actions Add to…" at bounding box center [314, 163] width 572 height 226
click at [268, 123] on span "500 55" at bounding box center [280, 123] width 40 height 6
click at [267, 123] on input "500 55" at bounding box center [279, 123] width 46 height 10
type input "50055"
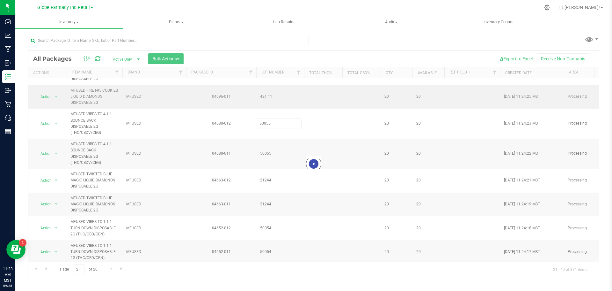
click at [273, 106] on div "Loading... All Packages Active Only Active Only Lab Samples Locked All Bulk Act…" at bounding box center [314, 163] width 572 height 226
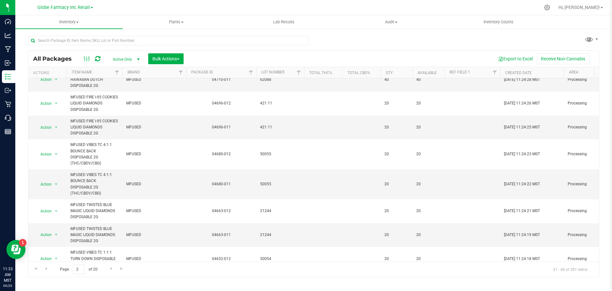
scroll to position [33, 0]
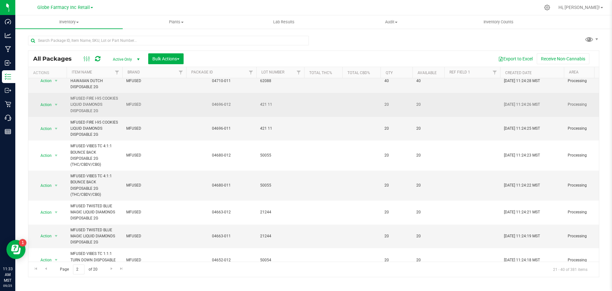
click at [266, 107] on span "421 11" at bounding box center [280, 104] width 40 height 6
click at [266, 107] on input "421 11" at bounding box center [279, 105] width 46 height 10
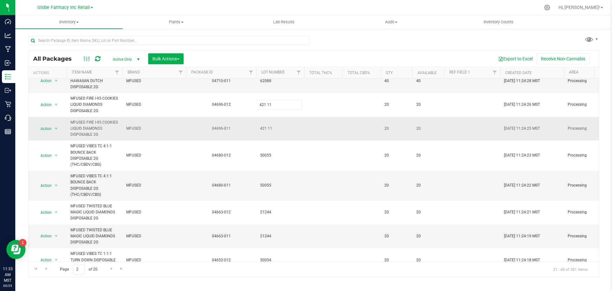
type input "42111"
click at [274, 129] on div "All Packages Active Only Active Only Lab Samples Locked All Bulk Actions Add to…" at bounding box center [314, 163] width 572 height 226
click at [267, 128] on span "421 11" at bounding box center [280, 128] width 40 height 6
click at [265, 128] on input "421 11" at bounding box center [279, 128] width 46 height 10
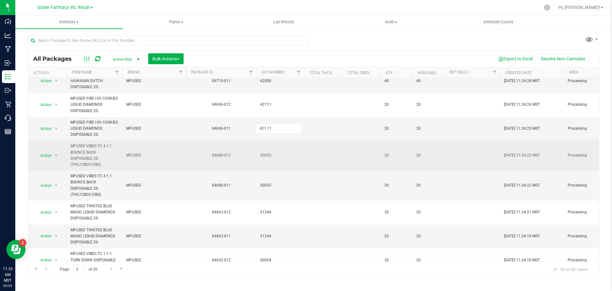
type input "42111"
click at [280, 169] on div "All Packages Active Only Active Only Lab Samples Locked All Bulk Actions Add to…" at bounding box center [314, 163] width 572 height 226
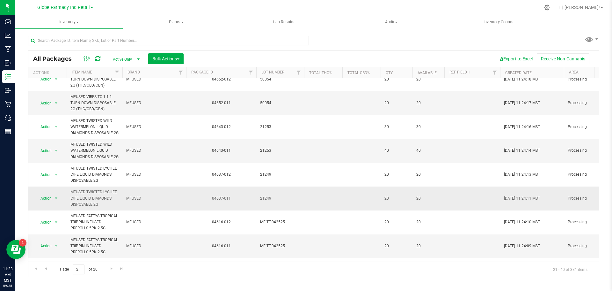
scroll to position [224, 0]
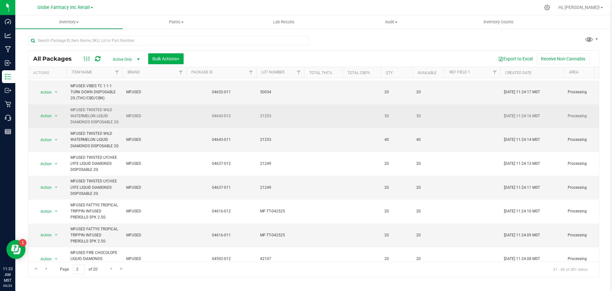
click at [269, 116] on span "21253" at bounding box center [280, 116] width 40 height 6
click at [267, 120] on input "21253" at bounding box center [279, 116] width 46 height 10
click at [265, 120] on input "21253" at bounding box center [279, 116] width 46 height 10
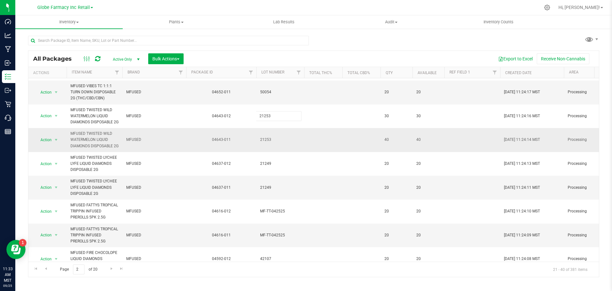
type input "212 53"
click at [269, 151] on div "All Packages Active Only Active Only Lab Samples Locked All Bulk Actions Add to…" at bounding box center [314, 163] width 572 height 226
click at [267, 143] on span "21253" at bounding box center [280, 140] width 40 height 6
click at [265, 145] on input "21253" at bounding box center [279, 140] width 46 height 10
type input "212 53"
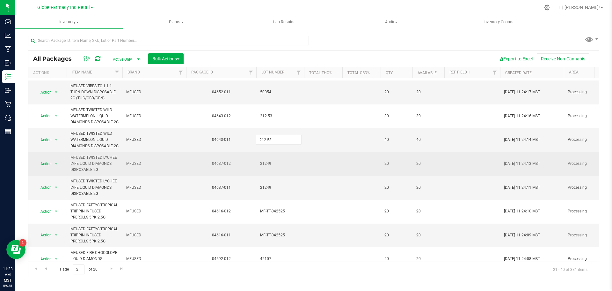
click at [270, 168] on div "All Packages Active Only Active Only Lab Samples Locked All Bulk Actions Add to…" at bounding box center [314, 163] width 572 height 226
click at [264, 167] on span "21249" at bounding box center [280, 163] width 40 height 6
click at [266, 168] on input "21249" at bounding box center [279, 164] width 46 height 10
type input "212 49"
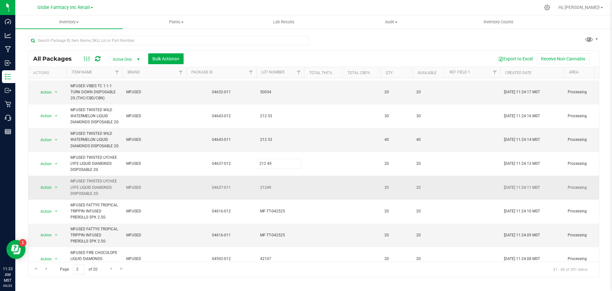
click at [271, 196] on div "All Packages Active Only Active Only Lab Samples Locked All Bulk Actions Add to…" at bounding box center [314, 163] width 572 height 226
click at [267, 190] on span "21249" at bounding box center [280, 187] width 40 height 6
click at [265, 192] on input "21249" at bounding box center [279, 187] width 46 height 10
type input "212 49"
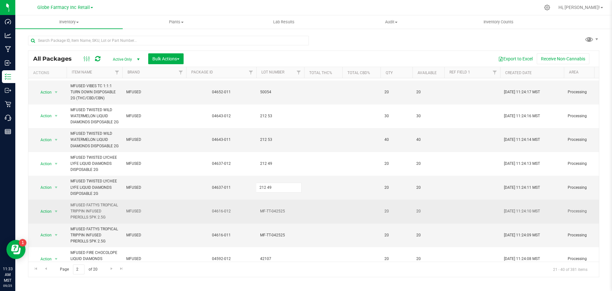
click at [275, 217] on div "All Packages Active Only Active Only Lab Samples Locked All Bulk Actions Add to…" at bounding box center [314, 163] width 572 height 226
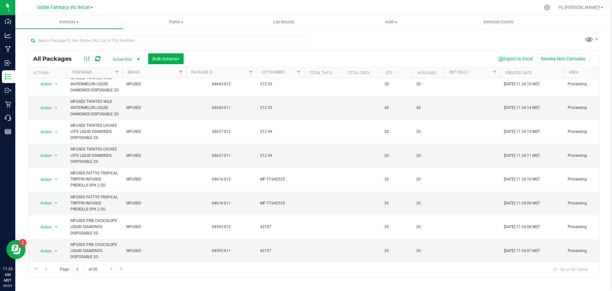
scroll to position [288, 0]
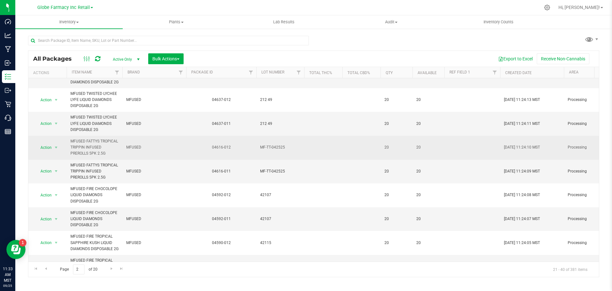
click at [274, 160] on td "MF-TT-042525" at bounding box center [280, 148] width 48 height 24
click at [275, 152] on input "MF-TT-042525" at bounding box center [279, 147] width 46 height 10
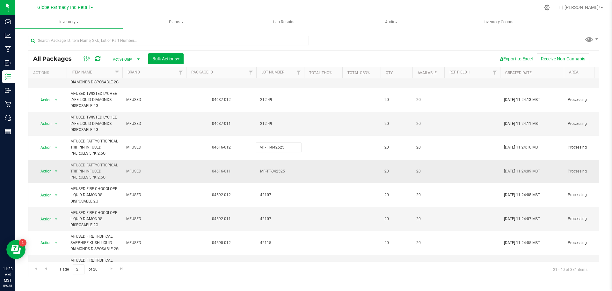
type input "MF-TT-04 2525"
click at [276, 194] on div "All Packages Active Only Active Only Lab Samples Locked All Bulk Actions Add to…" at bounding box center [314, 163] width 572 height 226
click at [277, 174] on span "MF-TT-042525" at bounding box center [280, 171] width 40 height 6
click at [276, 176] on input "MF-TT-042525" at bounding box center [279, 171] width 46 height 10
type input "MF-TT-04 2525"
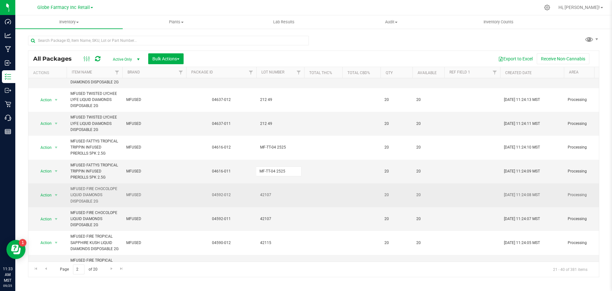
click at [275, 200] on div "All Packages Active Only Active Only Lab Samples Locked All Bulk Actions Add to…" at bounding box center [314, 163] width 572 height 226
drag, startPoint x: 265, startPoint y: 205, endPoint x: 265, endPoint y: 209, distance: 4.2
click at [265, 200] on input "42107" at bounding box center [279, 195] width 46 height 10
type input "42 107"
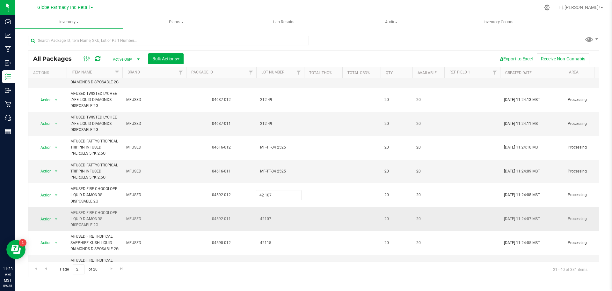
click at [270, 225] on div "All Packages Active Only Active Only Lab Samples Locked All Bulk Actions Add to…" at bounding box center [314, 163] width 572 height 226
click at [264, 224] on input "42107" at bounding box center [279, 219] width 46 height 10
type input "42 107"
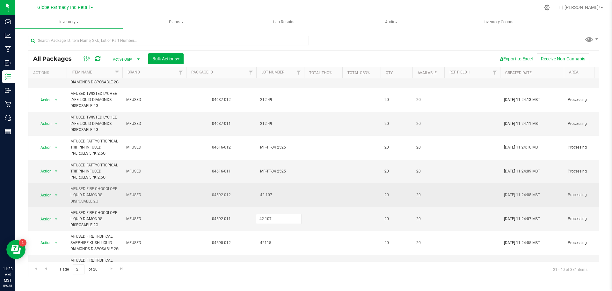
click at [278, 209] on div "All Packages Active Only Active Only Lab Samples Locked All Bulk Actions Add to…" at bounding box center [314, 163] width 572 height 226
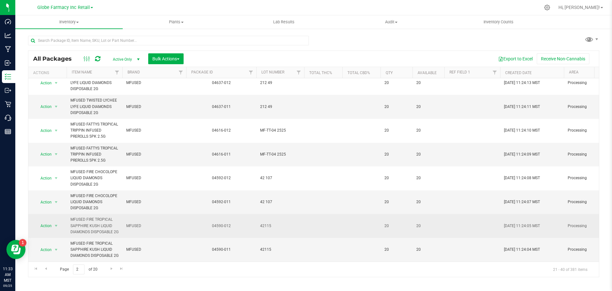
scroll to position [334, 0]
click at [268, 223] on span "42115" at bounding box center [280, 226] width 40 height 6
click at [264, 221] on input "42115" at bounding box center [279, 226] width 46 height 10
type input "42 115"
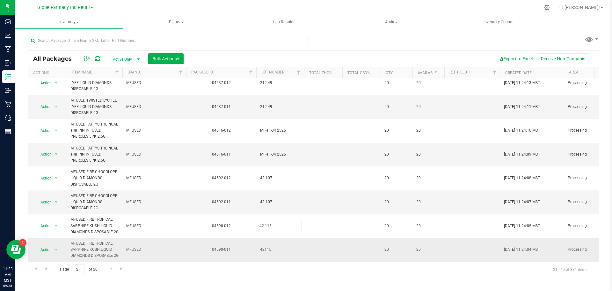
click at [267, 235] on div "All Packages Active Only Active Only Lab Samples Locked All Bulk Actions Add to…" at bounding box center [314, 163] width 572 height 226
click at [264, 246] on span "42115" at bounding box center [280, 249] width 40 height 6
click at [264, 244] on input "42115" at bounding box center [279, 249] width 46 height 10
type input "42 115"
click at [273, 228] on div "All Packages Active Only Active Only Lab Samples Locked All Bulk Actions Add to…" at bounding box center [314, 163] width 572 height 226
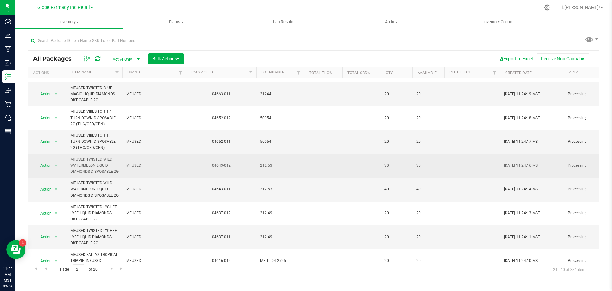
scroll to position [174, 0]
click at [270, 169] on span "212 53" at bounding box center [280, 166] width 40 height 6
click at [267, 171] on input "212 53" at bounding box center [279, 166] width 46 height 10
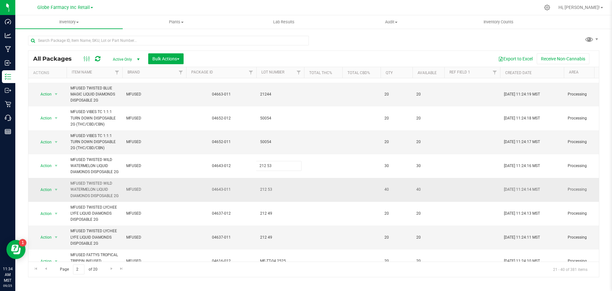
type input "21253"
click at [270, 200] on div "All Packages Active Only Active Only Lab Samples Locked All Bulk Actions Add to…" at bounding box center [314, 163] width 572 height 226
click at [268, 192] on span "212 53" at bounding box center [280, 189] width 40 height 6
click at [267, 194] on input "212 53" at bounding box center [279, 189] width 46 height 10
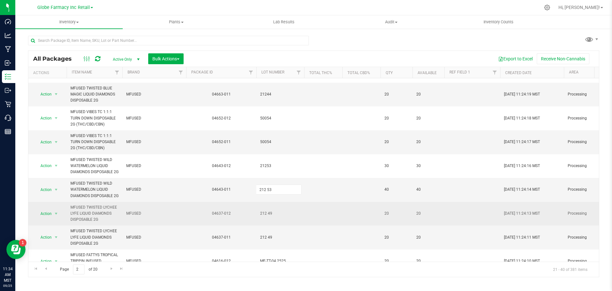
type input "21253"
click at [276, 218] on div "All Packages Active Only Active Only Lab Samples Locked All Bulk Actions Add to…" at bounding box center [314, 163] width 572 height 226
click at [268, 216] on span "212 49" at bounding box center [280, 213] width 40 height 6
click at [267, 218] on input "212 49" at bounding box center [279, 213] width 46 height 10
type input "21249"
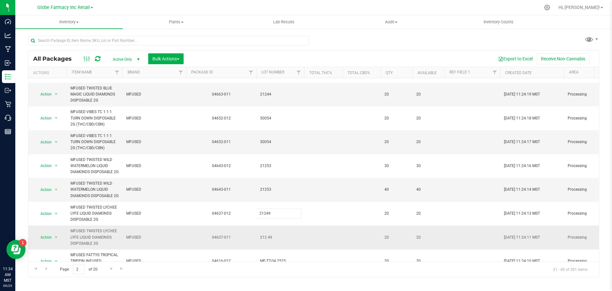
click at [273, 246] on div "All Packages Active Only Active Only Lab Samples Locked All Bulk Actions Add to…" at bounding box center [314, 163] width 572 height 226
click at [269, 240] on span "212 49" at bounding box center [280, 237] width 40 height 6
click at [268, 242] on input "212 49" at bounding box center [279, 237] width 46 height 10
type input "21249"
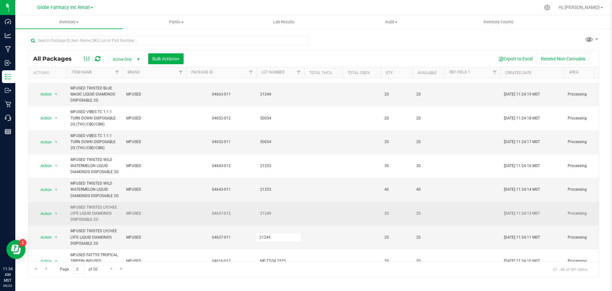
click at [278, 231] on div "All Packages Active Only Active Only Lab Samples Locked All Bulk Actions Add to…" at bounding box center [314, 163] width 572 height 226
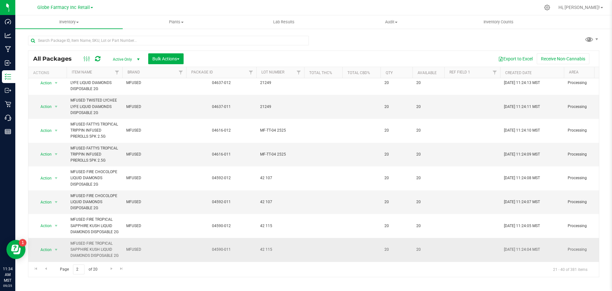
scroll to position [334, 0]
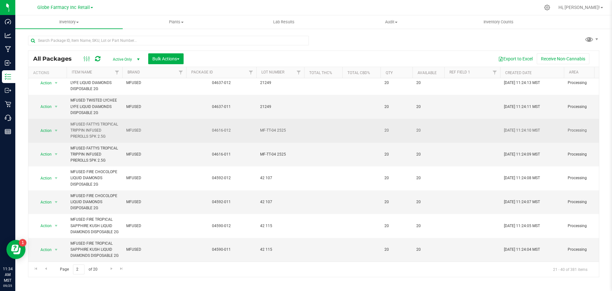
click at [279, 119] on td "MF-TT-04 2525" at bounding box center [280, 131] width 48 height 24
click at [278, 125] on input "MF-TT-04 2525" at bounding box center [279, 130] width 46 height 10
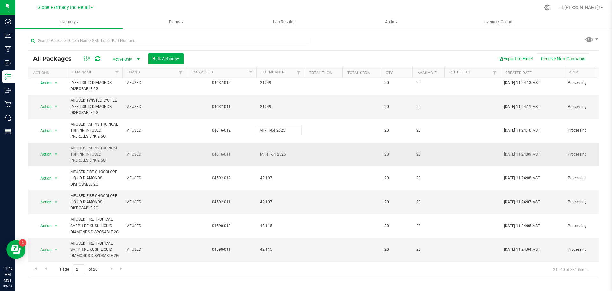
type input "MF-TT-042525"
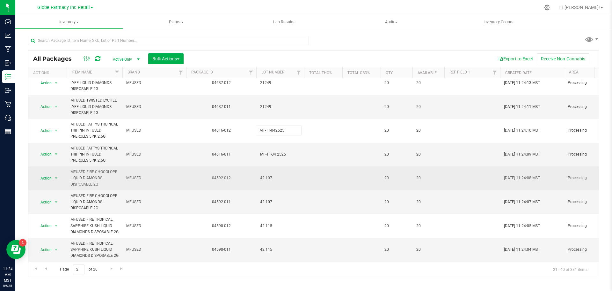
click at [282, 150] on div "All Packages Active Only Active Only Lab Samples Locked All Bulk Actions Add to…" at bounding box center [314, 163] width 572 height 226
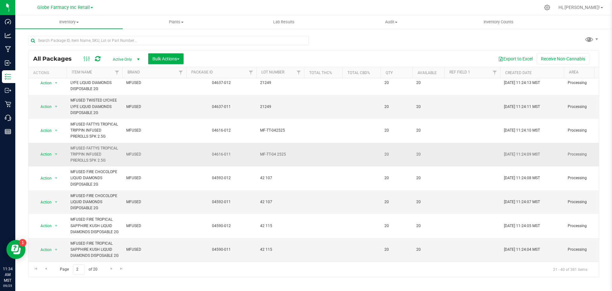
click at [279, 151] on span "MF-TT-04 2525" at bounding box center [280, 154] width 40 height 6
click at [278, 149] on input "MF-TT-04 2525" at bounding box center [279, 154] width 46 height 10
click at [277, 149] on input "MF-TT-04 2525" at bounding box center [279, 154] width 46 height 10
click at [276, 149] on input "MF-TT-04 2525" at bounding box center [279, 154] width 46 height 10
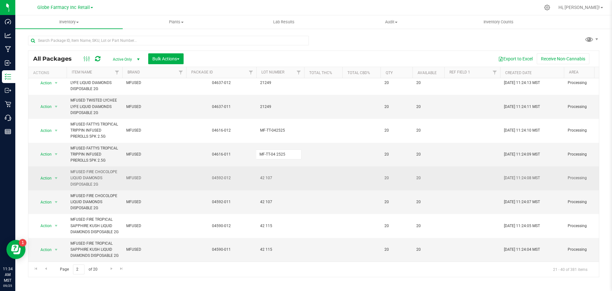
type input "MF-TT-042525"
click at [286, 164] on div "All Packages Active Only Active Only Lab Samples Locked All Bulk Actions Add to…" at bounding box center [314, 163] width 572 height 226
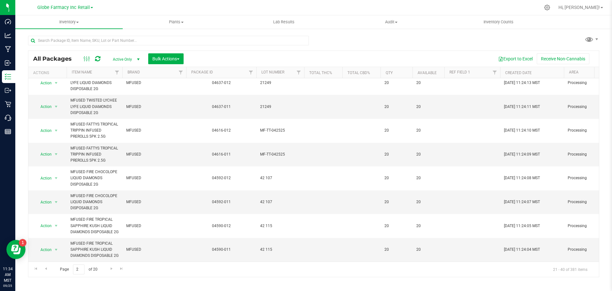
click at [263, 175] on span "42 107" at bounding box center [280, 178] width 40 height 6
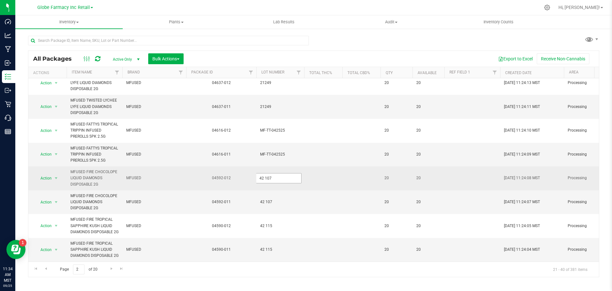
click at [265, 173] on input "42 107" at bounding box center [279, 178] width 46 height 10
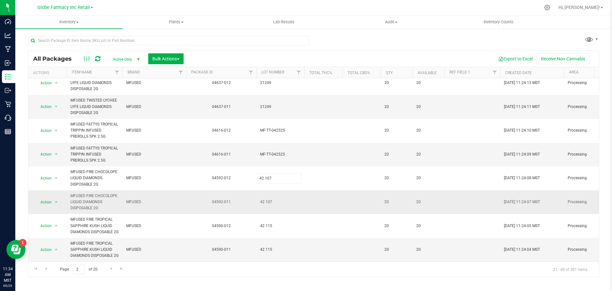
type input "42107"
click at [271, 182] on div "All Packages Active Only Active Only Lab Samples Locked All Bulk Actions Add to…" at bounding box center [314, 163] width 572 height 226
click at [265, 199] on span "42 107" at bounding box center [280, 202] width 40 height 6
click at [265, 197] on input "42 107" at bounding box center [279, 202] width 46 height 10
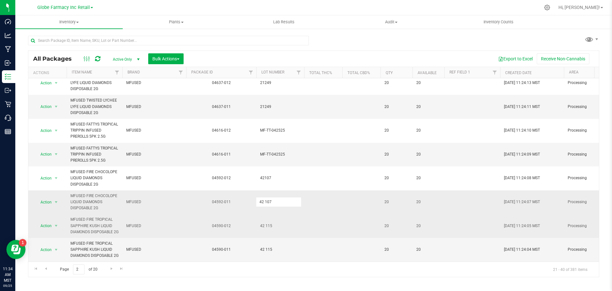
type input "42107"
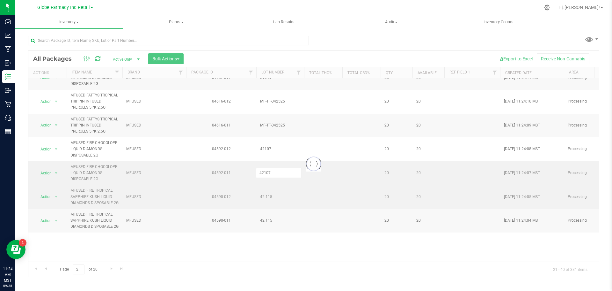
click at [275, 204] on div "Loading... All Packages Active Only Active Only Lab Samples Locked All Bulk Act…" at bounding box center [314, 163] width 572 height 226
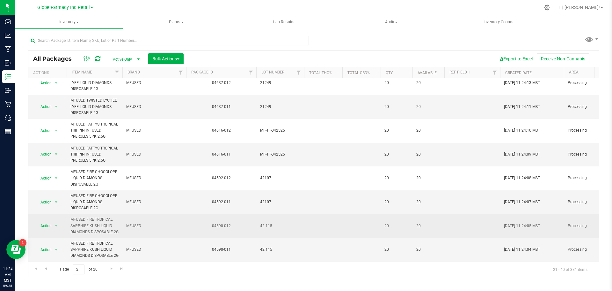
click at [267, 219] on td "42 115" at bounding box center [280, 226] width 48 height 24
click at [264, 221] on input "42 115" at bounding box center [279, 226] width 46 height 10
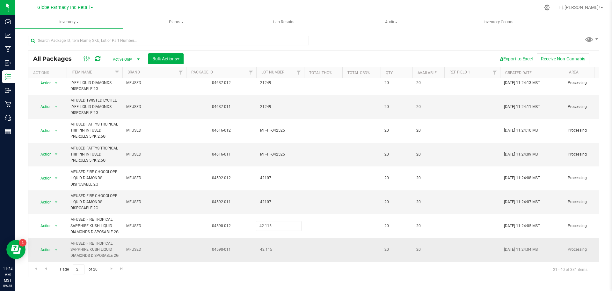
type input "42115"
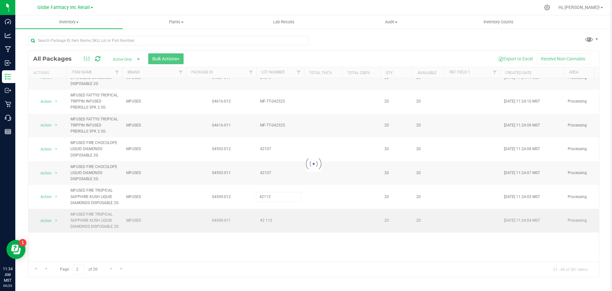
click at [289, 244] on div "Loading... All Packages Active Only Active Only Lab Samples Locked All Bulk Act…" at bounding box center [314, 163] width 572 height 226
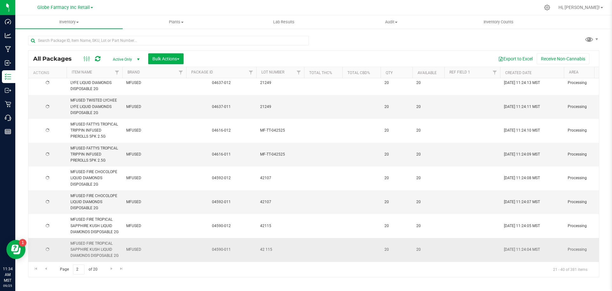
click at [269, 246] on span "42 115" at bounding box center [280, 249] width 40 height 6
click at [264, 244] on input "42 115" at bounding box center [279, 249] width 46 height 10
type input "42115"
click at [286, 228] on div "All Packages Active Only Active Only Lab Samples Locked All Bulk Actions Add to…" at bounding box center [314, 163] width 572 height 226
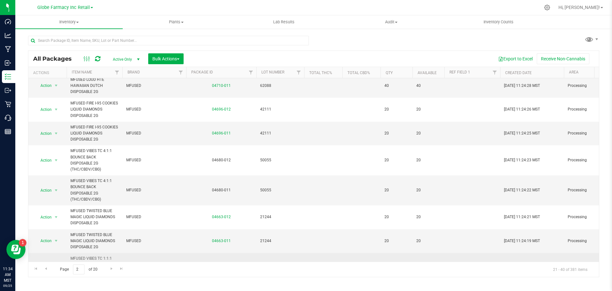
scroll to position [15, 0]
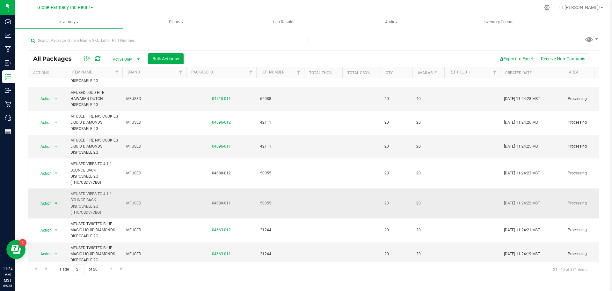
click at [56, 202] on span "select" at bounding box center [56, 203] width 5 height 5
click at [64, 167] on li "Record a lab result" at bounding box center [55, 172] width 41 height 10
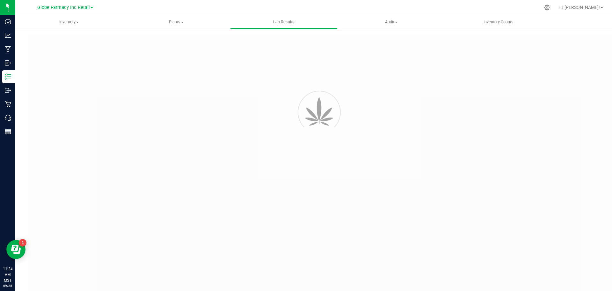
type input "04680-011"
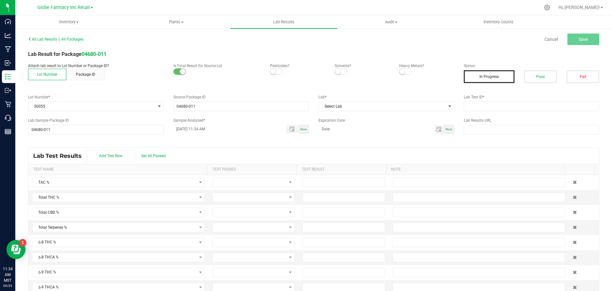
click at [532, 101] on div "Lab Test ID *" at bounding box center [531, 102] width 145 height 17
click at [534, 107] on input "text" at bounding box center [532, 106] width 136 height 10
paste input "2505APO2114.10993"
type input "2505APO2114.10993"
click at [535, 77] on button "Pass" at bounding box center [540, 76] width 33 height 13
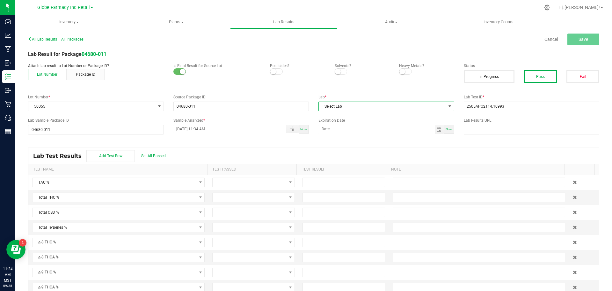
click at [407, 109] on span "Select Lab" at bounding box center [382, 106] width 127 height 9
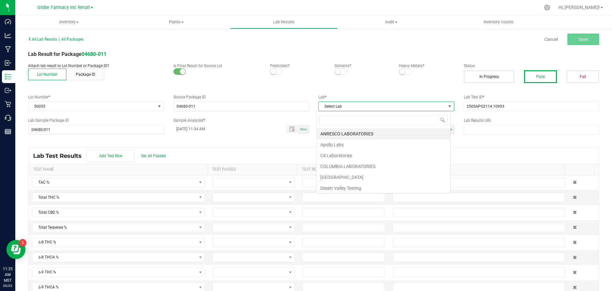
scroll to position [10, 135]
type input "APO"
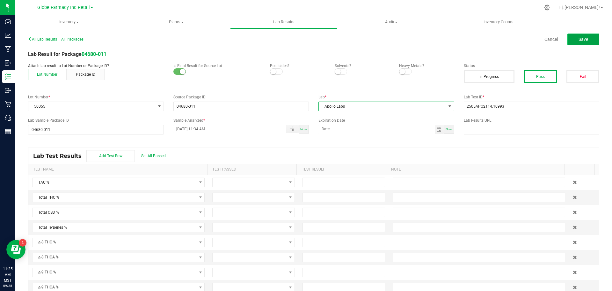
click at [571, 38] on button "Save" at bounding box center [584, 38] width 32 height 11
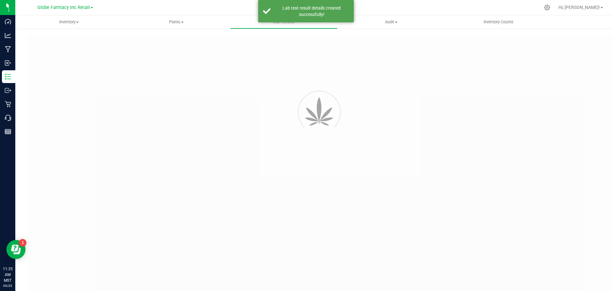
type input "04680-011"
type input "2505APO2114.10993"
type input "04680-011"
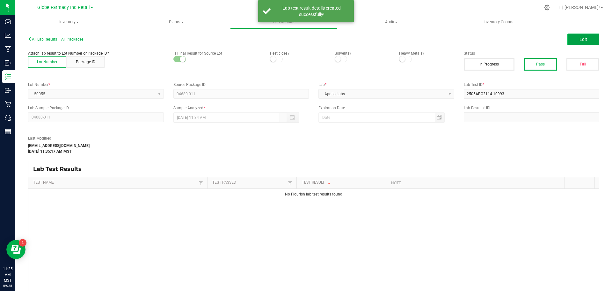
click at [580, 40] on span "Edit" at bounding box center [584, 39] width 8 height 5
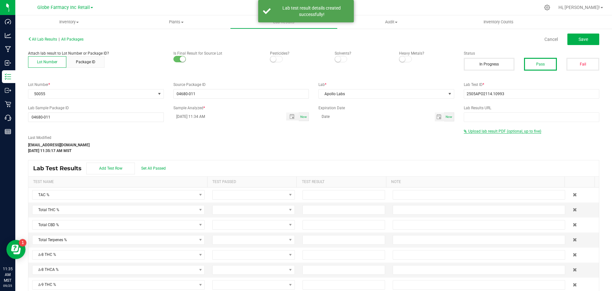
click at [496, 132] on span "Upload lab result PDF (optional, up to five)" at bounding box center [505, 131] width 73 height 4
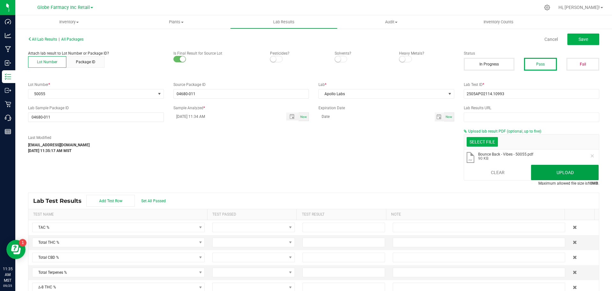
click at [549, 166] on button "Upload" at bounding box center [565, 172] width 68 height 15
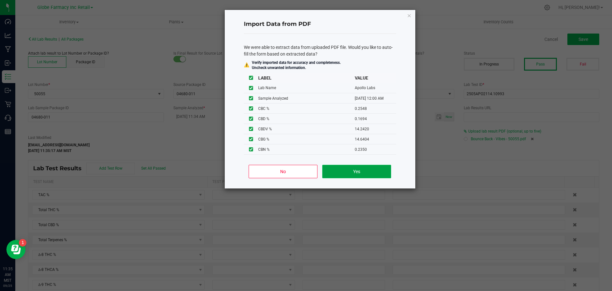
click at [379, 173] on button "Yes" at bounding box center [357, 171] width 69 height 13
type input "[DATE] 12:00 AM"
type input "88.9891"
type input "59.0490"
type input "0.1694"
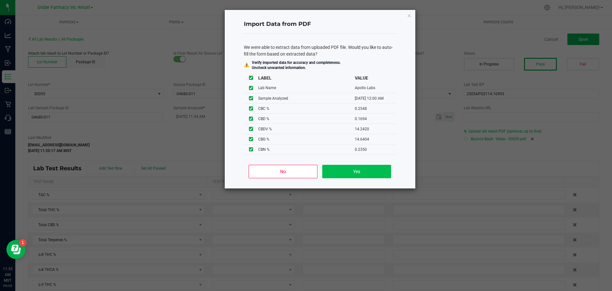
type input "59.0490"
type input "0.3985"
type input "0.2548"
type input "0.1694"
type input "14.2420"
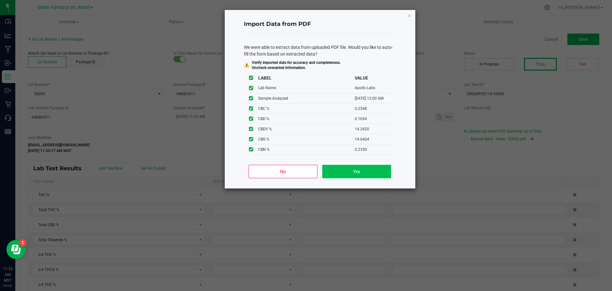
type input "14.6404"
type input "0.2350"
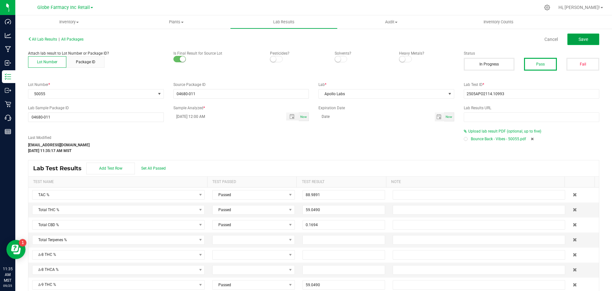
click at [574, 41] on button "Save" at bounding box center [584, 38] width 32 height 11
type input "59.0490"
type input "0.3985"
type input "0.2548"
type input "0.1694"
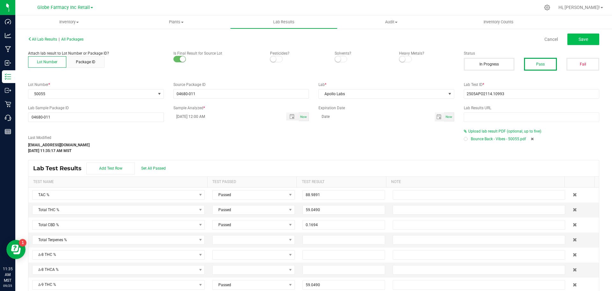
type input "14.2420"
type input "14.6404"
type input "0.2350"
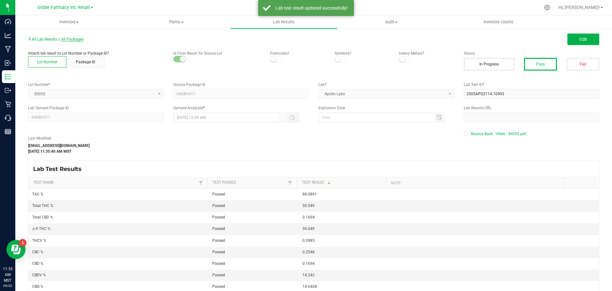
click at [77, 39] on span "All Packages" at bounding box center [72, 39] width 22 height 4
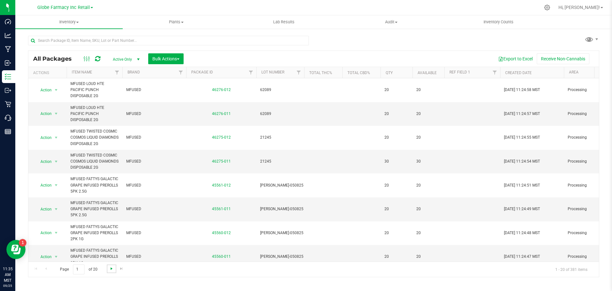
click at [111, 270] on span "Go to the next page" at bounding box center [111, 268] width 5 height 5
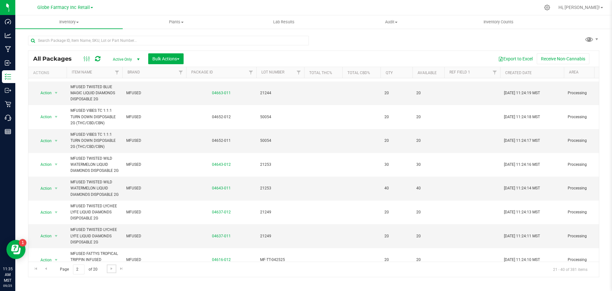
scroll to position [191, 0]
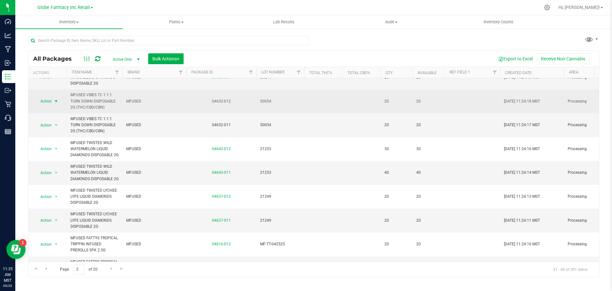
click at [54, 102] on span "select" at bounding box center [56, 101] width 5 height 5
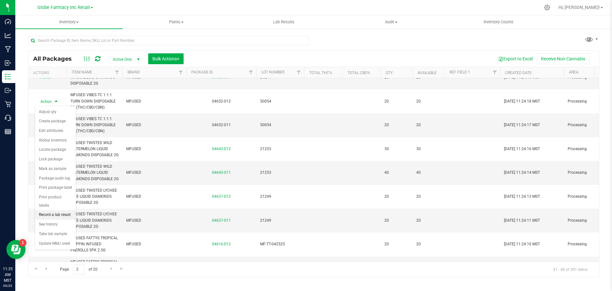
click at [62, 210] on li "Record a lab result" at bounding box center [55, 215] width 41 height 10
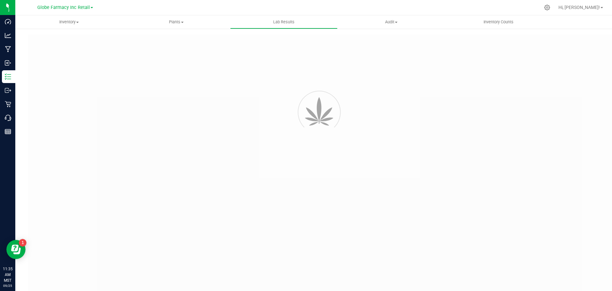
type input "04652-012"
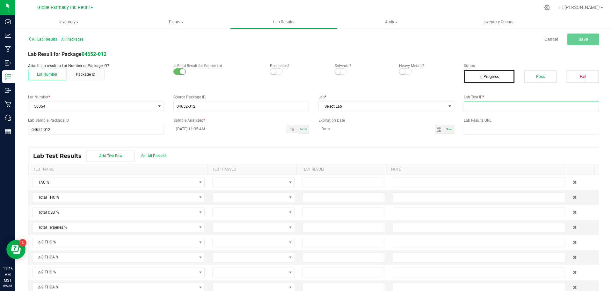
click at [559, 105] on input "text" at bounding box center [532, 106] width 136 height 10
paste input "2505APO2114.10992"
type input "2505APO2114.10992"
click at [402, 105] on span "Select Lab" at bounding box center [382, 106] width 127 height 9
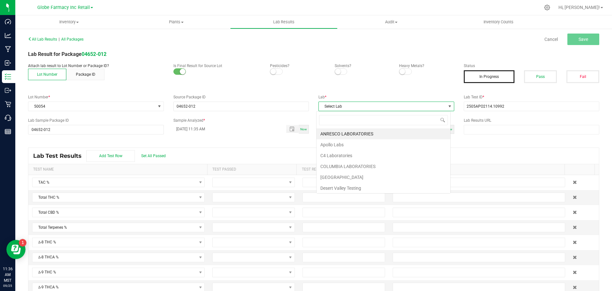
scroll to position [10, 135]
type input "APO"
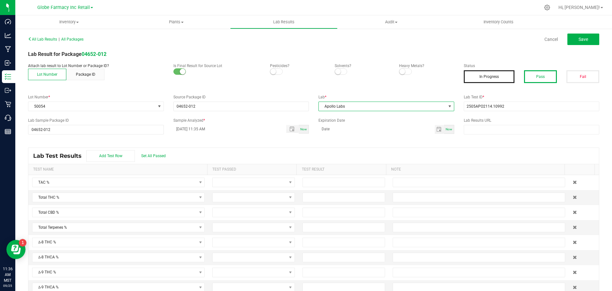
click at [527, 78] on button "Pass" at bounding box center [540, 76] width 33 height 13
click at [579, 41] on span "Save" at bounding box center [584, 39] width 10 height 5
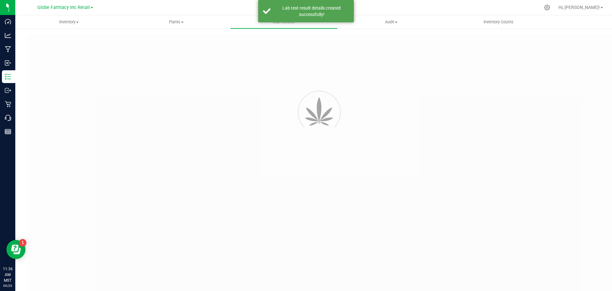
type input "04652-012"
type input "2505APO2114.10992"
type input "04652-012"
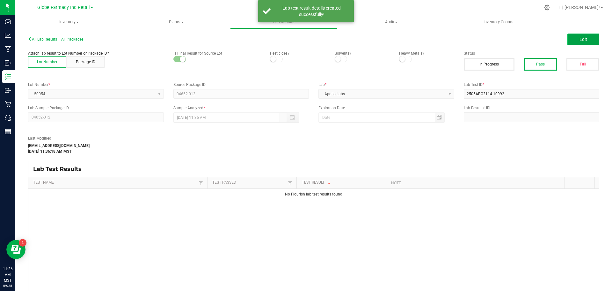
click at [580, 39] on span "Edit" at bounding box center [584, 39] width 8 height 5
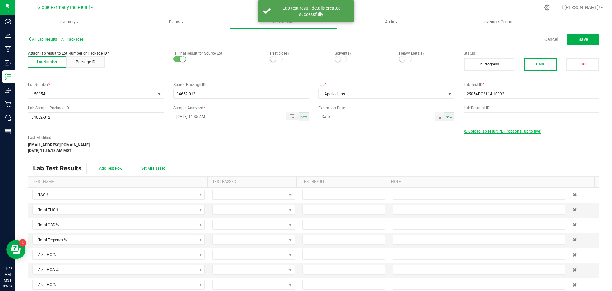
click at [482, 133] on span "Upload lab result PDF (optional, up to five)" at bounding box center [503, 131] width 78 height 4
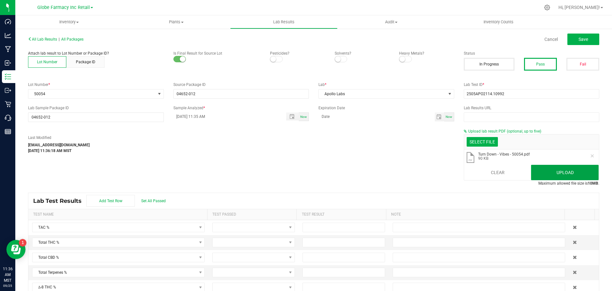
click at [552, 170] on button "Upload" at bounding box center [565, 172] width 68 height 15
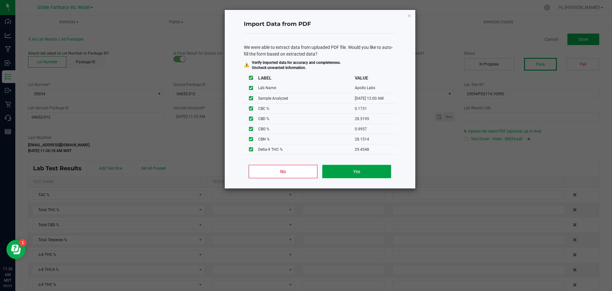
click at [357, 168] on button "Yes" at bounding box center [357, 171] width 69 height 13
type input "[DATE] 12:00 AM"
type input "87.5129"
type input "29.4548"
type input "28.5195"
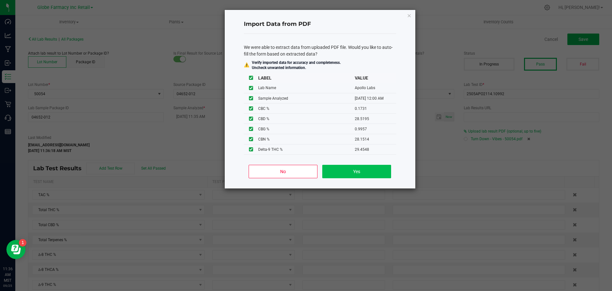
type input "29.4548"
type input "0.2185"
type input "0.1731"
type input "28.5195"
type input "0.9957"
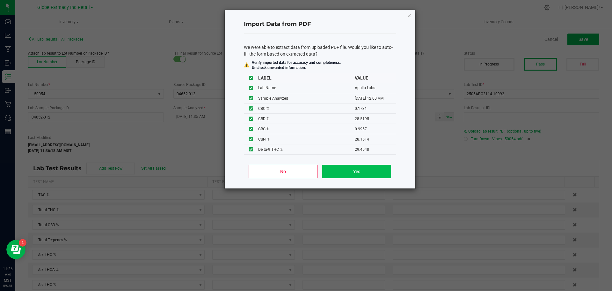
type input "28.1514"
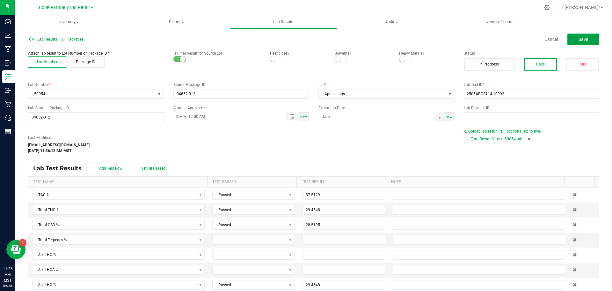
click at [583, 41] on span "Save" at bounding box center [584, 39] width 10 height 5
type input "29.4548"
type input "0.2185"
type input "0.1731"
type input "28.5195"
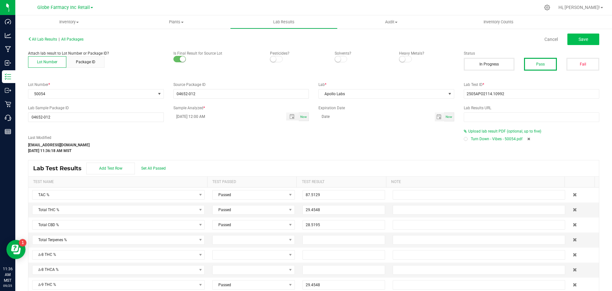
type input "0.9957"
type input "28.1514"
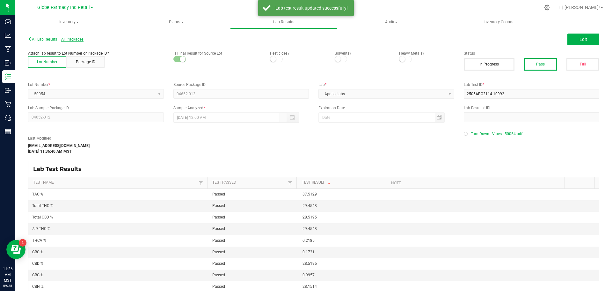
click at [72, 37] on span "All Packages" at bounding box center [72, 39] width 22 height 4
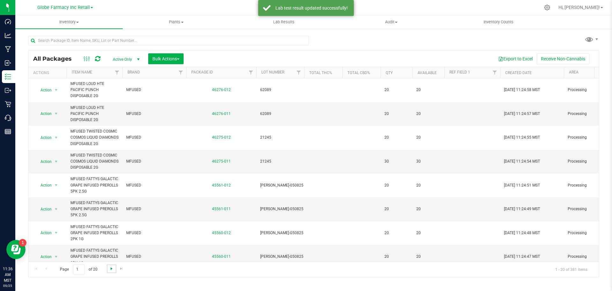
click at [110, 270] on span "Go to the next page" at bounding box center [111, 268] width 5 height 5
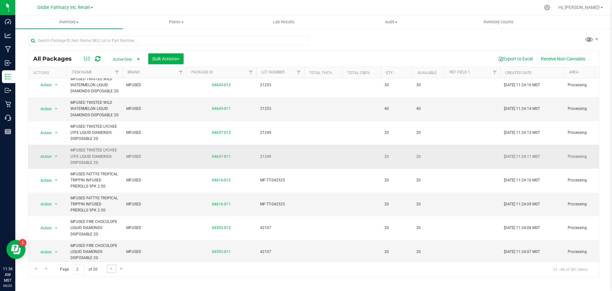
scroll to position [334, 0]
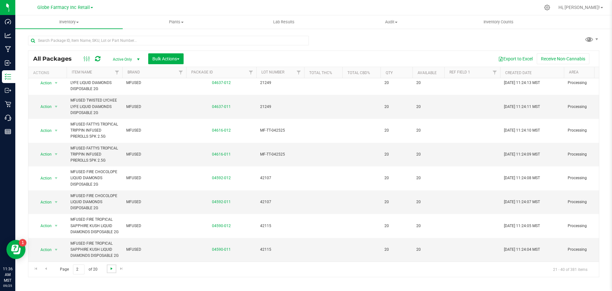
click at [109, 270] on span "Go to the next page" at bounding box center [111, 268] width 5 height 5
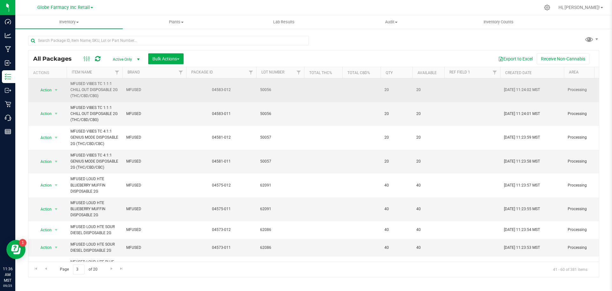
click at [261, 90] on span "50056" at bounding box center [280, 90] width 40 height 6
click at [266, 90] on input "50056" at bounding box center [279, 90] width 46 height 10
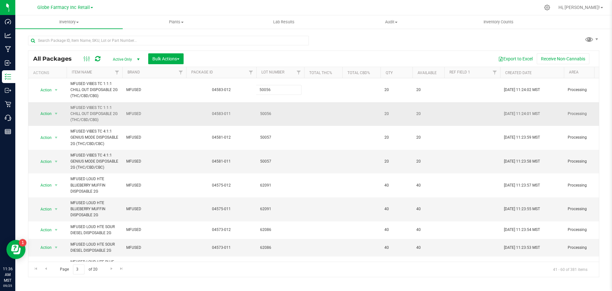
type input "500 56"
click at [273, 122] on div "All Packages Active Only Active Only Lab Samples Locked All Bulk Actions Add to…" at bounding box center [314, 163] width 572 height 226
drag, startPoint x: 273, startPoint y: 122, endPoint x: 270, endPoint y: 119, distance: 4.5
click at [268, 117] on span "50056" at bounding box center [280, 114] width 40 height 6
click at [266, 115] on input "50056" at bounding box center [279, 114] width 46 height 10
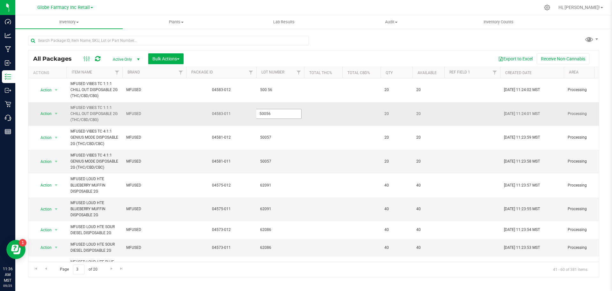
type input "500 56"
click at [278, 156] on div "All Packages Active Only Active Only Lab Samples Locked All Bulk Actions Add to…" at bounding box center [314, 163] width 572 height 226
click at [265, 137] on span "50057" at bounding box center [280, 137] width 40 height 6
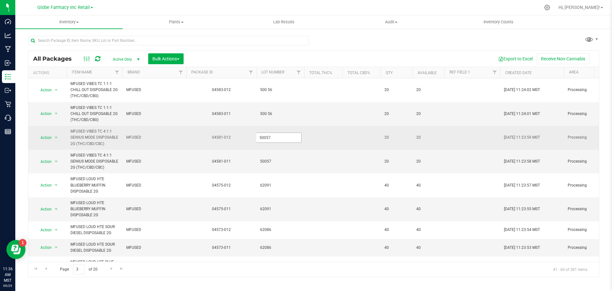
click at [267, 137] on input "50057" at bounding box center [279, 137] width 46 height 10
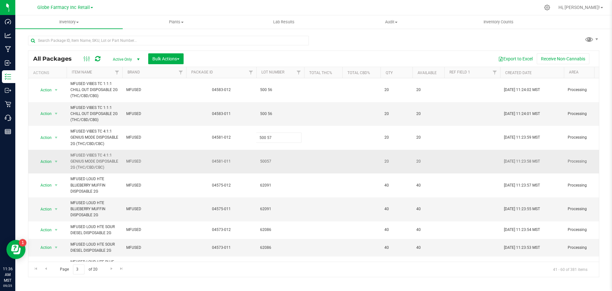
type input "500 57"
click at [278, 167] on div "All Packages Active Only Active Only Lab Samples Locked All Bulk Actions Add to…" at bounding box center [314, 163] width 572 height 226
click at [267, 161] on input "50057" at bounding box center [279, 161] width 46 height 10
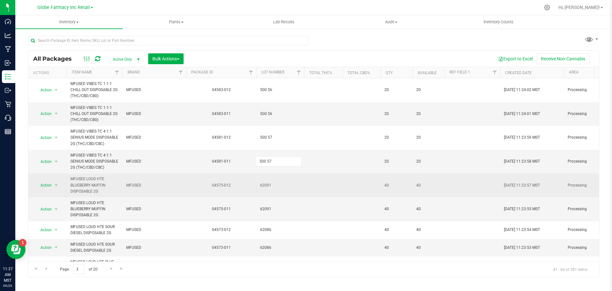
type input "500 57"
click at [271, 179] on div "All Packages Active Only Active Only Lab Samples Locked All Bulk Actions Add to…" at bounding box center [314, 163] width 572 height 226
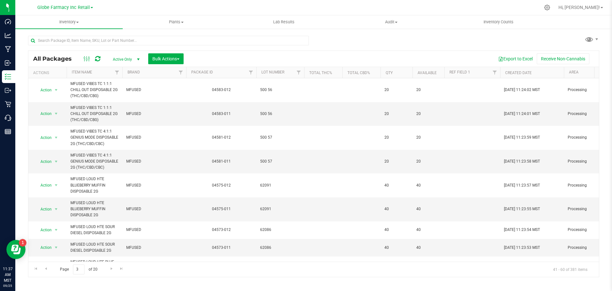
click at [269, 185] on span "62091" at bounding box center [280, 185] width 40 height 6
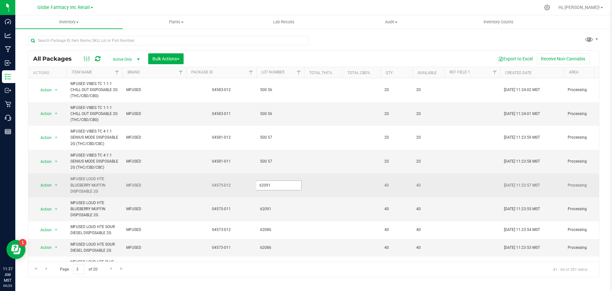
click at [265, 185] on input "62091" at bounding box center [279, 185] width 46 height 10
type input "620 91"
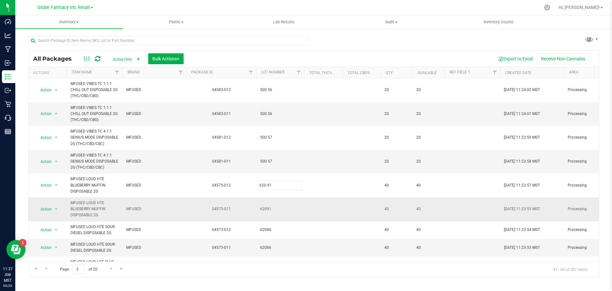
click at [268, 201] on div "All Packages Active Only Active Only Lab Samples Locked All Bulk Actions Add to…" at bounding box center [314, 163] width 572 height 226
drag, startPoint x: 268, startPoint y: 201, endPoint x: 267, endPoint y: 205, distance: 4.2
click at [267, 209] on span "62091" at bounding box center [280, 209] width 40 height 6
click at [266, 209] on input "62091" at bounding box center [279, 209] width 46 height 10
type input "620 91"
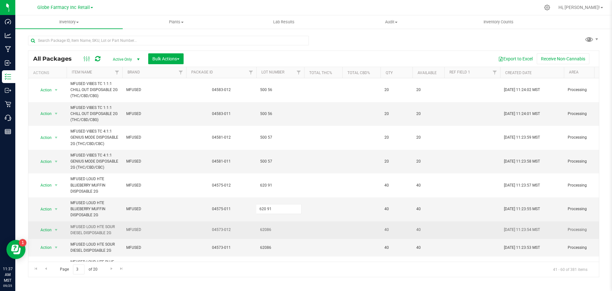
click at [270, 226] on div "All Packages Active Only Active Only Lab Samples Locked All Bulk Actions Add to…" at bounding box center [314, 163] width 572 height 226
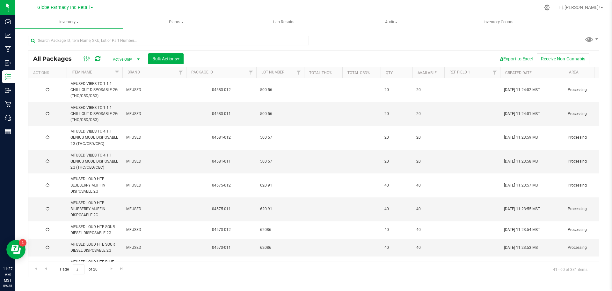
click at [269, 228] on span "62086" at bounding box center [280, 229] width 40 height 6
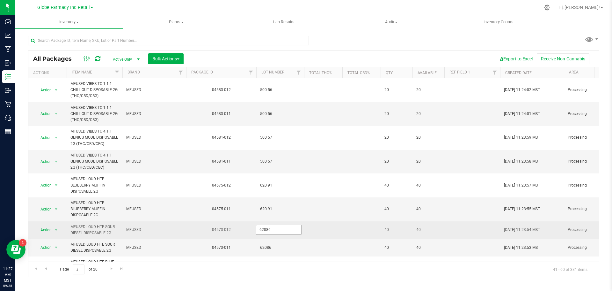
click at [266, 228] on input "62086" at bounding box center [279, 230] width 46 height 10
type input "620 86"
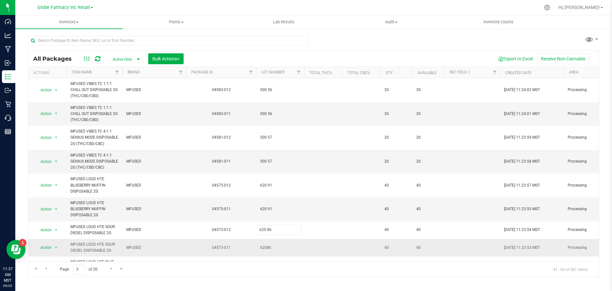
click at [274, 244] on div "All Packages Active Only Active Only Lab Samples Locked All Bulk Actions Add to…" at bounding box center [314, 163] width 572 height 226
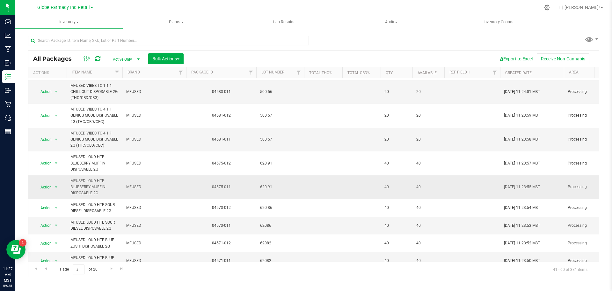
scroll to position [64, 0]
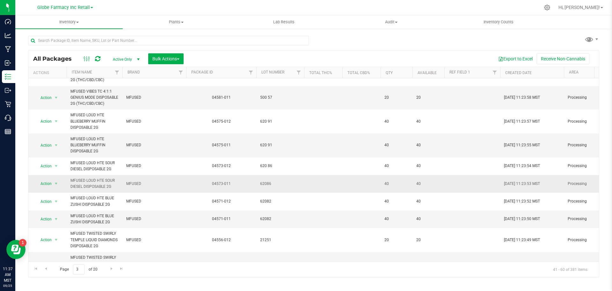
click at [267, 185] on span "62086" at bounding box center [280, 184] width 40 height 6
click at [266, 183] on input "62086" at bounding box center [279, 184] width 46 height 10
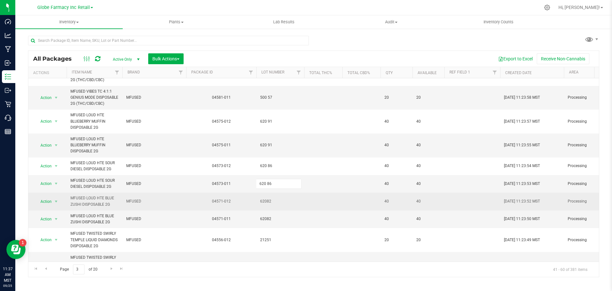
type input "620 86"
click at [271, 206] on div "All Packages Active Only Active Only Lab Samples Locked All Bulk Actions Add to…" at bounding box center [314, 163] width 572 height 226
click at [269, 203] on span "62082" at bounding box center [280, 201] width 40 height 6
click at [265, 202] on input "62082" at bounding box center [279, 201] width 46 height 10
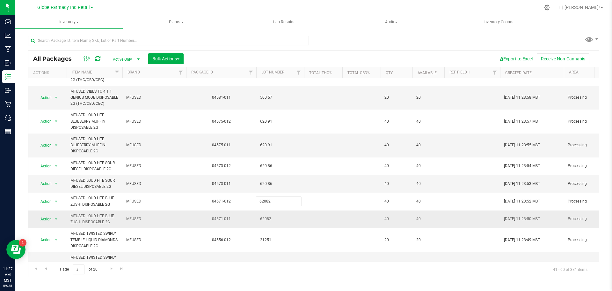
type input "620 82"
click at [271, 215] on div "All Packages Active Only Active Only Lab Samples Locked All Bulk Actions Add to…" at bounding box center [314, 163] width 572 height 226
click at [266, 220] on span "62082" at bounding box center [280, 219] width 40 height 6
click at [266, 220] on input "62082" at bounding box center [279, 219] width 46 height 10
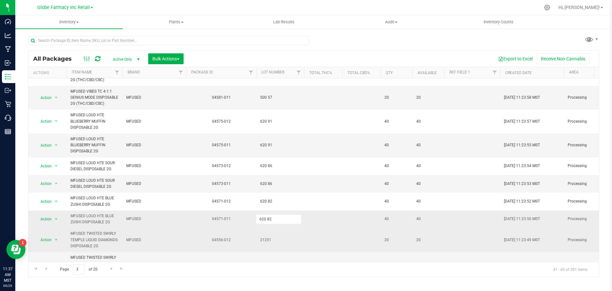
type input "620 82"
click at [273, 232] on div "All Packages Active Only Active Only Lab Samples Locked All Bulk Actions Add to…" at bounding box center [314, 163] width 572 height 226
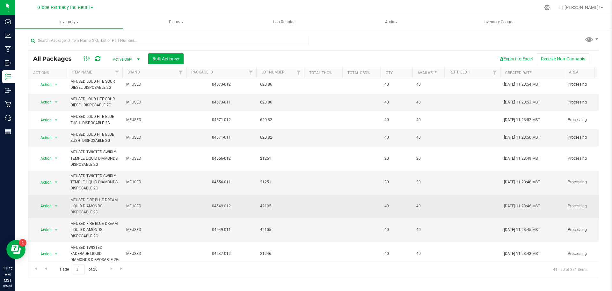
scroll to position [160, 0]
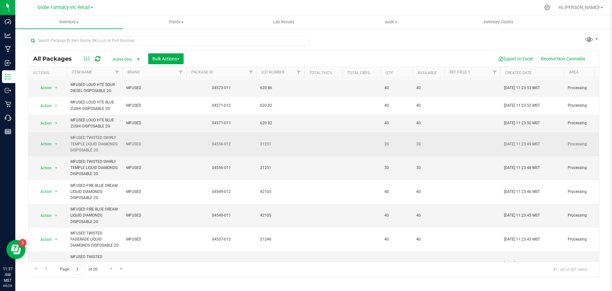
click at [266, 148] on td "21251" at bounding box center [280, 144] width 48 height 24
click at [267, 147] on input "21251" at bounding box center [279, 144] width 46 height 10
type input "212 51"
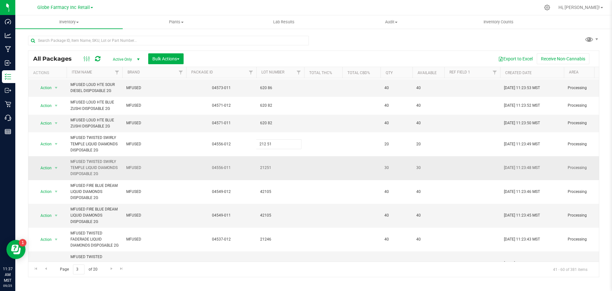
click at [266, 168] on div "All Packages Active Only Active Only Lab Samples Locked All Bulk Actions Add to…" at bounding box center [314, 163] width 572 height 226
click at [268, 167] on span "21251" at bounding box center [280, 168] width 40 height 6
click at [266, 167] on input "21251" at bounding box center [279, 168] width 46 height 10
type input "212 51"
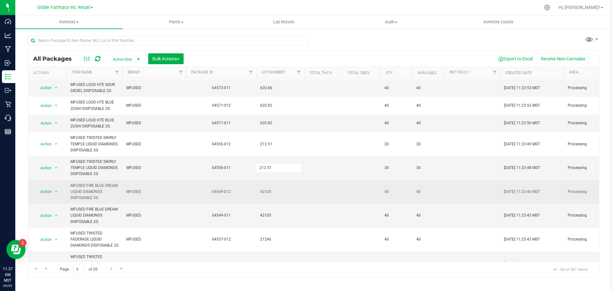
click at [268, 183] on div "All Packages Active Only Active Only Lab Samples Locked All Bulk Actions Add to…" at bounding box center [314, 163] width 572 height 226
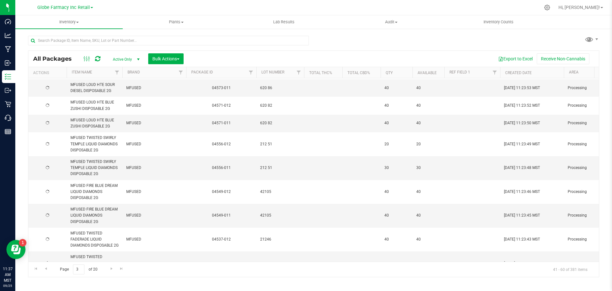
click at [267, 189] on span "42105" at bounding box center [280, 192] width 40 height 6
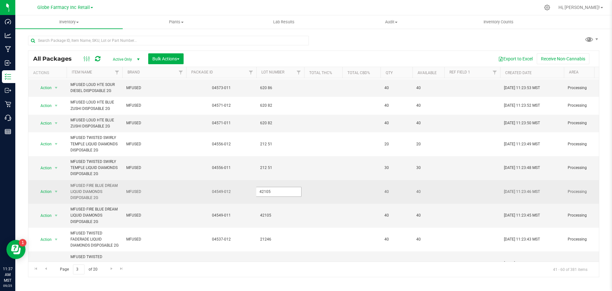
click at [266, 191] on input "42105" at bounding box center [279, 192] width 46 height 10
type input "421 05"
click at [269, 204] on div "All Packages Active Only Active Only Lab Samples Locked All Bulk Actions Add to…" at bounding box center [314, 163] width 572 height 226
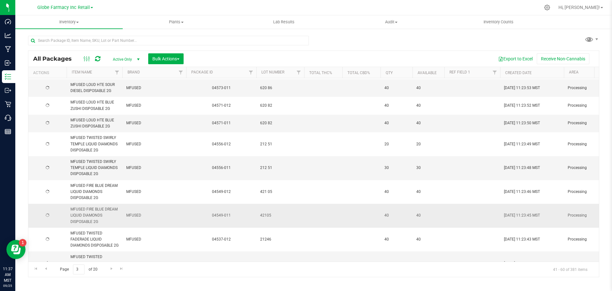
click at [267, 215] on span "42105" at bounding box center [280, 215] width 40 height 6
click at [265, 214] on input "42105" at bounding box center [279, 215] width 46 height 10
type input "421 05"
click at [266, 225] on div "All Packages Active Only Active Only Lab Samples Locked All Bulk Actions Add to…" at bounding box center [314, 163] width 572 height 226
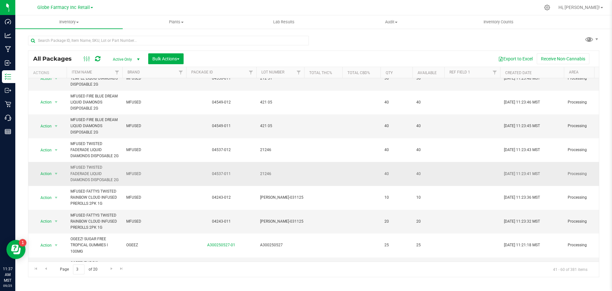
scroll to position [255, 0]
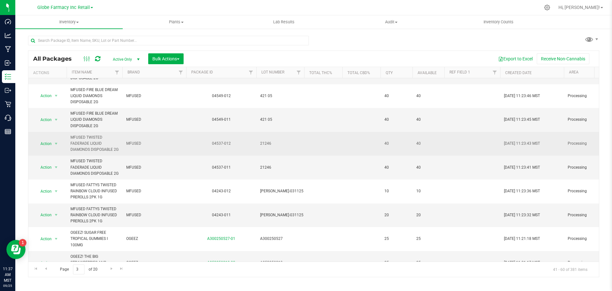
click at [266, 146] on span "21246" at bounding box center [280, 143] width 40 height 6
click at [266, 147] on input "21246" at bounding box center [279, 143] width 46 height 10
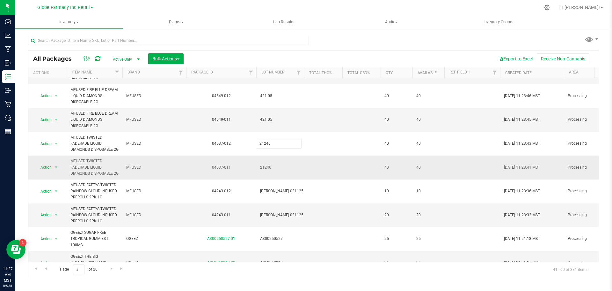
type input "212 46"
click at [270, 174] on div "All Packages Active Only Active Only Lab Samples Locked All Bulk Actions Add to…" at bounding box center [314, 163] width 572 height 226
click at [268, 170] on span "21246" at bounding box center [280, 167] width 40 height 6
click at [266, 172] on input "21246" at bounding box center [279, 167] width 46 height 10
type input "212 46"
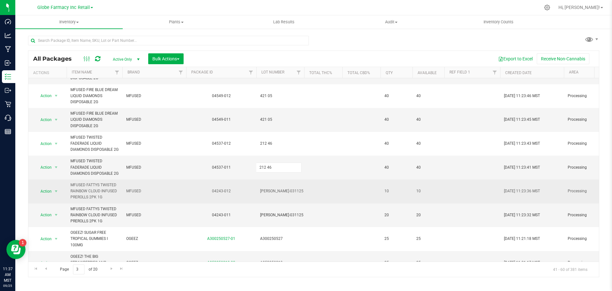
click at [270, 197] on div "All Packages Active Only Active Only Lab Samples Locked All Bulk Actions Add to…" at bounding box center [314, 163] width 572 height 226
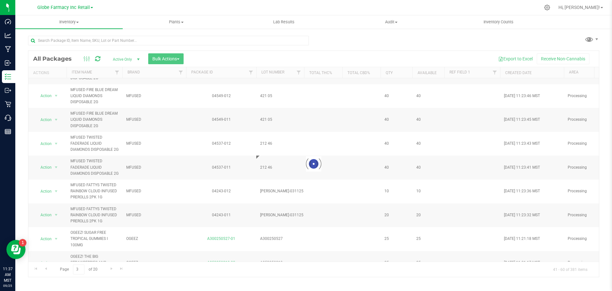
click at [276, 202] on div at bounding box center [313, 164] width 571 height 226
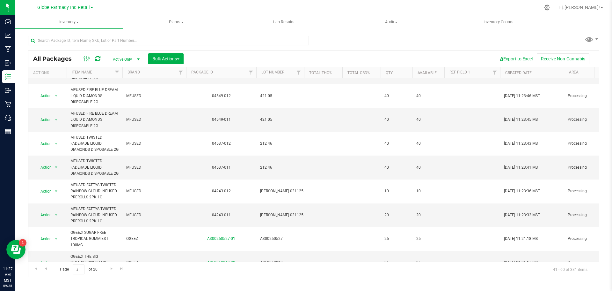
click at [277, 194] on span "[PERSON_NAME]-031125" at bounding box center [281, 191] width 43 height 6
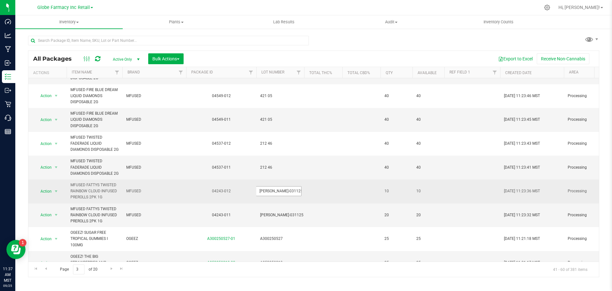
click at [277, 196] on input "[PERSON_NAME]-031125" at bounding box center [279, 191] width 46 height 10
type input "[PERSON_NAME]-031125"
click at [279, 197] on td "[PERSON_NAME]-031125" at bounding box center [280, 191] width 48 height 24
click at [278, 196] on input "[PERSON_NAME]-031125" at bounding box center [279, 191] width 46 height 10
type input "MF-RC-031 125"
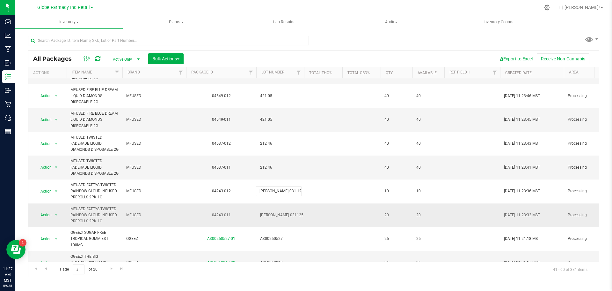
click at [280, 216] on div "All Packages Active Only Active Only Lab Samples Locked All Bulk Actions Add to…" at bounding box center [314, 163] width 572 height 226
click at [278, 227] on td "[PERSON_NAME]-031125" at bounding box center [280, 215] width 48 height 24
click at [280, 220] on input "[PERSON_NAME]-031125" at bounding box center [279, 215] width 46 height 10
type input "MF-RC-0311 25"
click at [282, 239] on div "All Packages Active Only Active Only Lab Samples Locked All Bulk Actions Add to…" at bounding box center [314, 163] width 572 height 226
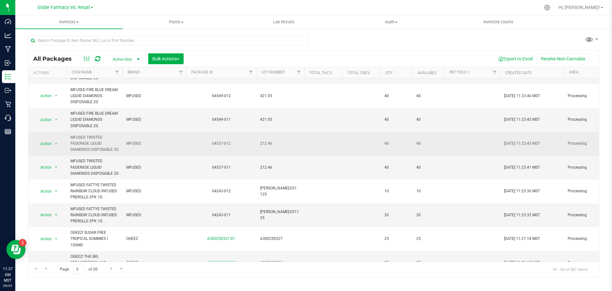
scroll to position [0, 0]
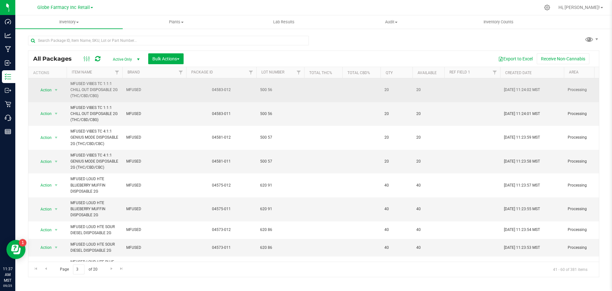
click at [271, 97] on td "500 56" at bounding box center [280, 90] width 48 height 24
click at [267, 93] on input "500 56" at bounding box center [279, 90] width 46 height 10
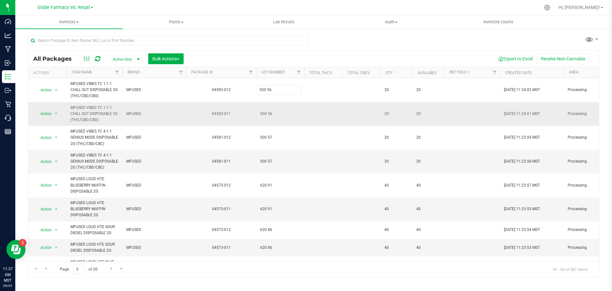
type input "50056"
click at [284, 120] on div "All Packages Active Only Active Only Lab Samples Locked All Bulk Actions Add to…" at bounding box center [314, 163] width 572 height 226
drag, startPoint x: 284, startPoint y: 120, endPoint x: 276, endPoint y: 117, distance: 8.1
click at [271, 115] on span "500 56" at bounding box center [280, 114] width 40 height 6
click at [268, 114] on input "500 56" at bounding box center [279, 114] width 46 height 10
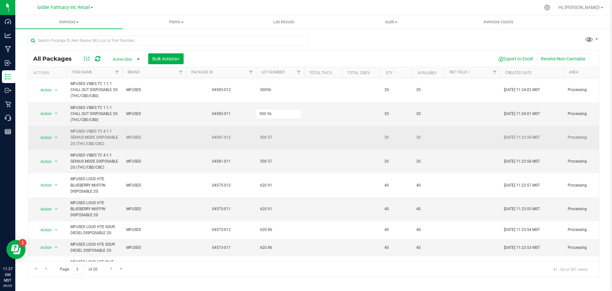
type input "50056"
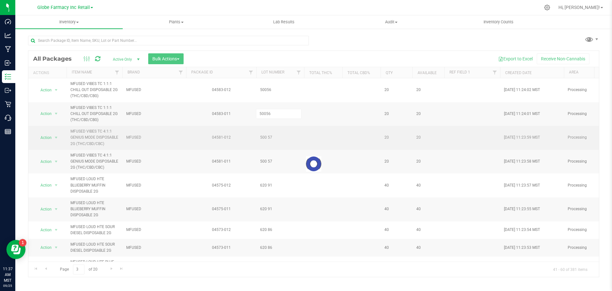
click at [278, 142] on div "Loading... All Packages Active Only Active Only Lab Samples Locked All Bulk Act…" at bounding box center [314, 163] width 572 height 226
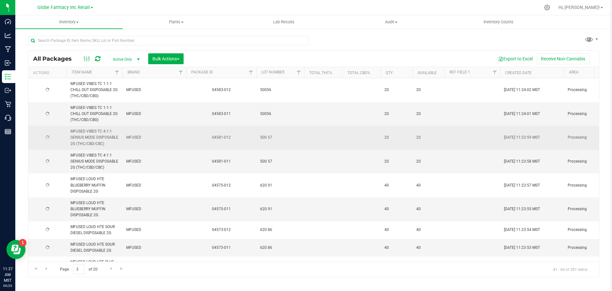
click at [268, 138] on span "500 57" at bounding box center [280, 137] width 40 height 6
click at [268, 138] on input "500 57" at bounding box center [279, 137] width 46 height 10
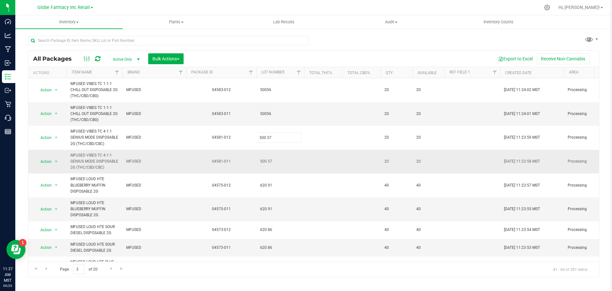
type input "50057"
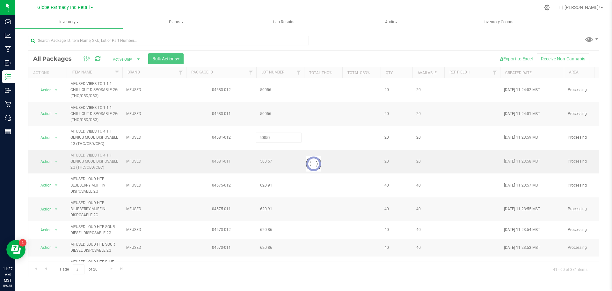
click at [284, 164] on div "Loading... All Packages Active Only Active Only Lab Samples Locked All Bulk Act…" at bounding box center [314, 163] width 572 height 226
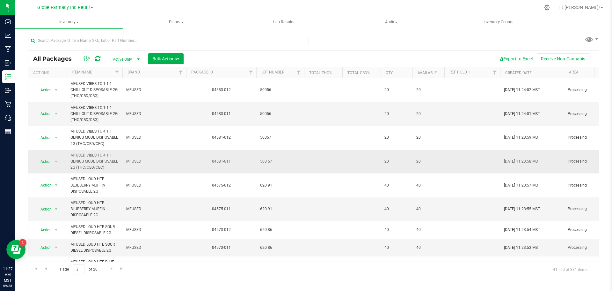
click at [269, 163] on span "500 57" at bounding box center [280, 161] width 40 height 6
click at [267, 162] on input "500 57" at bounding box center [279, 161] width 46 height 10
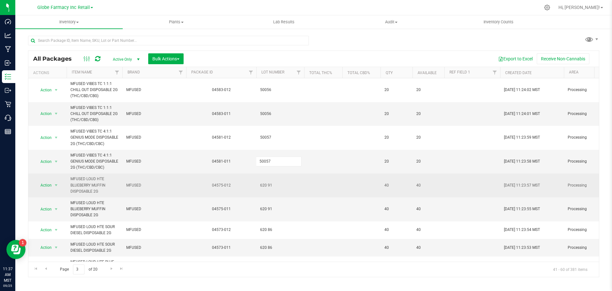
type input "50057"
click at [275, 174] on div "All Packages Active Only Active Only Lab Samples Locked All Bulk Actions Add to…" at bounding box center [314, 163] width 572 height 226
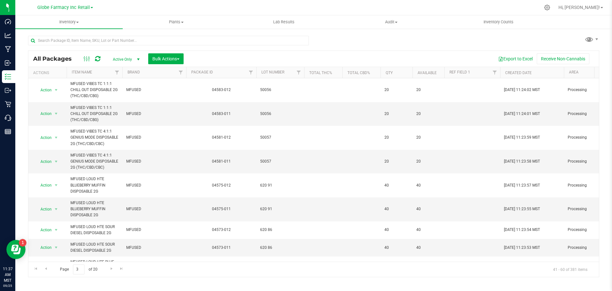
click at [268, 183] on span "620 91" at bounding box center [280, 185] width 40 height 6
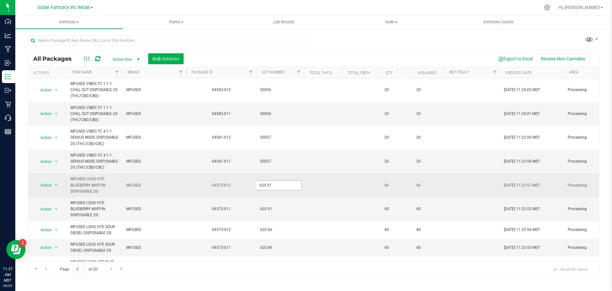
drag, startPoint x: 275, startPoint y: 174, endPoint x: 268, endPoint y: 183, distance: 12.3
click at [268, 183] on input "620 91" at bounding box center [279, 185] width 46 height 10
type input "62091"
click at [278, 194] on div "All Packages Active Only Active Only Lab Samples Locked All Bulk Actions Add to…" at bounding box center [314, 163] width 572 height 226
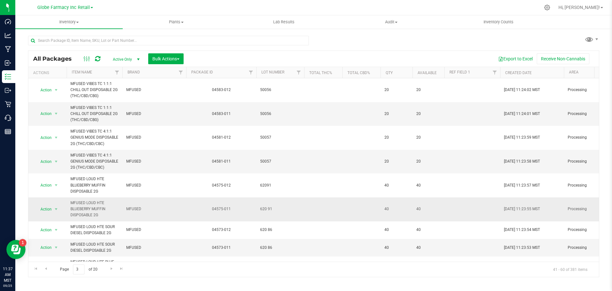
click at [268, 209] on span "620 91" at bounding box center [280, 209] width 40 height 6
click at [268, 209] on input "620 91" at bounding box center [279, 209] width 46 height 10
type input "62091"
click at [279, 220] on div "All Packages Active Only Active Only Lab Samples Locked All Bulk Actions Add to…" at bounding box center [314, 163] width 572 height 226
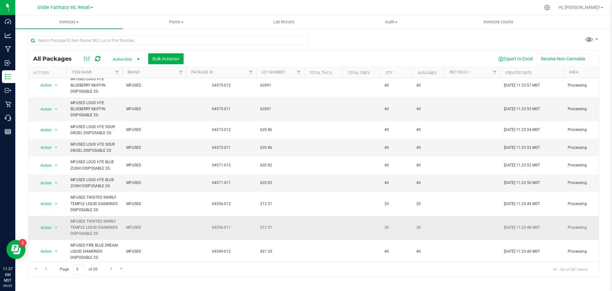
scroll to position [128, 0]
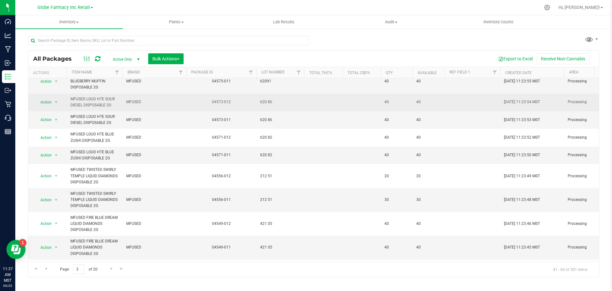
click at [270, 105] on span "620 86" at bounding box center [280, 102] width 40 height 6
click at [267, 102] on input "620 86" at bounding box center [279, 102] width 46 height 10
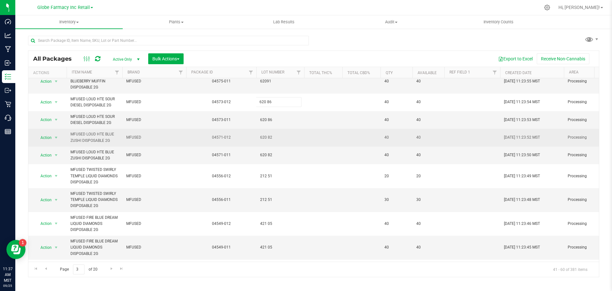
type input "62086"
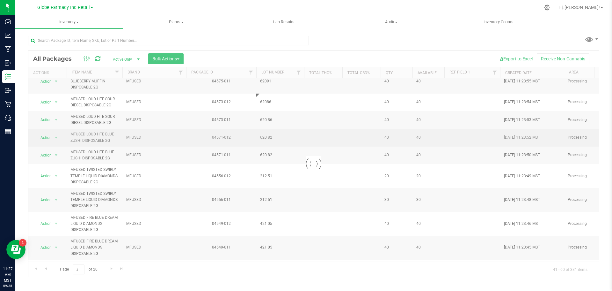
click at [273, 144] on div "Loading... All Packages Active Only Active Only Lab Samples Locked All Bulk Act…" at bounding box center [314, 163] width 572 height 226
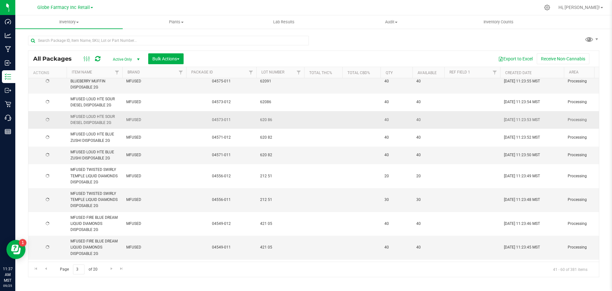
click at [268, 115] on td "620 86" at bounding box center [280, 120] width 48 height 18
click at [268, 122] on input "620 86" at bounding box center [279, 120] width 46 height 10
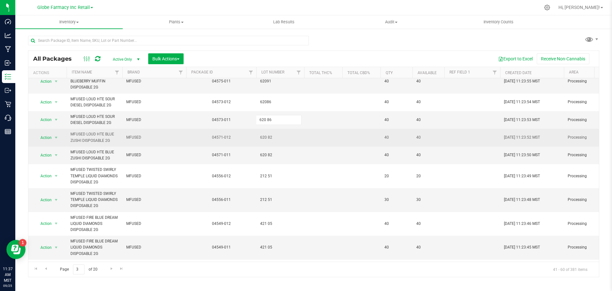
type input "62086"
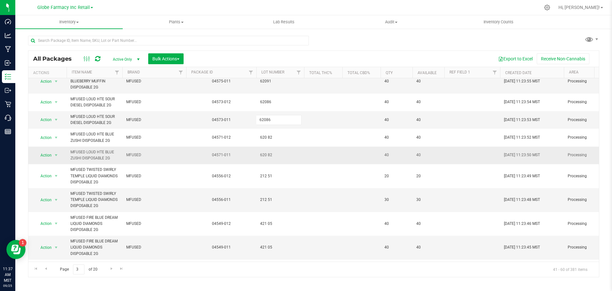
click at [277, 149] on div "All Packages Active Only Active Only Lab Samples Locked All Bulk Actions Add to…" at bounding box center [314, 163] width 572 height 226
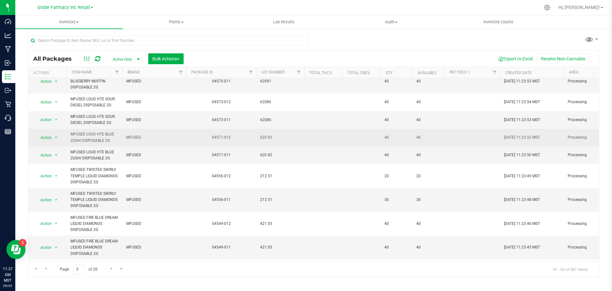
click at [269, 135] on span "620 82" at bounding box center [280, 137] width 40 height 6
click at [267, 139] on input "620 82" at bounding box center [279, 137] width 46 height 10
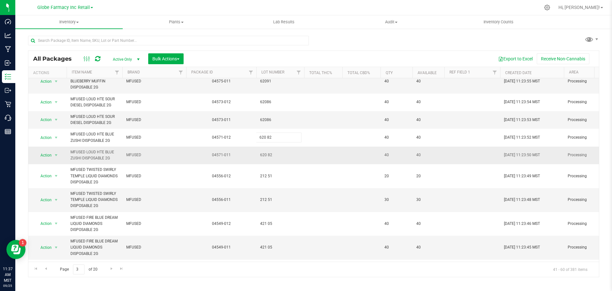
type input "62082"
click at [278, 159] on div "All Packages Active Only Active Only Lab Samples Locked All Bulk Actions Add to…" at bounding box center [314, 163] width 572 height 226
click at [267, 154] on span "620 82" at bounding box center [280, 155] width 40 height 6
click at [268, 155] on input "620 82" at bounding box center [279, 155] width 46 height 10
click at [267, 156] on input "620 82" at bounding box center [279, 155] width 46 height 10
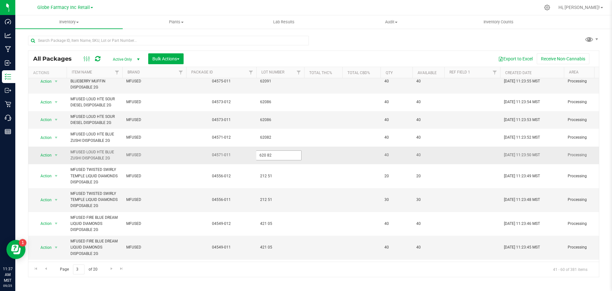
type input "62082"
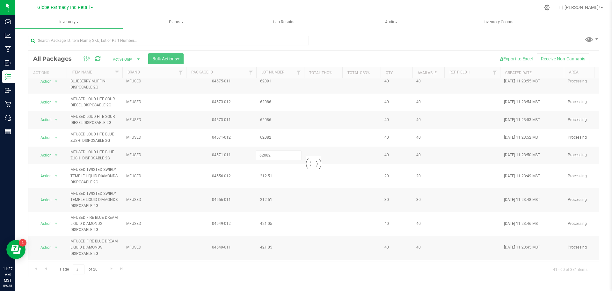
click at [273, 166] on div "Loading... All Packages Active Only Active Only Lab Samples Locked All Bulk Act…" at bounding box center [314, 163] width 572 height 226
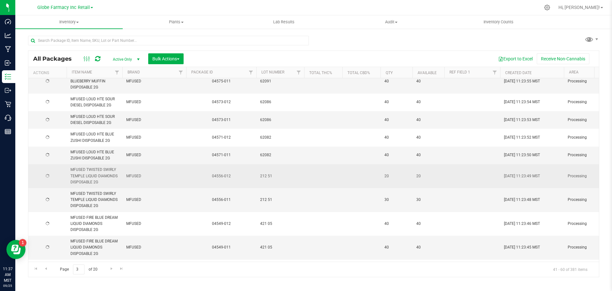
click at [269, 178] on span "212 51" at bounding box center [280, 176] width 40 height 6
click at [266, 175] on input "212 51" at bounding box center [279, 176] width 46 height 10
type input "21251"
click at [275, 187] on div "All Packages Active Only Active Only Lab Samples Locked All Bulk Actions Add to…" at bounding box center [314, 163] width 572 height 226
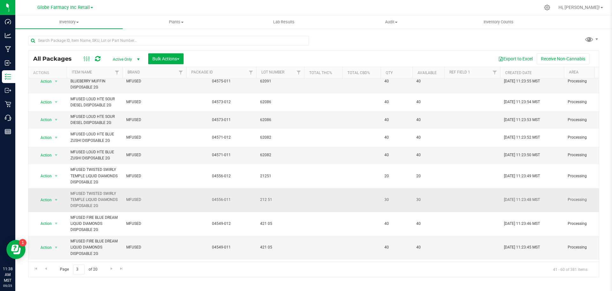
click at [270, 199] on span "212 51" at bounding box center [280, 200] width 40 height 6
click at [267, 199] on input "212 51" at bounding box center [279, 200] width 46 height 10
type input "21251"
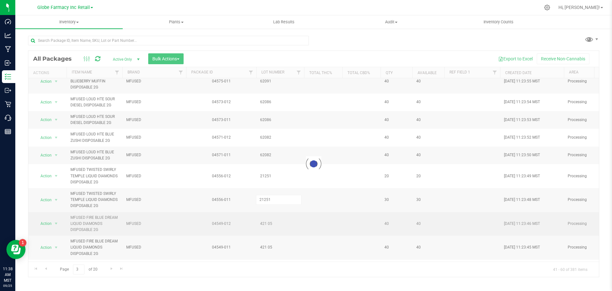
click at [269, 212] on div "Loading... All Packages Active Only Active Only Lab Samples Locked All Bulk Act…" at bounding box center [314, 163] width 572 height 226
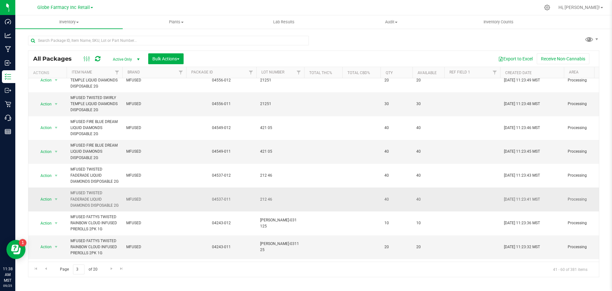
scroll to position [255, 0]
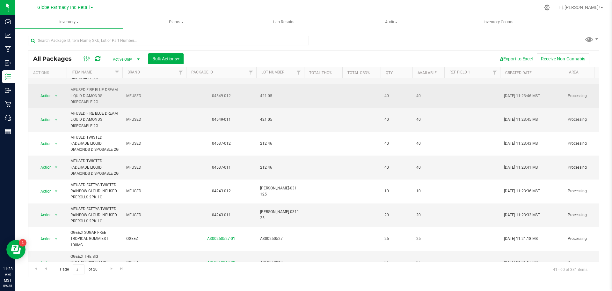
click at [269, 95] on span "421 05" at bounding box center [280, 96] width 40 height 6
click at [267, 95] on input "421 05" at bounding box center [279, 96] width 46 height 10
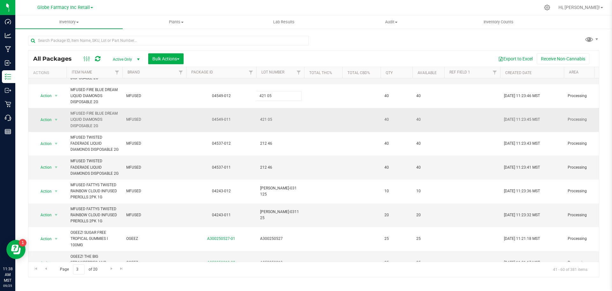
type input "42105"
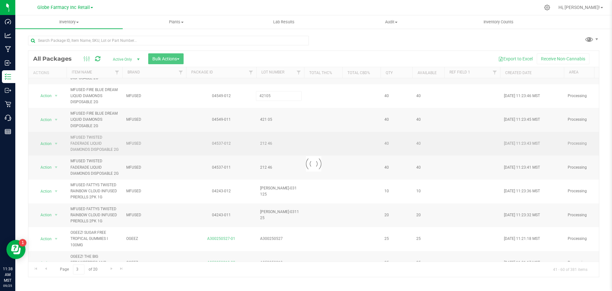
click at [271, 137] on div "Loading... All Packages Active Only Active Only Lab Samples Locked All Bulk Act…" at bounding box center [314, 163] width 572 height 226
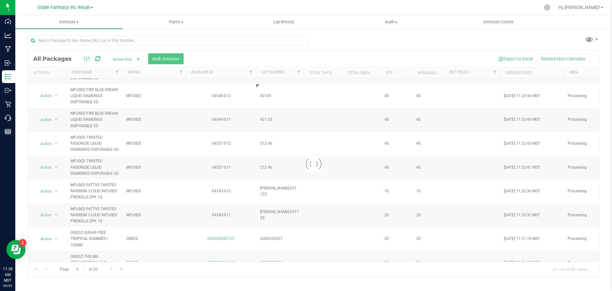
click at [268, 122] on div at bounding box center [313, 164] width 571 height 226
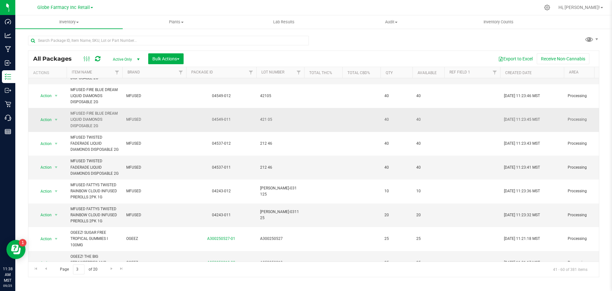
click at [268, 121] on span "421 05" at bounding box center [280, 119] width 40 height 6
click at [267, 121] on input "421 05" at bounding box center [279, 120] width 46 height 10
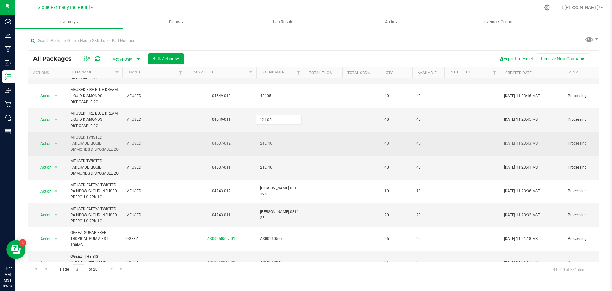
type input "42105"
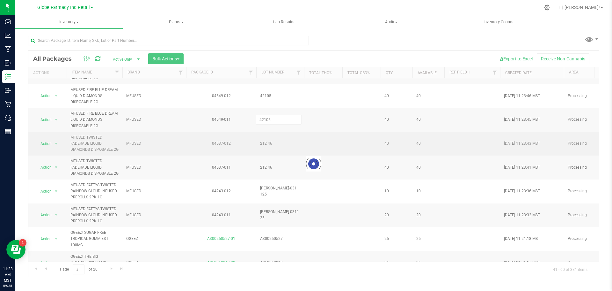
click at [274, 159] on div "Loading... All Packages Active Only Active Only Lab Samples Locked All Bulk Act…" at bounding box center [314, 163] width 572 height 226
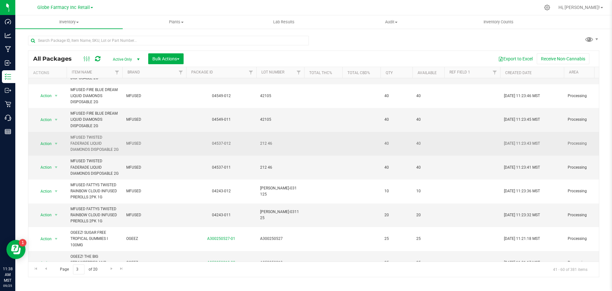
click at [268, 146] on span "212 46" at bounding box center [280, 143] width 40 height 6
click at [267, 147] on input "212 46" at bounding box center [279, 143] width 46 height 10
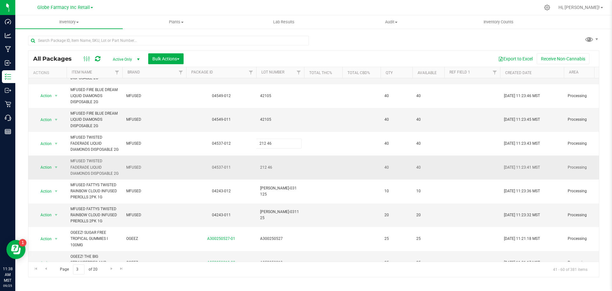
type input "21246"
click at [272, 170] on div "All Packages Active Only Active Only Lab Samples Locked All Bulk Actions Add to…" at bounding box center [314, 163] width 572 height 226
click at [266, 170] on span "212 46" at bounding box center [280, 167] width 40 height 6
click at [267, 172] on input "212 46" at bounding box center [279, 167] width 46 height 10
type input "21246"
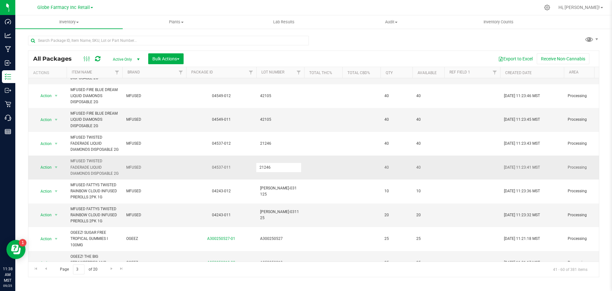
click at [271, 188] on div "All Packages Active Only Active Only Lab Samples Locked All Bulk Actions Add to…" at bounding box center [314, 163] width 572 height 226
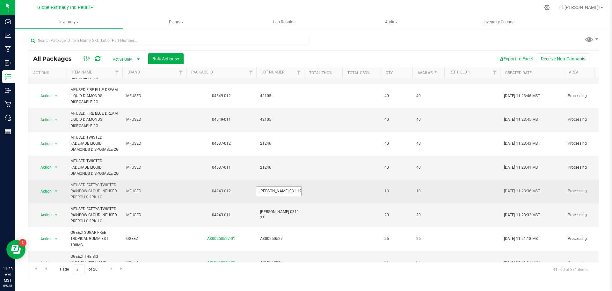
click at [279, 196] on input "MF-RC-031 125" at bounding box center [279, 191] width 46 height 10
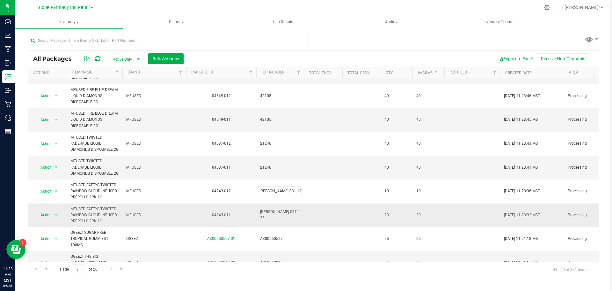
type input "[PERSON_NAME]-031125"
click at [283, 218] on div "All Packages Active Only Active Only Lab Samples Locked All Bulk Actions Add to…" at bounding box center [314, 163] width 572 height 226
click at [283, 221] on span "MF-RC-0311 25" at bounding box center [280, 215] width 40 height 12
click at [281, 220] on input "MF-RC-0311 25" at bounding box center [279, 215] width 46 height 10
type input "[PERSON_NAME]-031125"
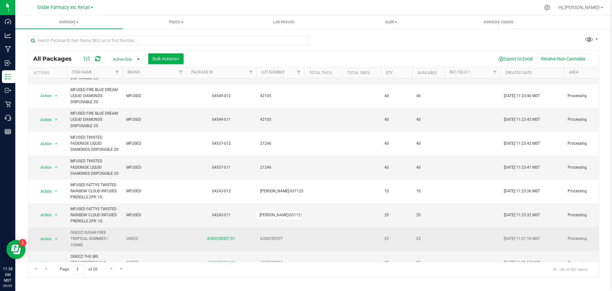
click at [284, 241] on div "All Packages Active Only Active Only Lab Samples Locked All Bulk Actions Add to…" at bounding box center [314, 163] width 572 height 226
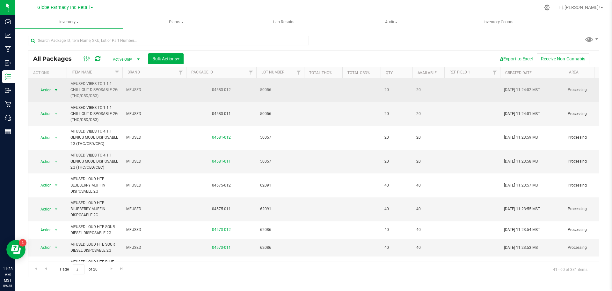
click at [55, 87] on span "select" at bounding box center [56, 89] width 5 height 5
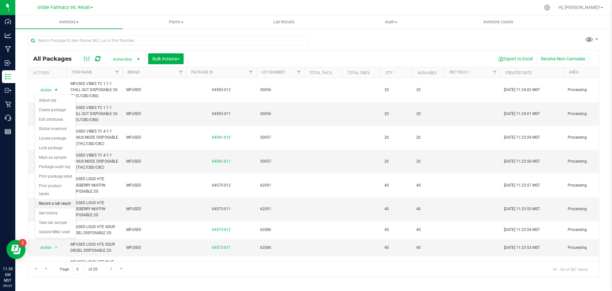
click at [64, 199] on li "Record a lab result" at bounding box center [55, 204] width 41 height 10
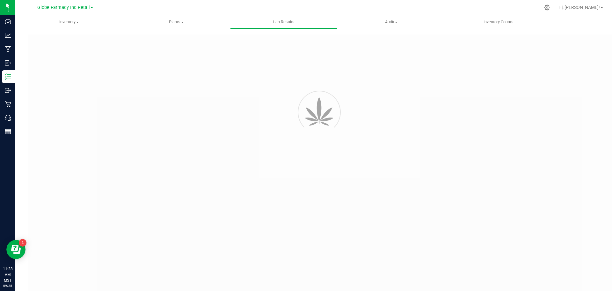
type input "04583-012"
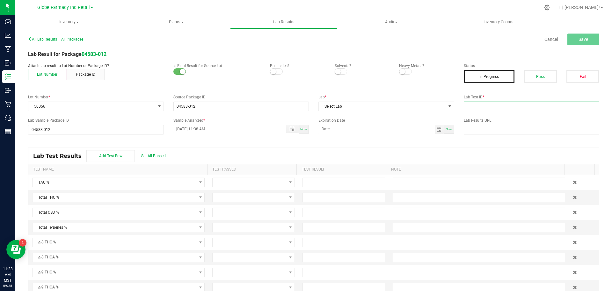
click at [543, 103] on input "text" at bounding box center [532, 106] width 136 height 10
paste input "2505APO2114.10994"
type input "2505APO2114.10994"
click at [533, 74] on button "Pass" at bounding box center [540, 76] width 33 height 13
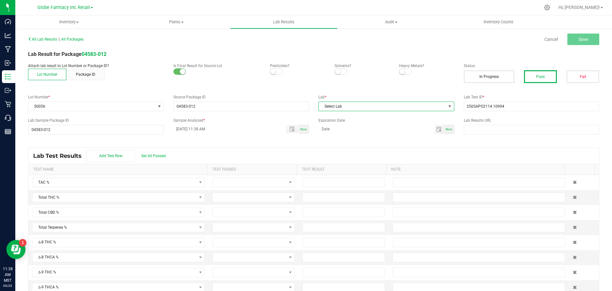
click at [393, 111] on span "Select Lab" at bounding box center [387, 106] width 136 height 10
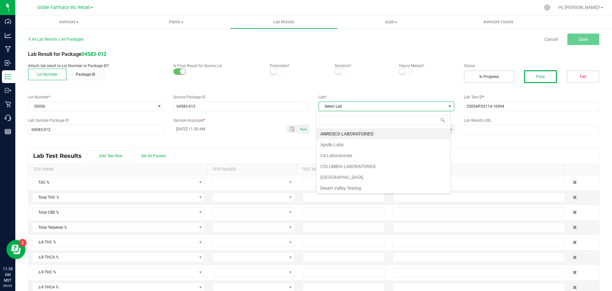
scroll to position [10, 135]
click at [363, 145] on li "Apollo Labs" at bounding box center [384, 144] width 134 height 11
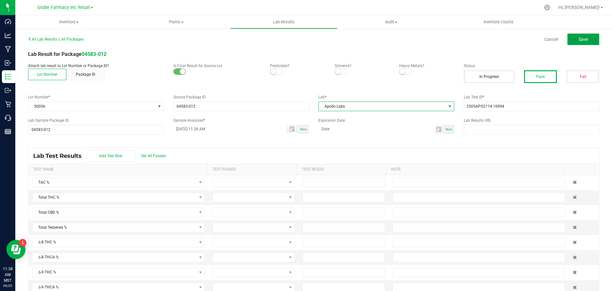
click at [582, 35] on button "Save" at bounding box center [584, 38] width 32 height 11
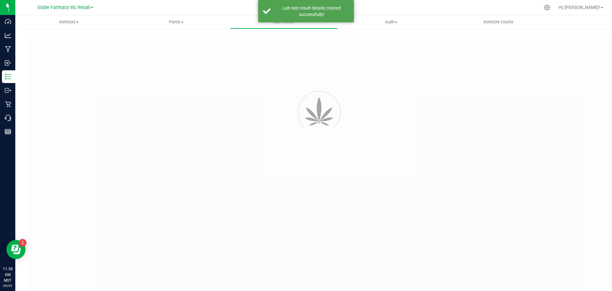
type input "04583-012"
type input "2505APO2114.10994"
type input "04583-012"
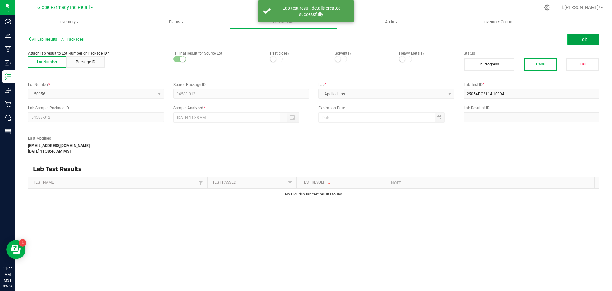
click at [580, 40] on span "Edit" at bounding box center [584, 39] width 8 height 5
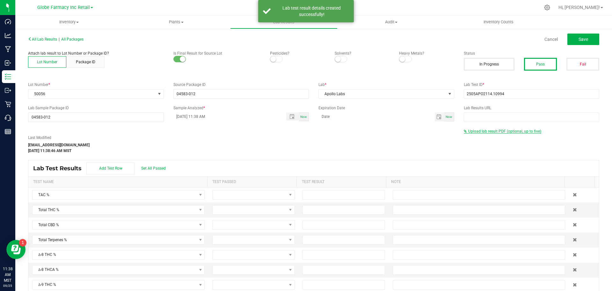
click at [482, 133] on span "Upload lab result PDF (optional, up to five)" at bounding box center [503, 131] width 78 height 4
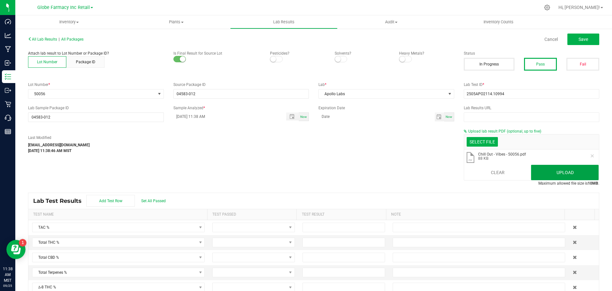
click at [553, 176] on button "Upload" at bounding box center [565, 172] width 68 height 15
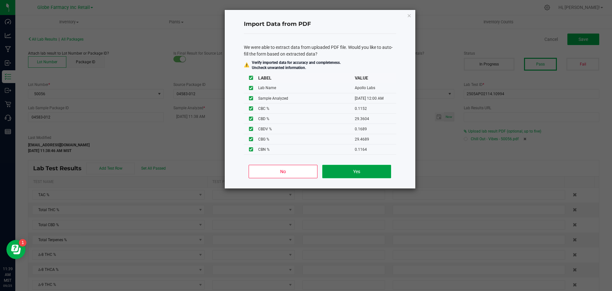
click at [362, 170] on button "Yes" at bounding box center [357, 171] width 69 height 13
type input "[DATE] 12:00 AM"
type input "90.4585"
type input "30.9569"
type input "29.3604"
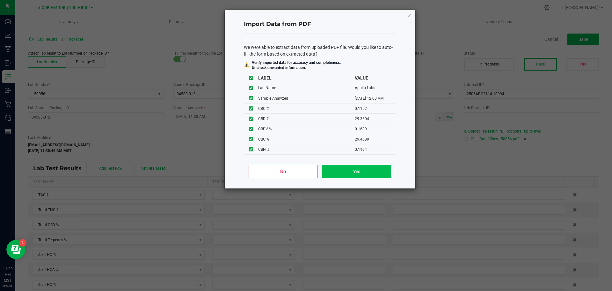
type input "30.9569"
type input "0.2717"
type input "0.1152"
type input "29.3604"
type input "0.1689"
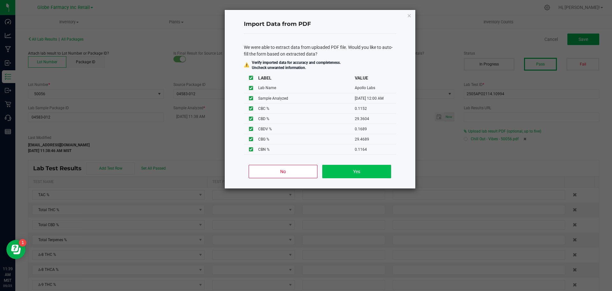
type input "29.4689"
type input "0.1164"
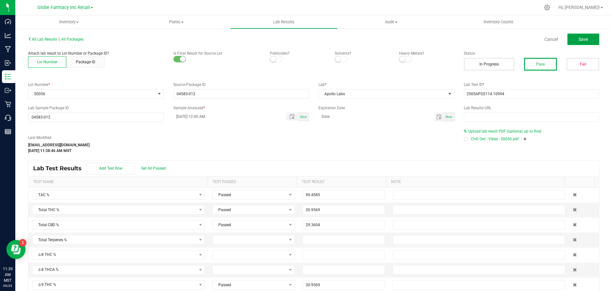
click at [579, 39] on span "Save" at bounding box center [584, 39] width 10 height 5
type input "30.9569"
type input "0.2717"
type input "0.1152"
type input "29.3604"
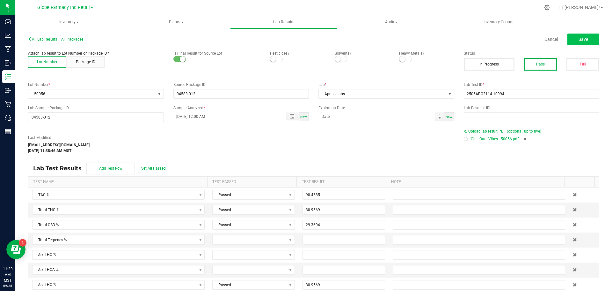
type input "0.1689"
type input "29.4689"
type input "0.1164"
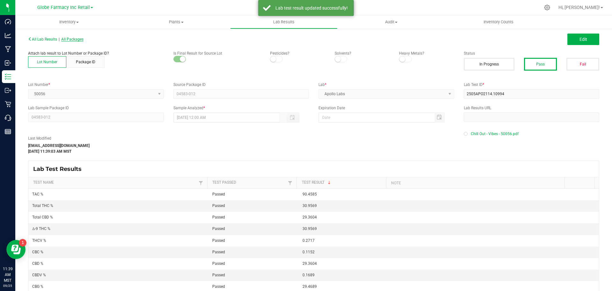
click at [75, 37] on span "All Packages" at bounding box center [72, 39] width 22 height 4
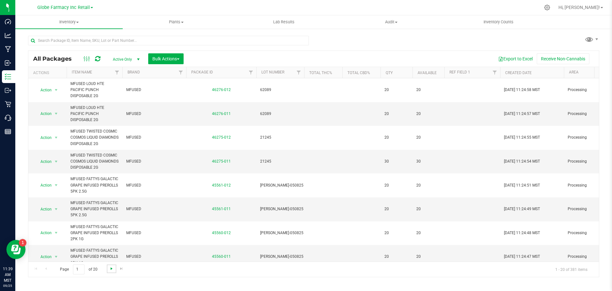
click at [110, 270] on span "Go to the next page" at bounding box center [111, 268] width 5 height 5
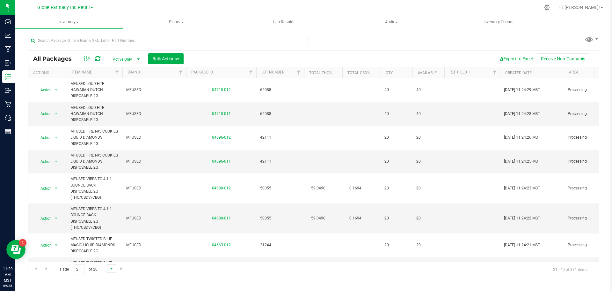
click at [110, 270] on span "Go to the next page" at bounding box center [111, 268] width 5 height 5
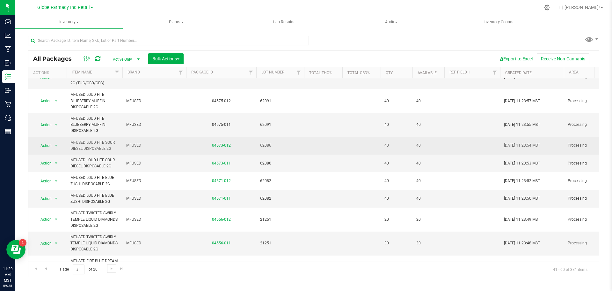
scroll to position [96, 0]
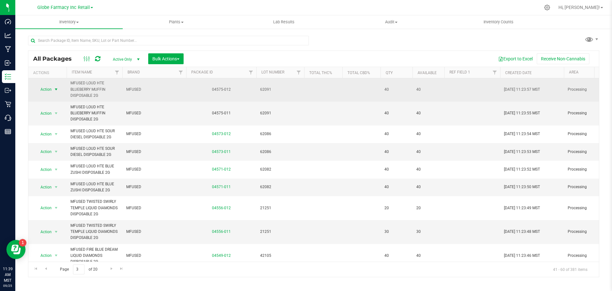
click at [55, 89] on span "select" at bounding box center [56, 89] width 5 height 5
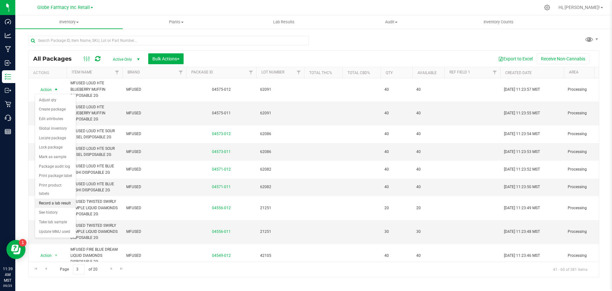
click at [65, 198] on li "Record a lab result" at bounding box center [55, 203] width 41 height 10
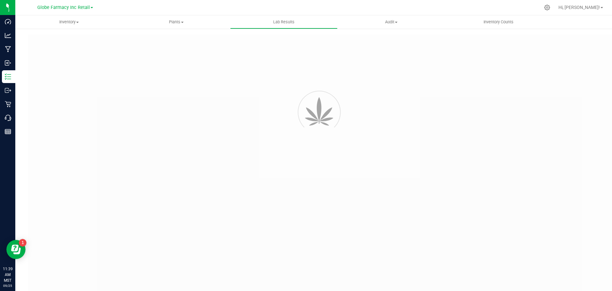
type input "04575-012"
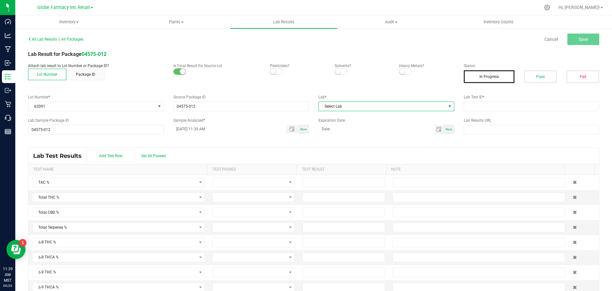
click at [442, 102] on span "Select Lab" at bounding box center [382, 106] width 127 height 9
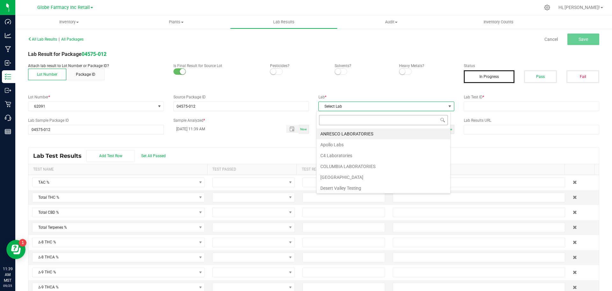
scroll to position [10, 135]
click at [387, 143] on li "Apollo Labs" at bounding box center [384, 144] width 134 height 11
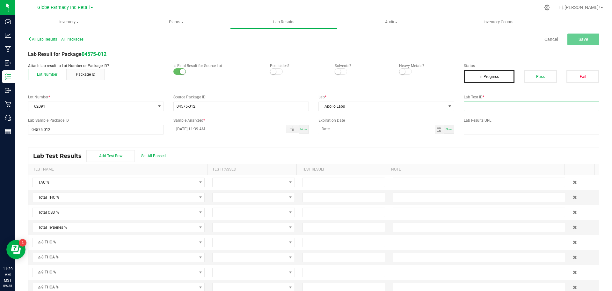
click at [538, 109] on input "text" at bounding box center [532, 106] width 136 height 10
paste input "2505FSL0218.1182"
type input "2505FSL0218.1182"
click at [398, 103] on span "Apollo Labs" at bounding box center [382, 106] width 127 height 9
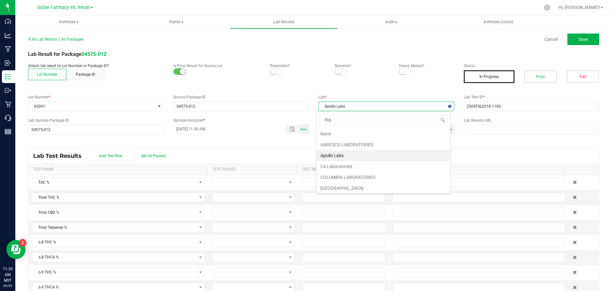
type input "FULL"
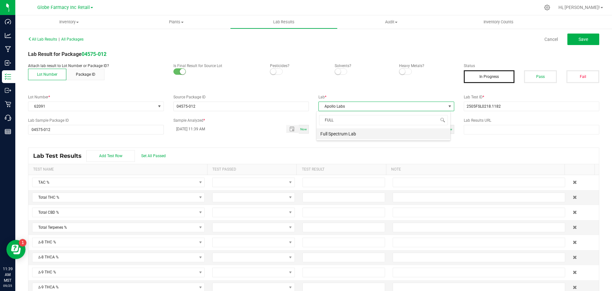
click at [390, 132] on li "Full Spectrum Lab" at bounding box center [384, 133] width 134 height 11
click at [542, 75] on button "Pass" at bounding box center [540, 76] width 33 height 13
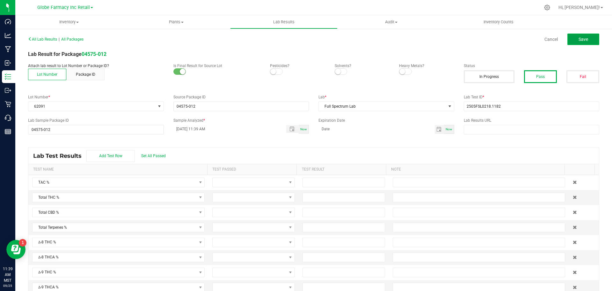
click at [572, 41] on button "Save" at bounding box center [584, 38] width 32 height 11
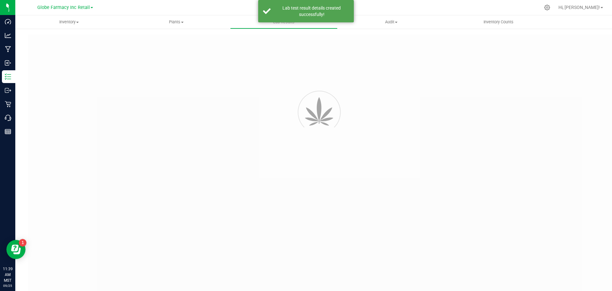
type input "04575-012"
type input "2505FSL0218.1182"
type input "04575-012"
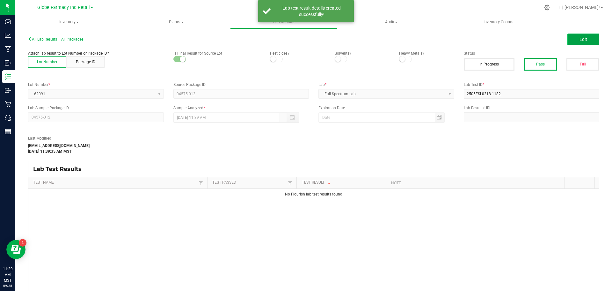
click at [572, 39] on button "Edit" at bounding box center [584, 38] width 32 height 11
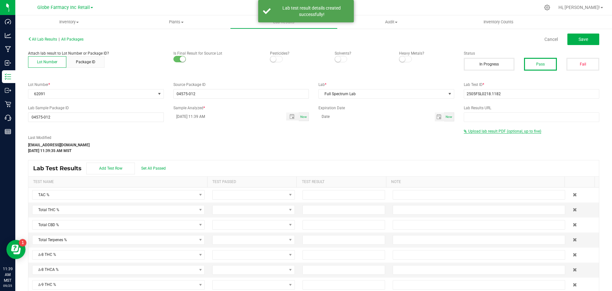
click at [469, 132] on span "Upload lab result PDF (optional, up to five)" at bounding box center [505, 131] width 73 height 4
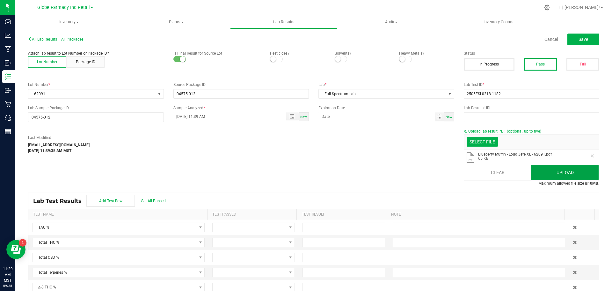
click at [546, 172] on button "Upload" at bounding box center [565, 172] width 68 height 15
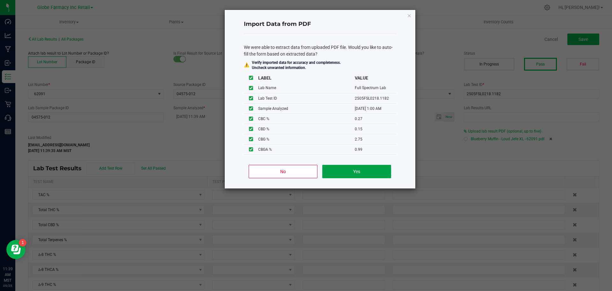
click at [375, 171] on button "Yes" at bounding box center [357, 171] width 69 height 13
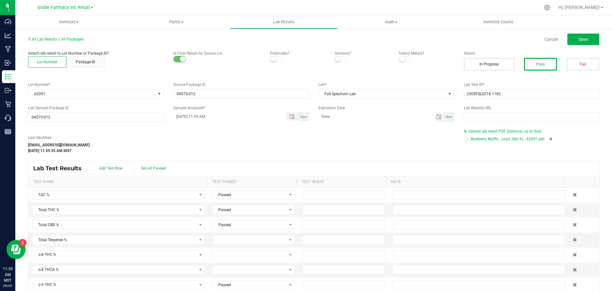
type input "[DATE] 1:00 AM"
type input "98.8300"
type input "93.0300"
type input "0.1500"
type input "89.4700"
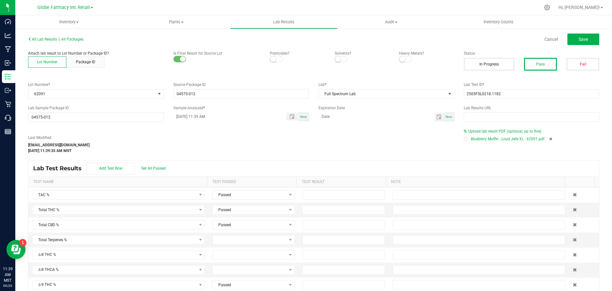
type input "4.0700"
type input "0.7900"
type input "0.2700"
type input "0.1500"
type input "2.7500"
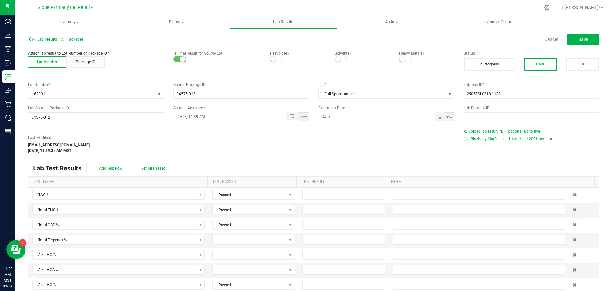
type input "0.9900"
type input "0.3400"
click at [575, 42] on button "Save" at bounding box center [584, 38] width 32 height 11
type input "89.4700"
type input "4.0700"
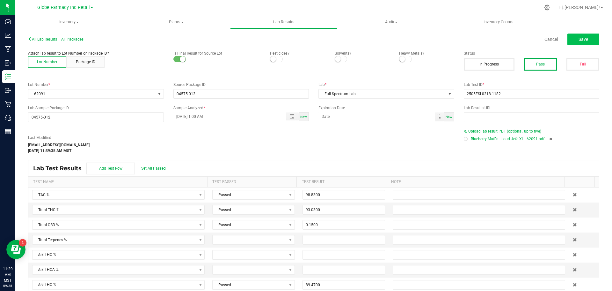
type input "0.7900"
type input "0.2700"
type input "0.1500"
type input "2.7500"
type input "0.9900"
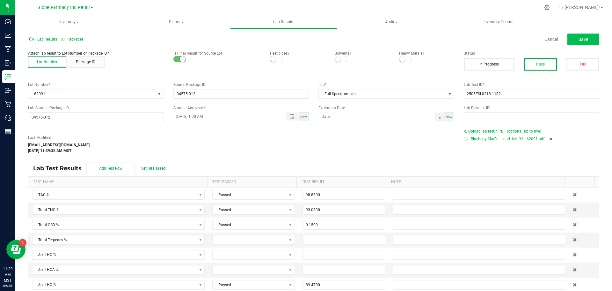
type input "0.3400"
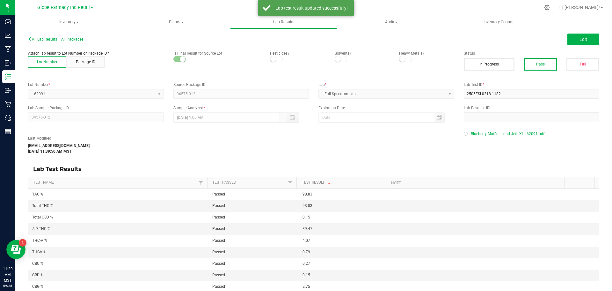
click at [85, 42] on div "All Lab Results | All Packages Edit" at bounding box center [313, 39] width 581 height 16
click at [83, 41] on span "All Packages" at bounding box center [72, 39] width 22 height 4
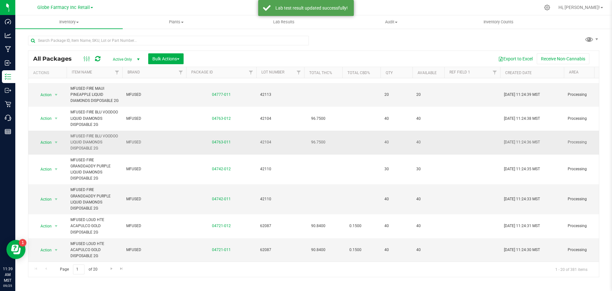
scroll to position [359, 0]
click at [108, 271] on link "Go to the next page" at bounding box center [111, 268] width 9 height 9
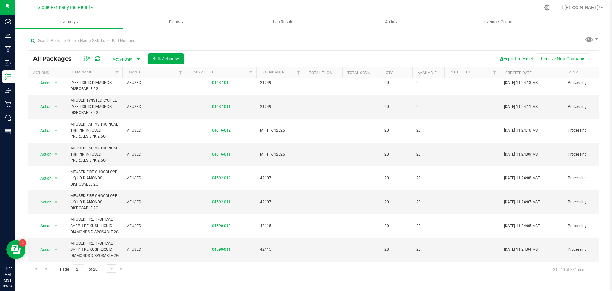
scroll to position [334, 0]
click at [113, 267] on span "Go to the next page" at bounding box center [111, 268] width 5 height 5
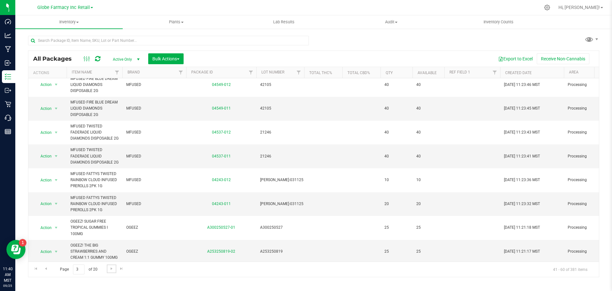
scroll to position [285, 0]
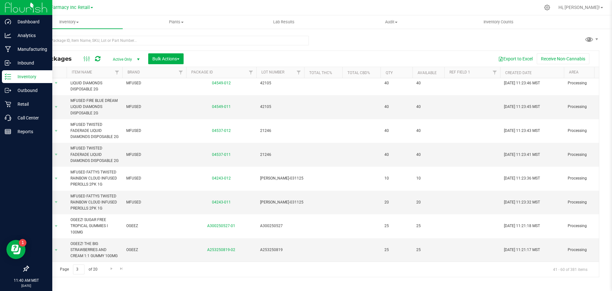
click at [10, 76] on icon at bounding box center [8, 76] width 6 height 6
click at [19, 65] on p "Inbound" at bounding box center [30, 63] width 38 height 8
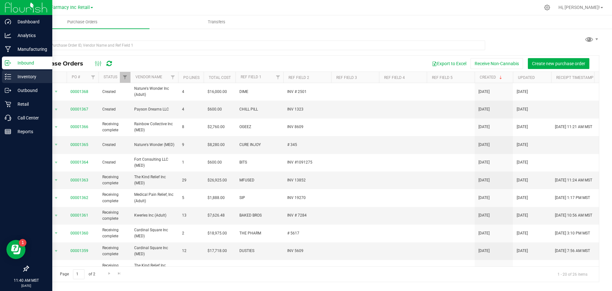
click at [4, 77] on div "Inventory" at bounding box center [27, 76] width 50 height 13
